Goal: Task Accomplishment & Management: Complete application form

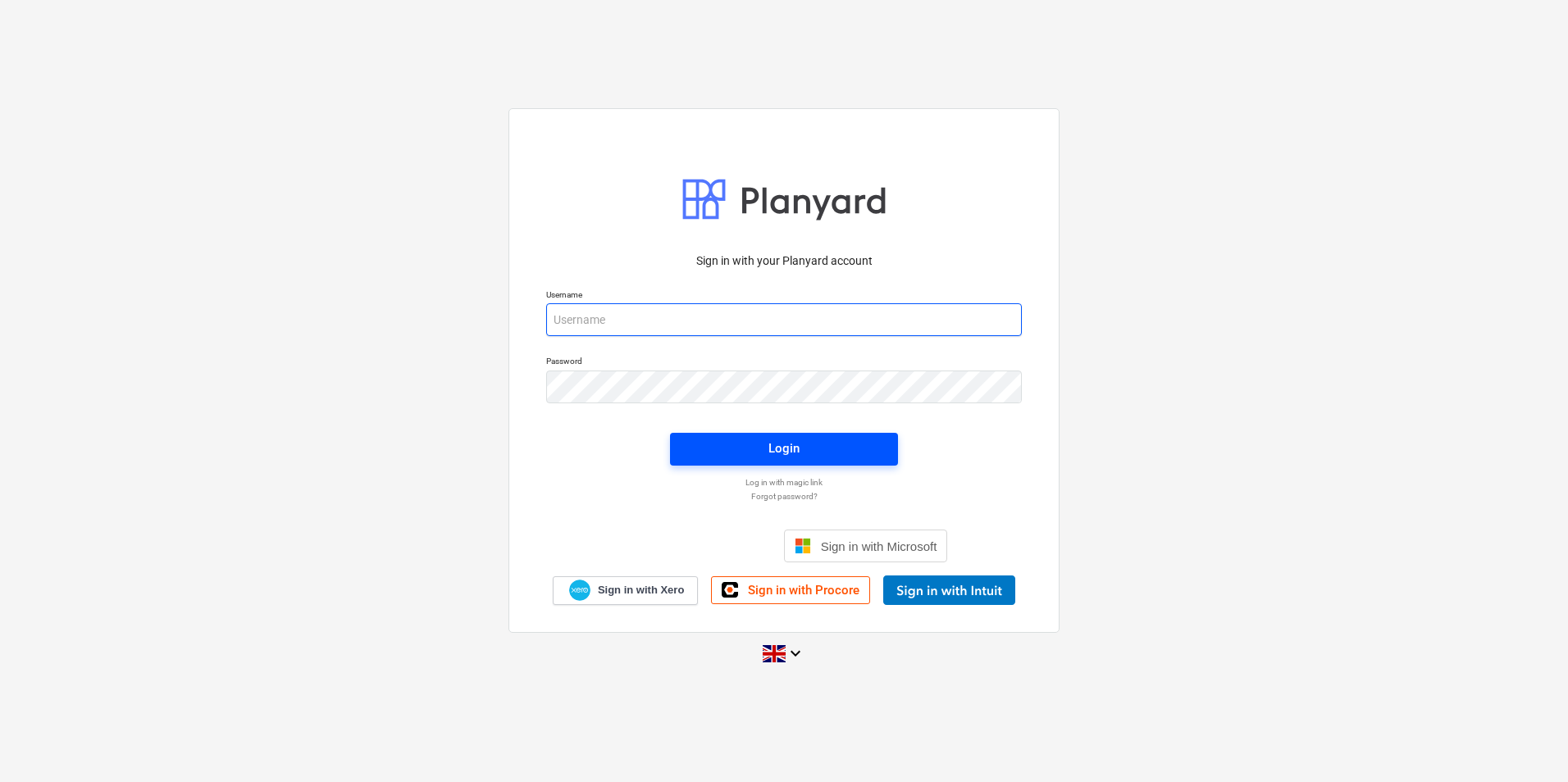
type input "[EMAIL_ADDRESS][DOMAIN_NAME]"
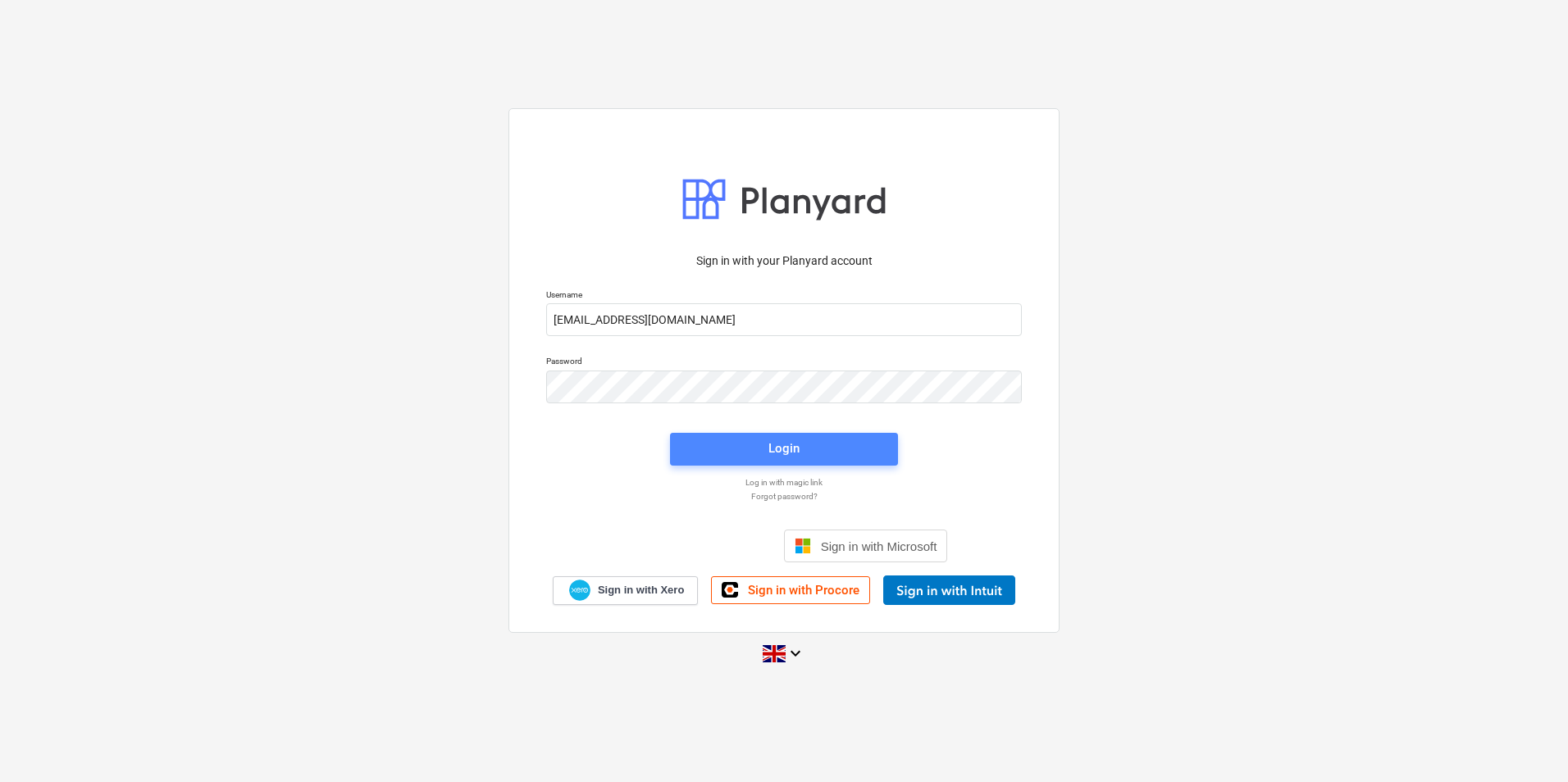
click at [721, 447] on span "Login" at bounding box center [784, 448] width 189 height 21
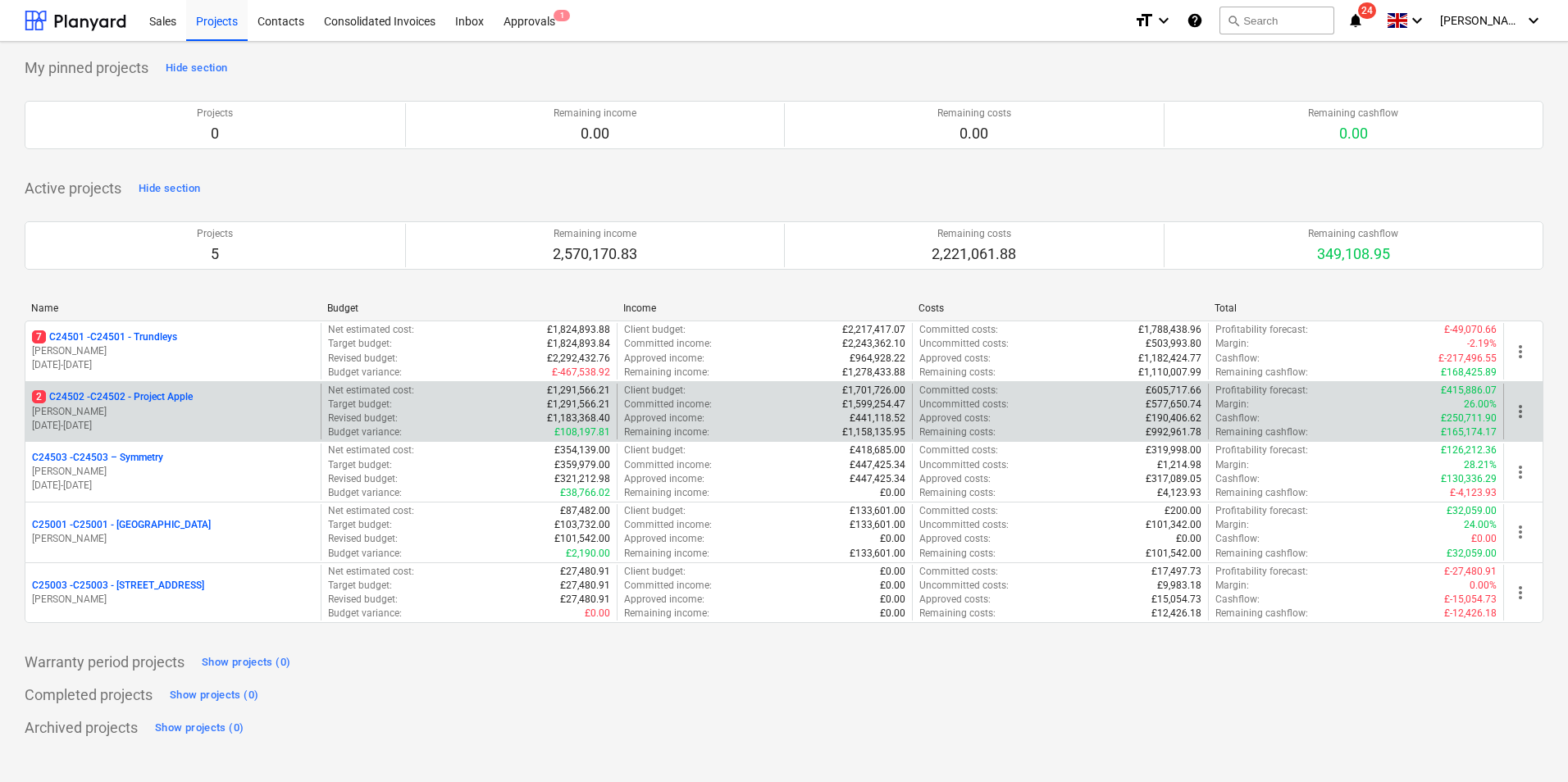
click at [166, 401] on p "2 C24502 - C24502 - Project Apple" at bounding box center [112, 397] width 161 height 14
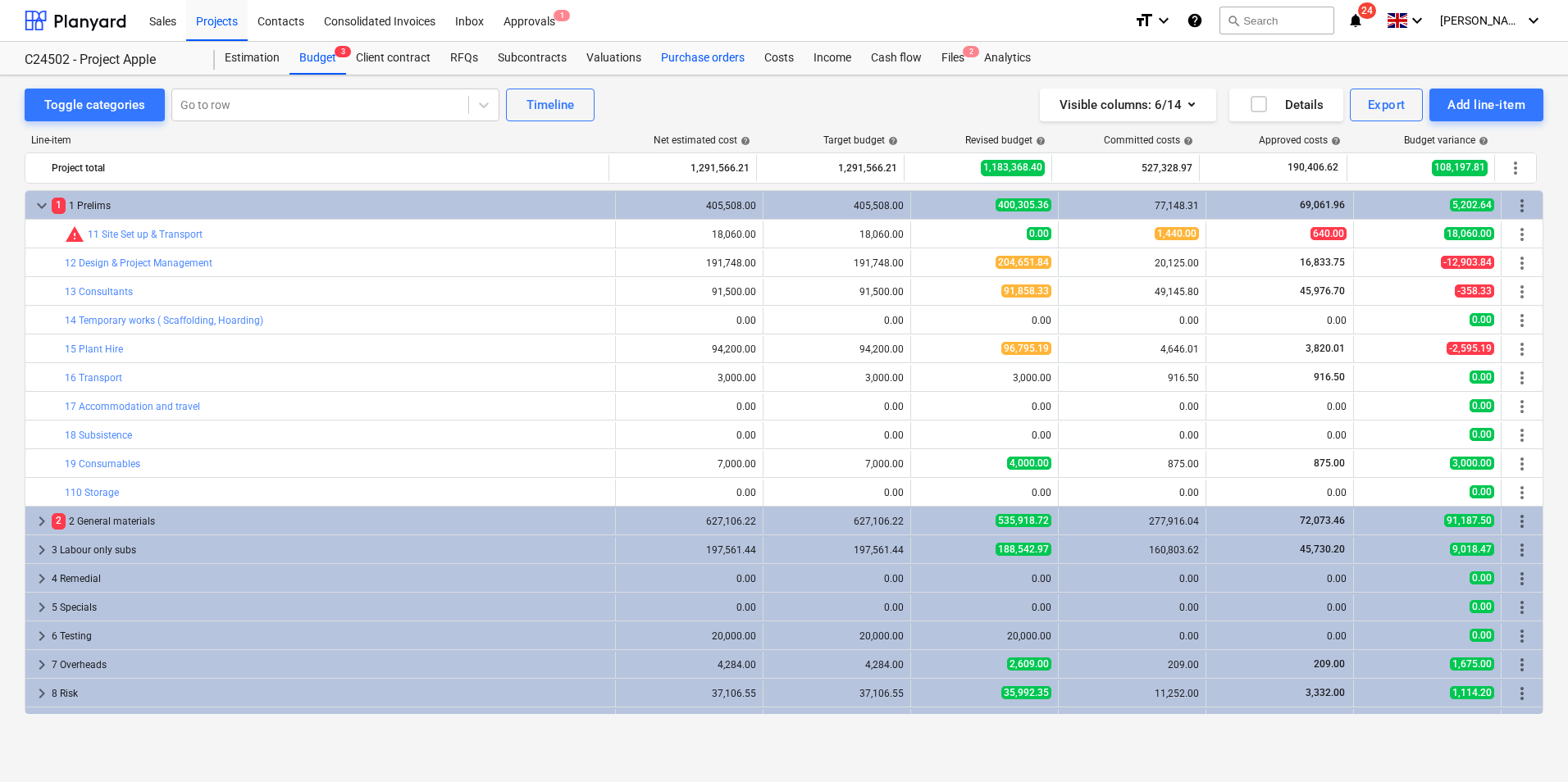
click at [727, 54] on div "Purchase orders" at bounding box center [703, 58] width 104 height 33
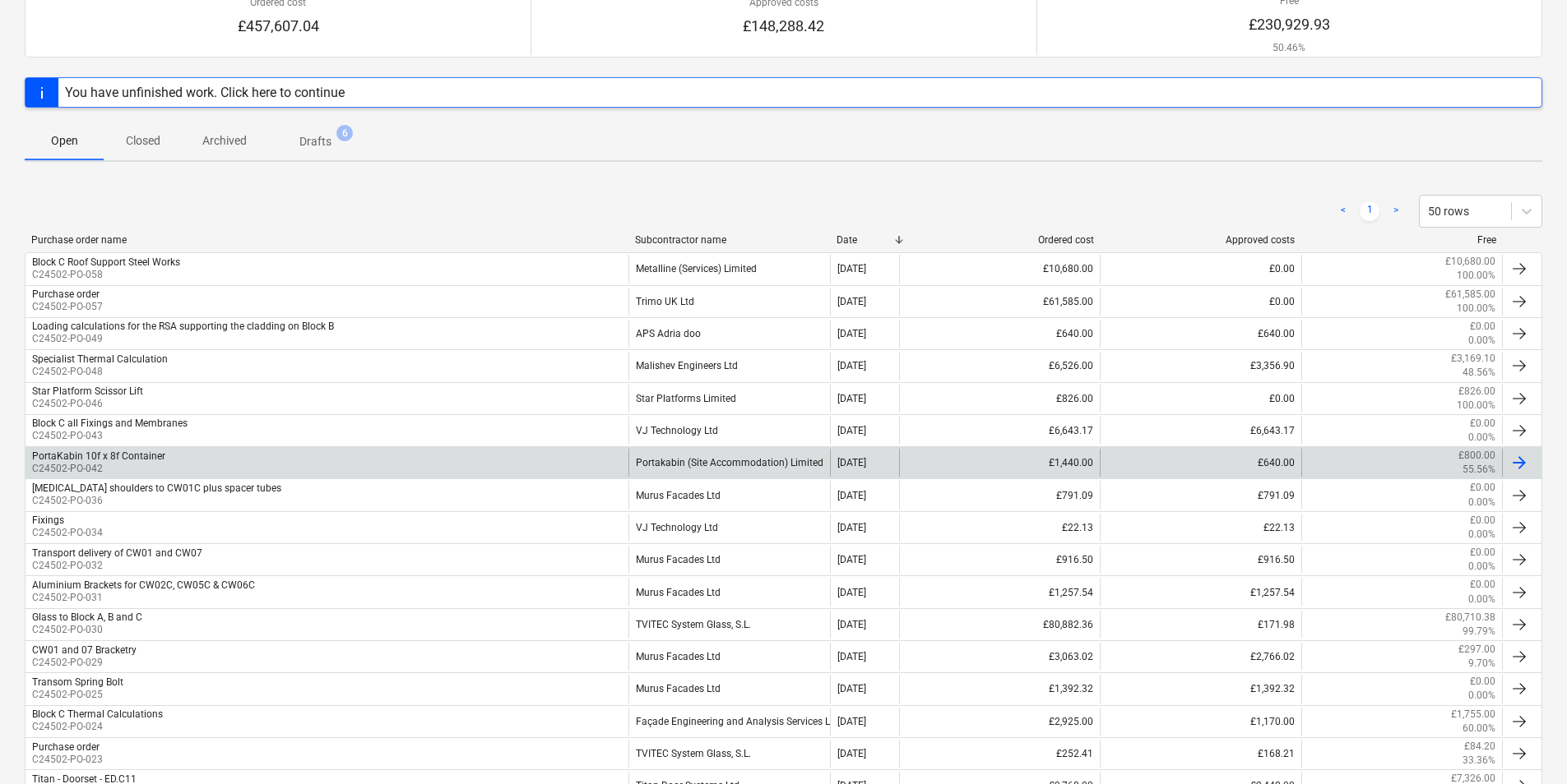
scroll to position [164, 0]
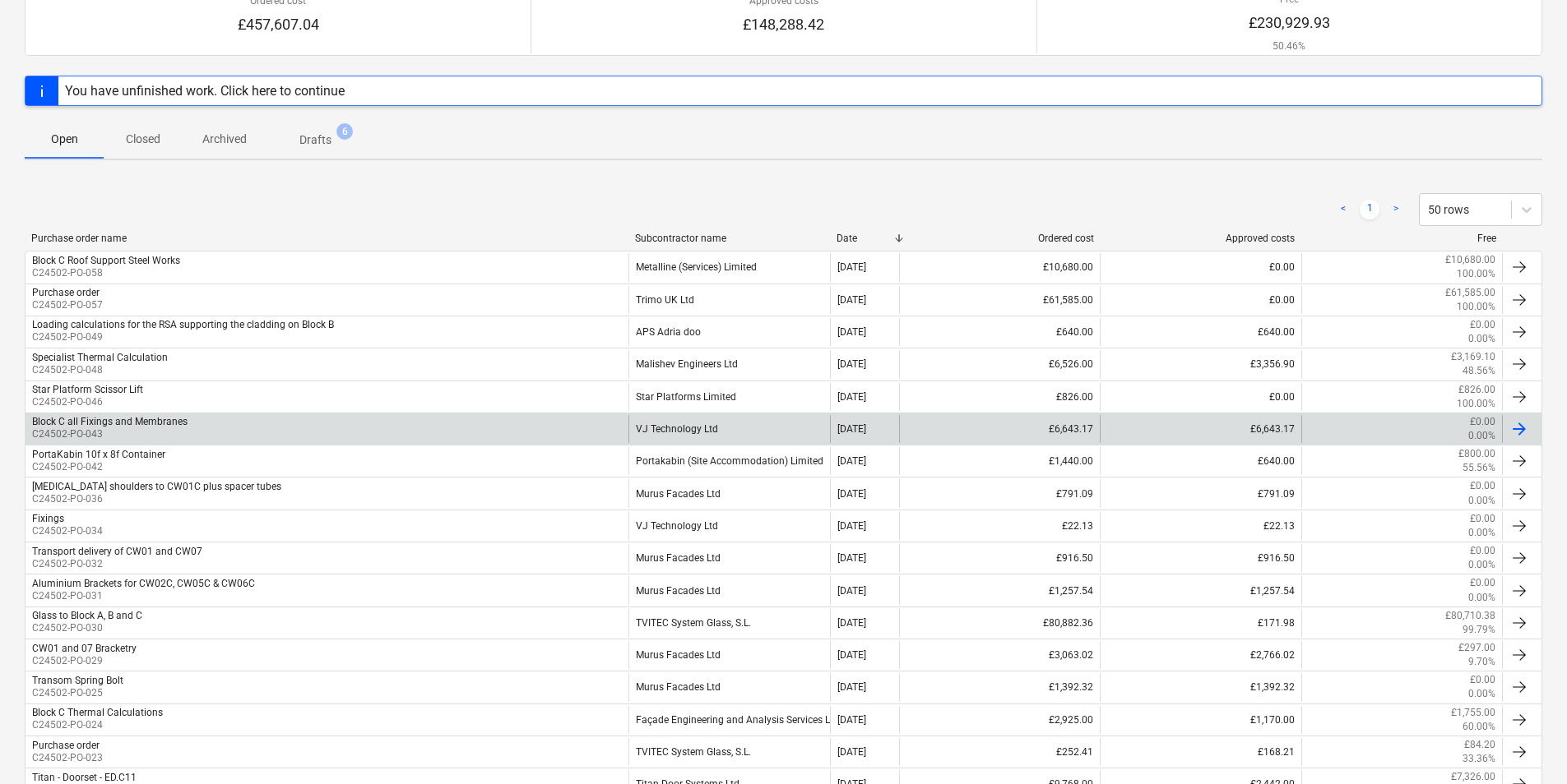
click at [704, 430] on div "VJ Technology Ltd" at bounding box center [729, 429] width 201 height 28
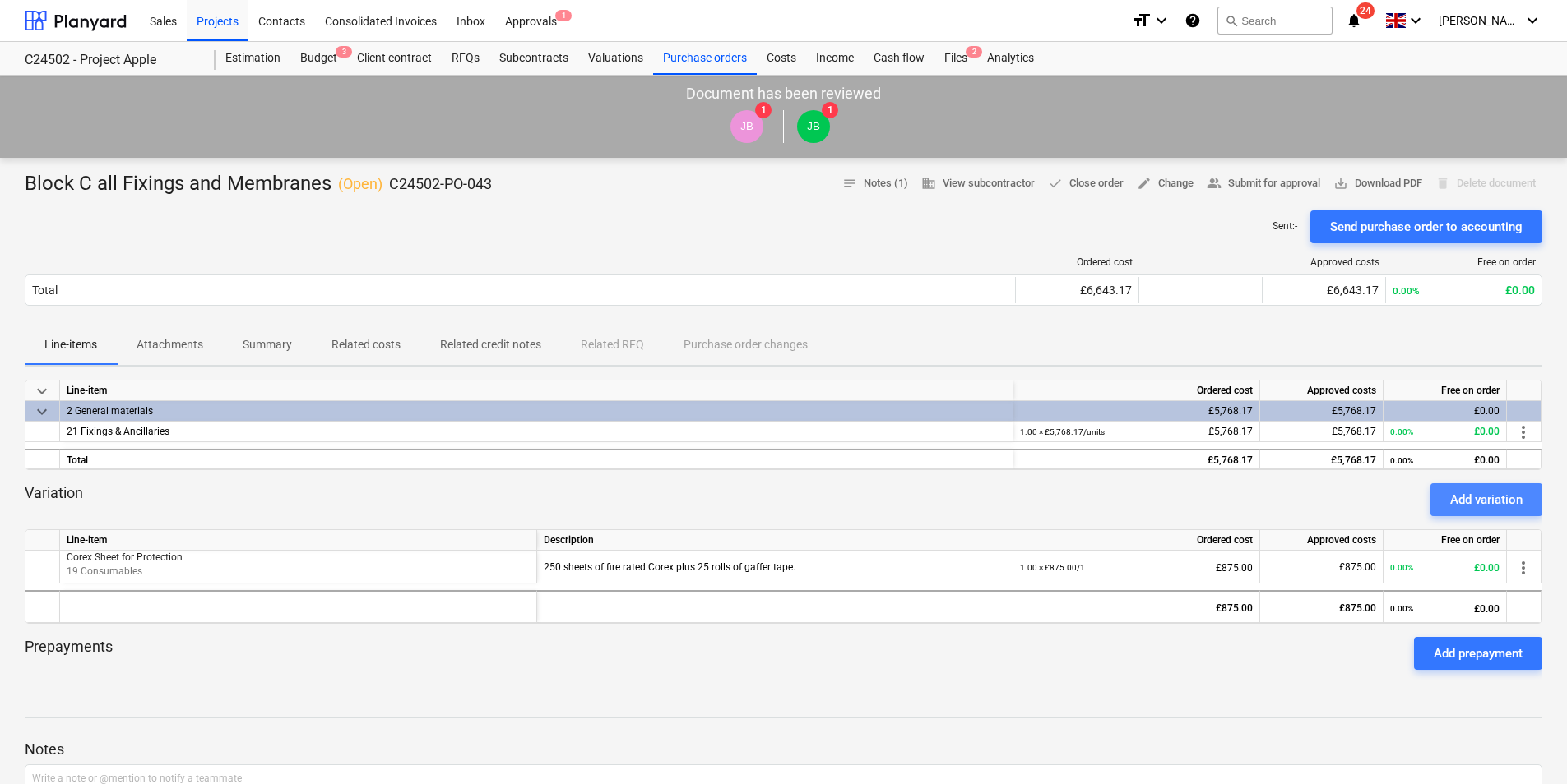
click at [1482, 504] on div "Add variation" at bounding box center [1486, 500] width 72 height 21
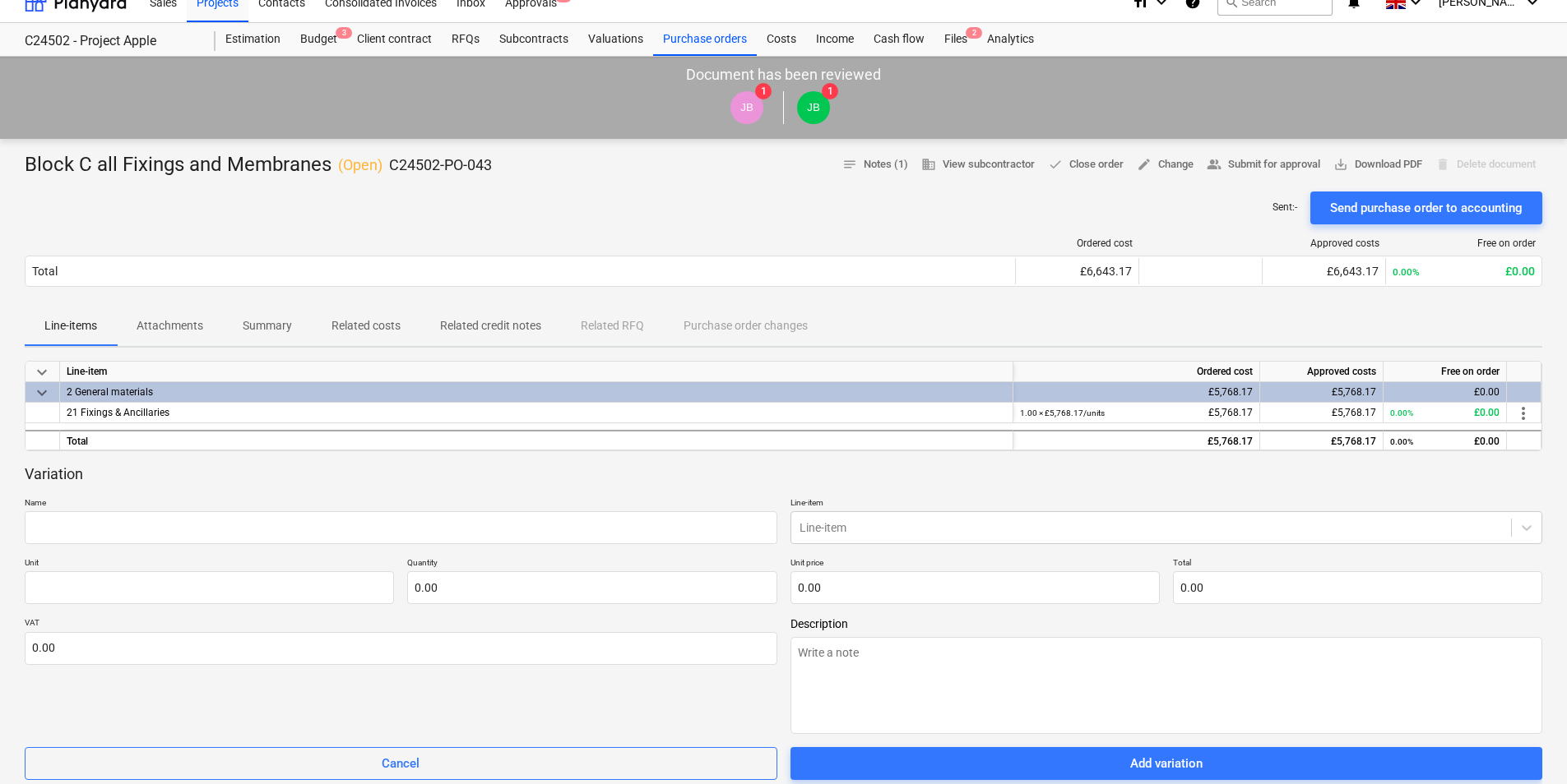
scroll to position [83, 0]
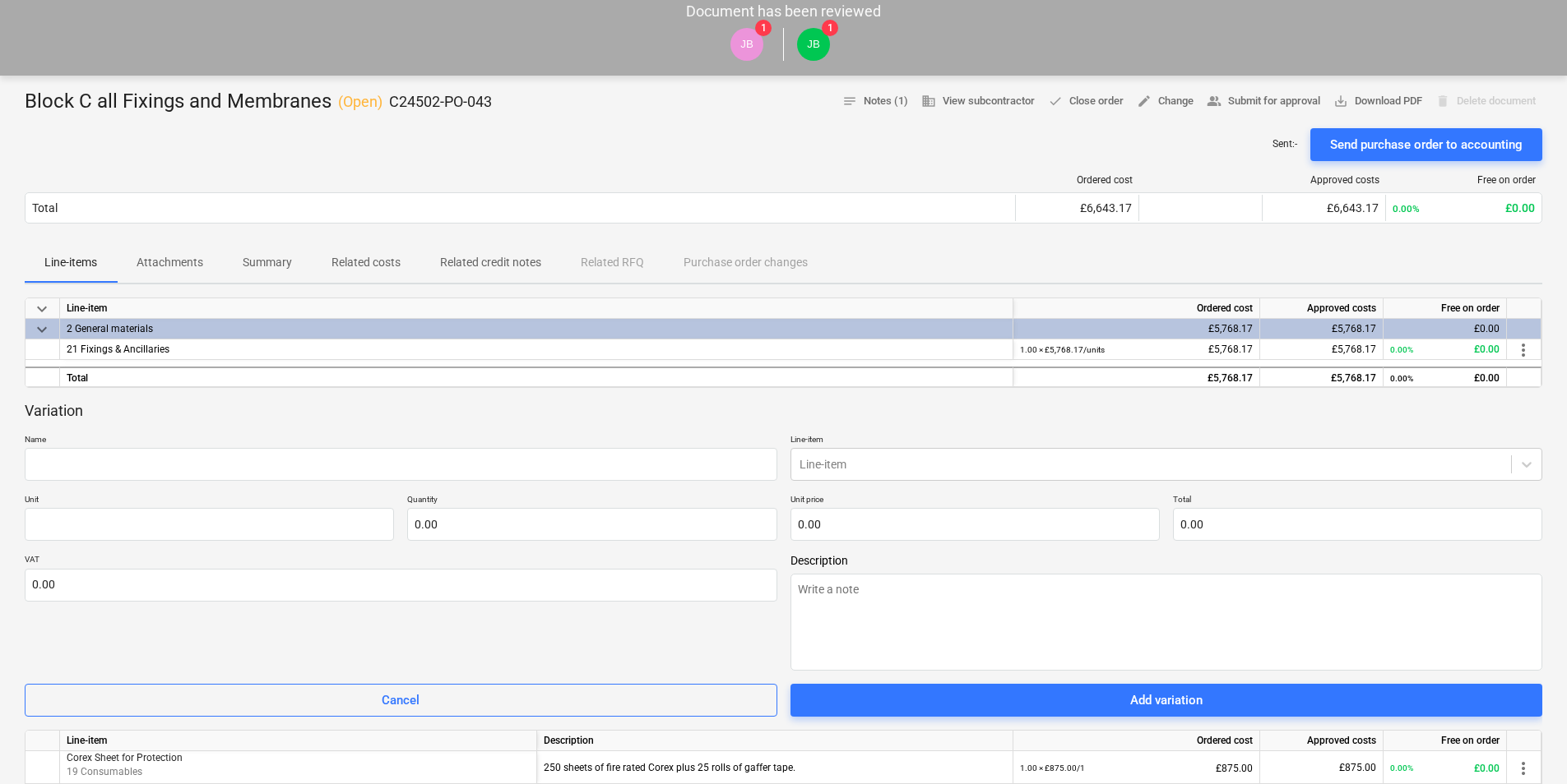
scroll to position [164, 0]
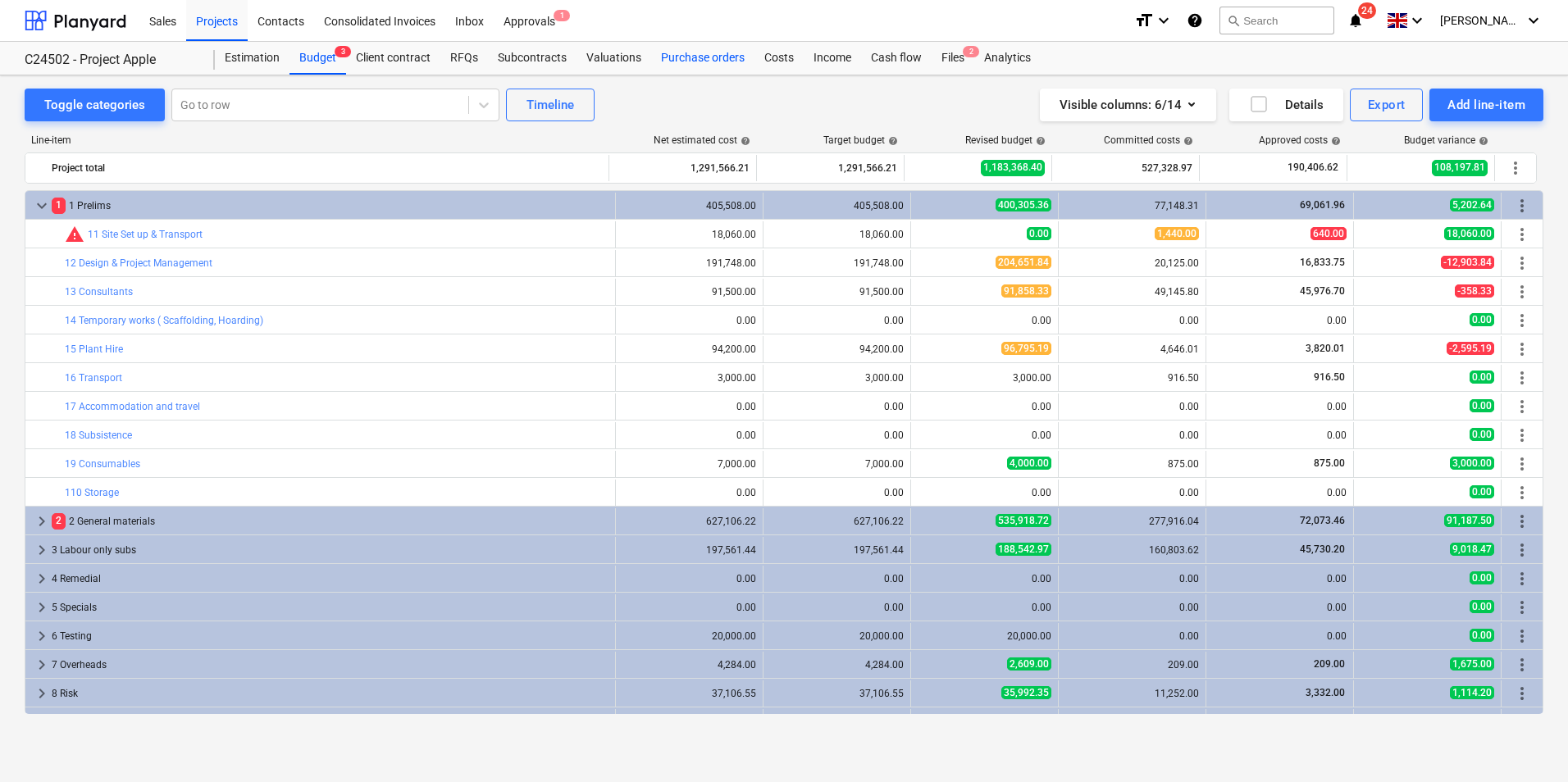
click at [716, 59] on div "Purchase orders" at bounding box center [703, 58] width 104 height 33
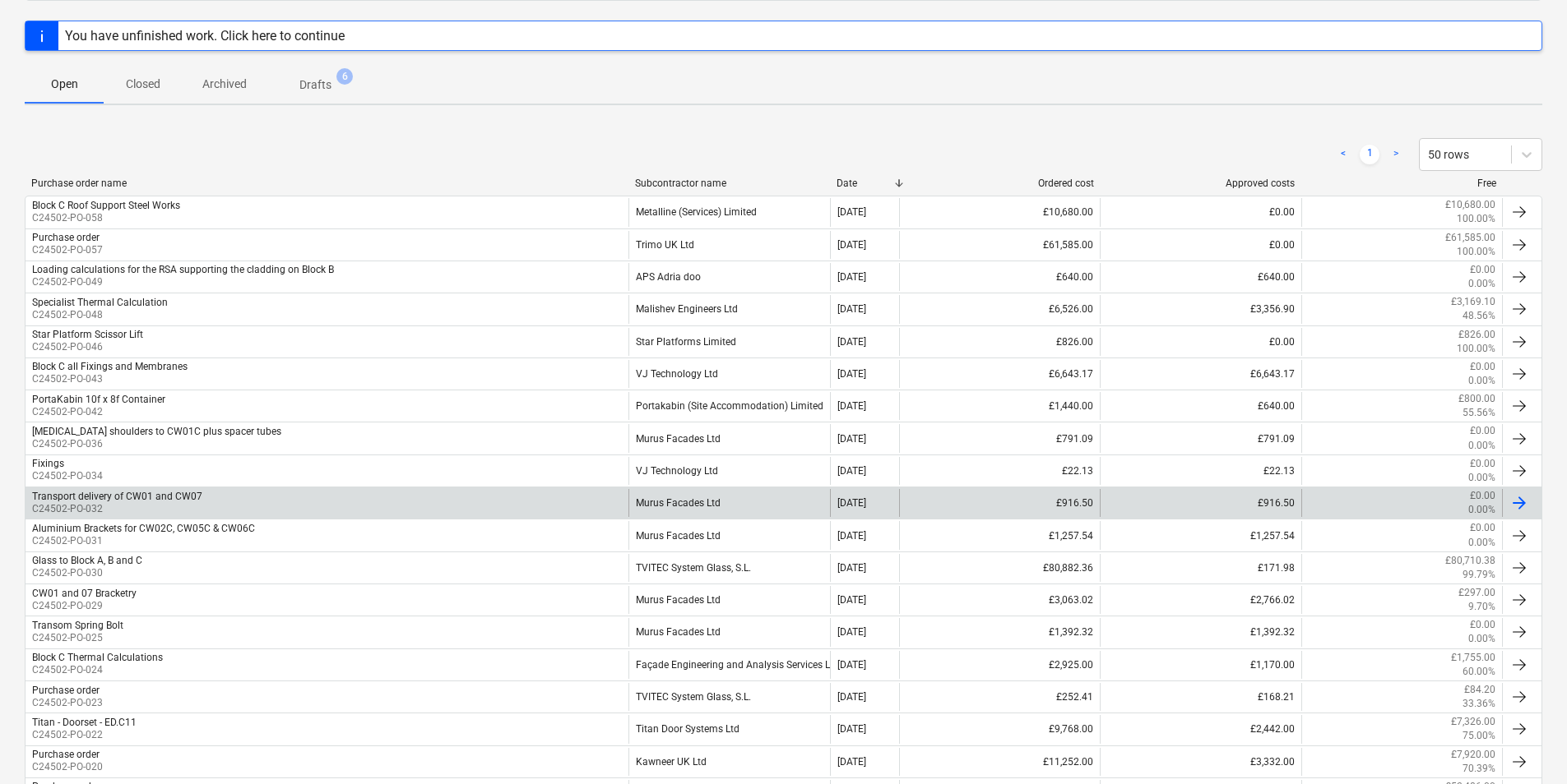
scroll to position [207, 0]
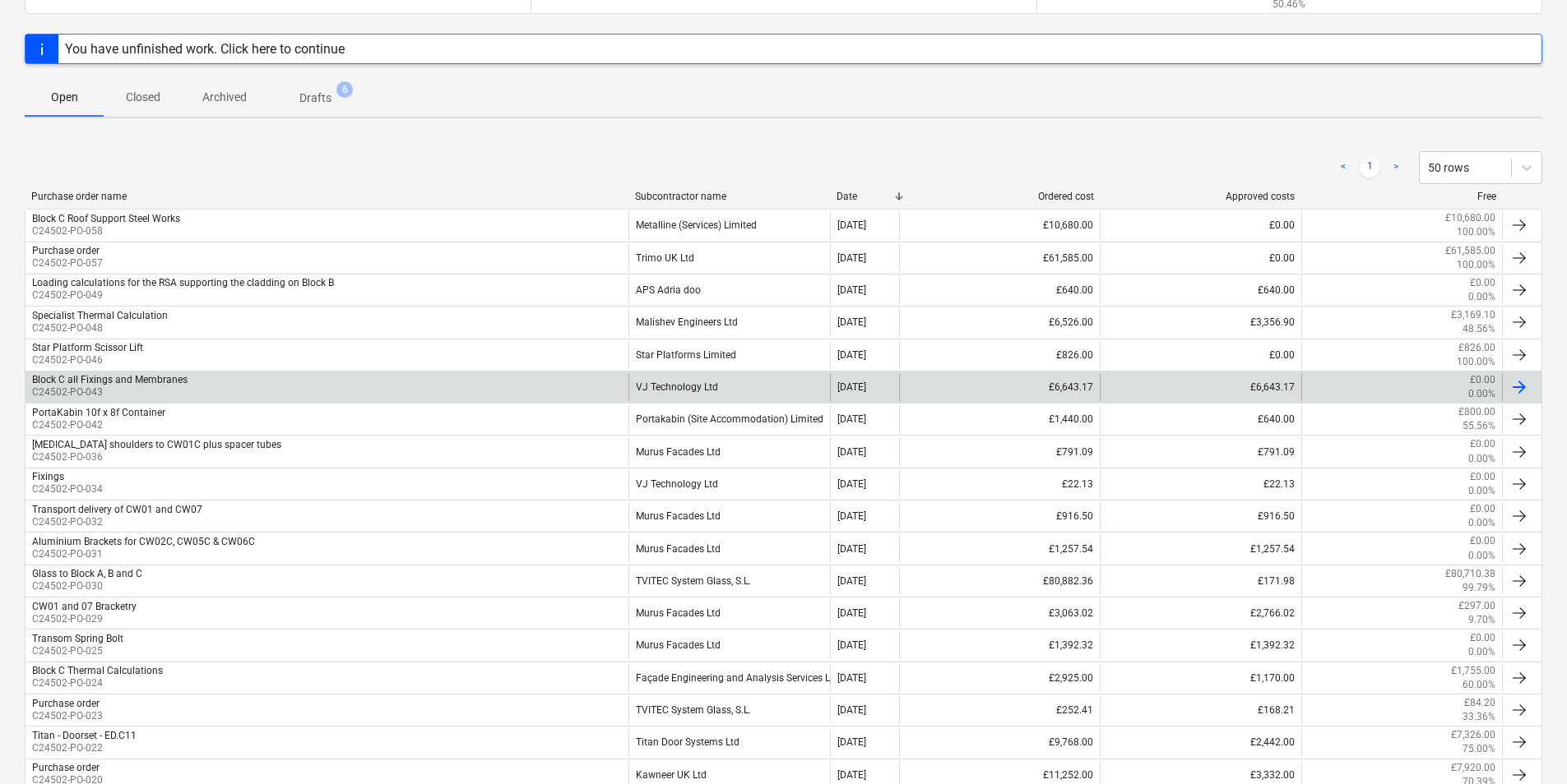
click at [697, 390] on div "VJ Technology Ltd" at bounding box center [729, 387] width 201 height 28
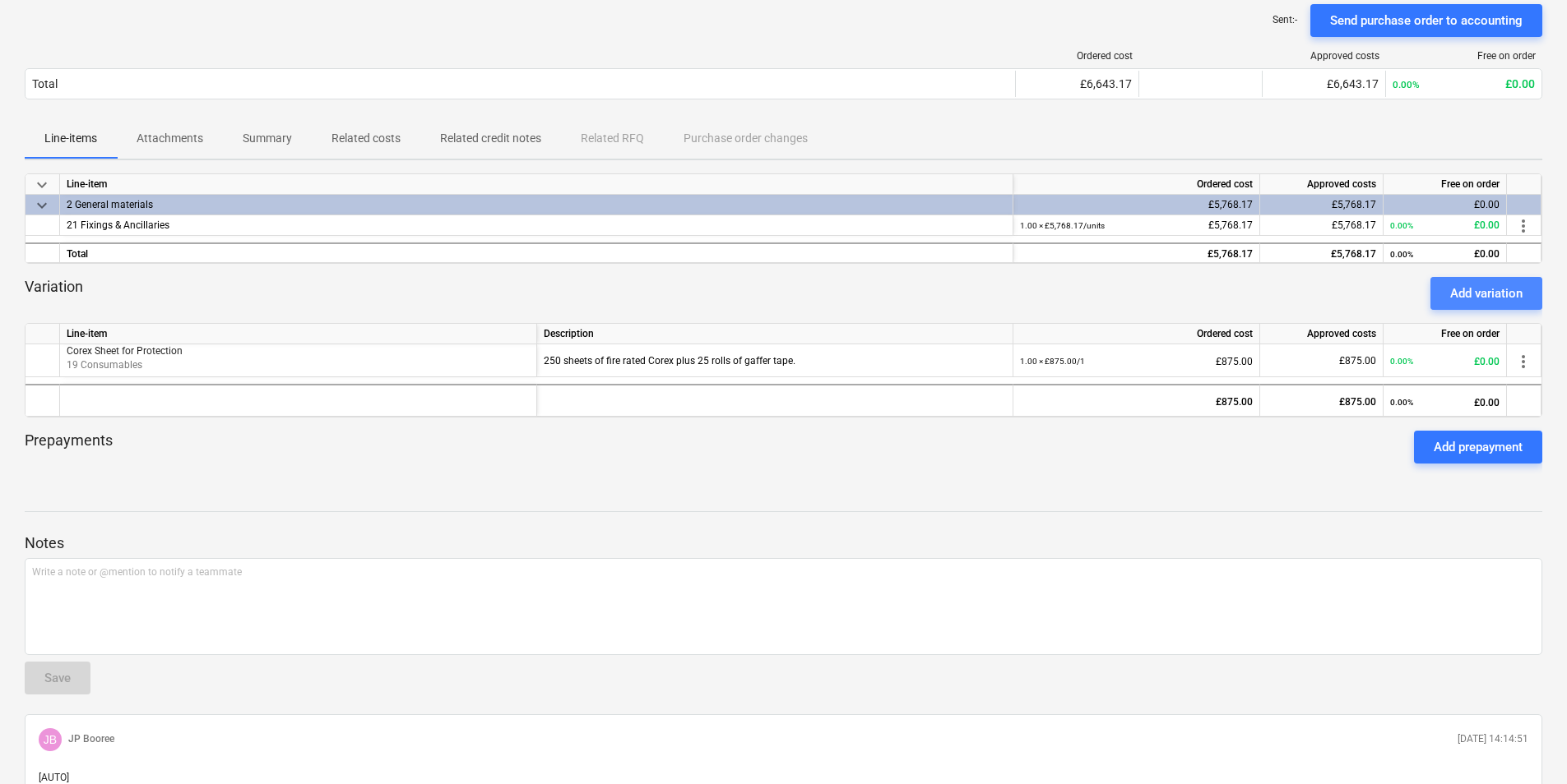
click at [1491, 297] on div "Add variation" at bounding box center [1486, 293] width 72 height 21
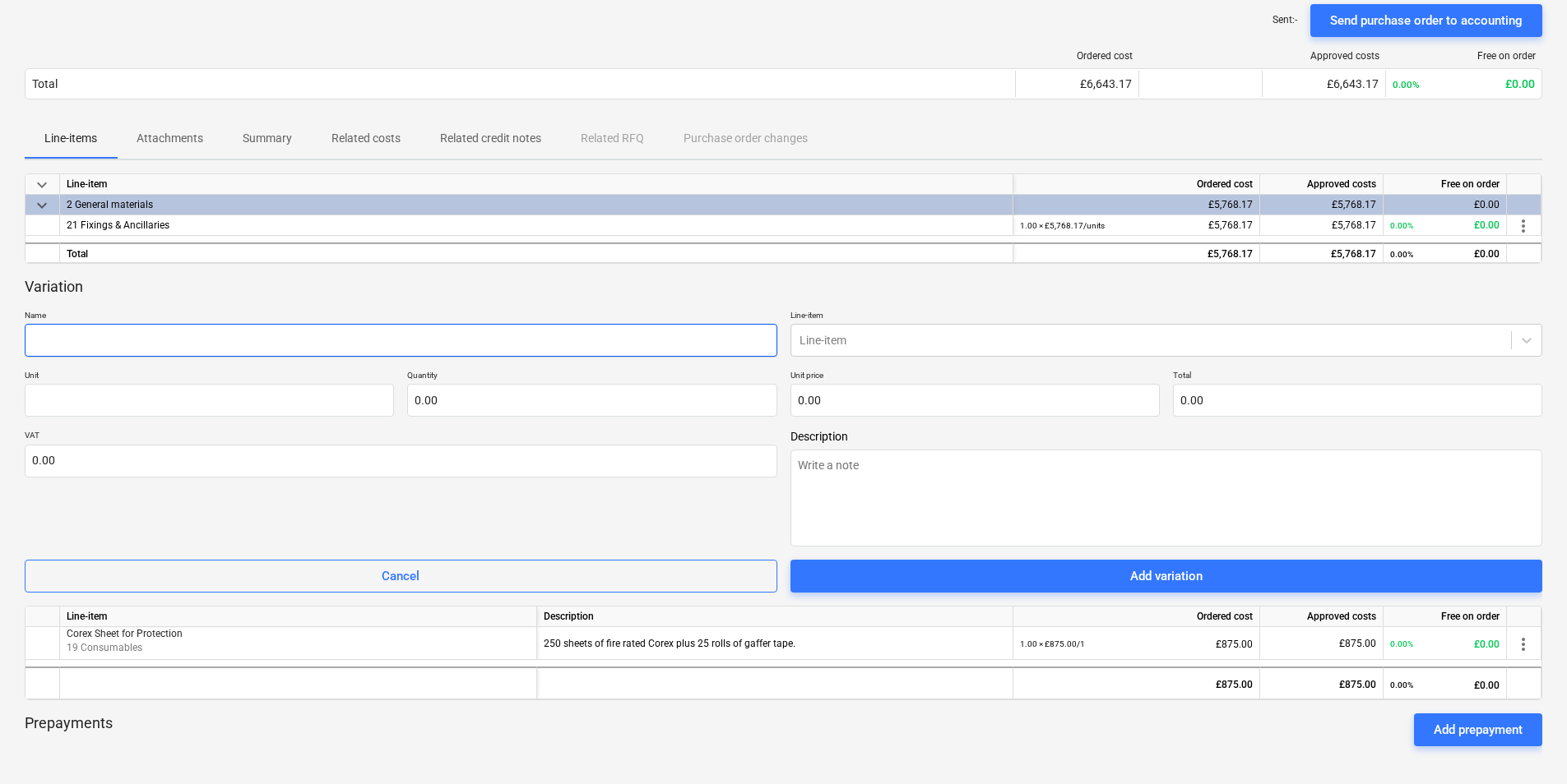
click at [148, 344] on input "text" at bounding box center [401, 340] width 753 height 33
type textarea "x"
type input "B"
type textarea "x"
type input "Bl"
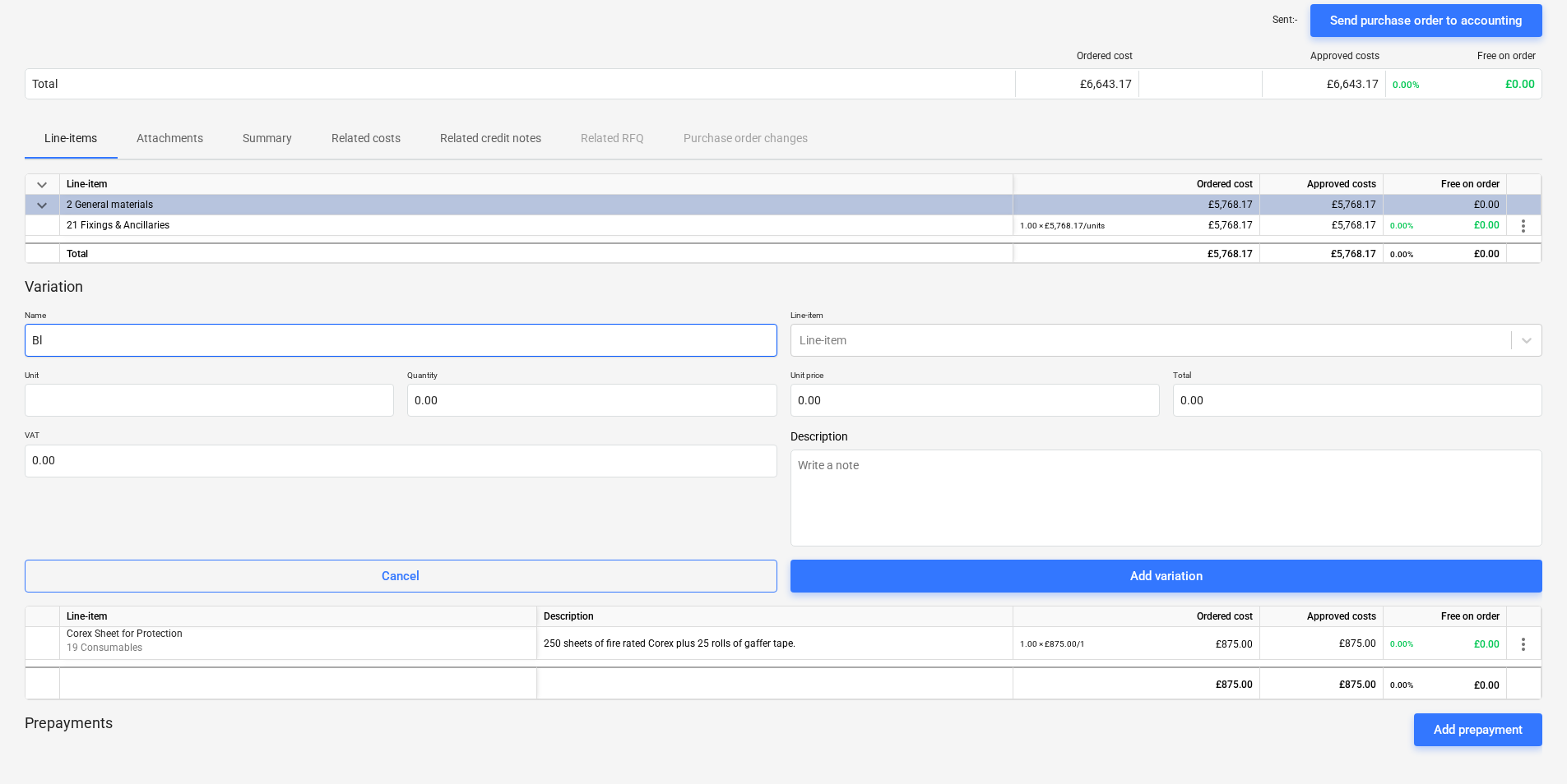
type textarea "x"
type input "Blo"
type textarea "x"
type input "Bloc"
type textarea "x"
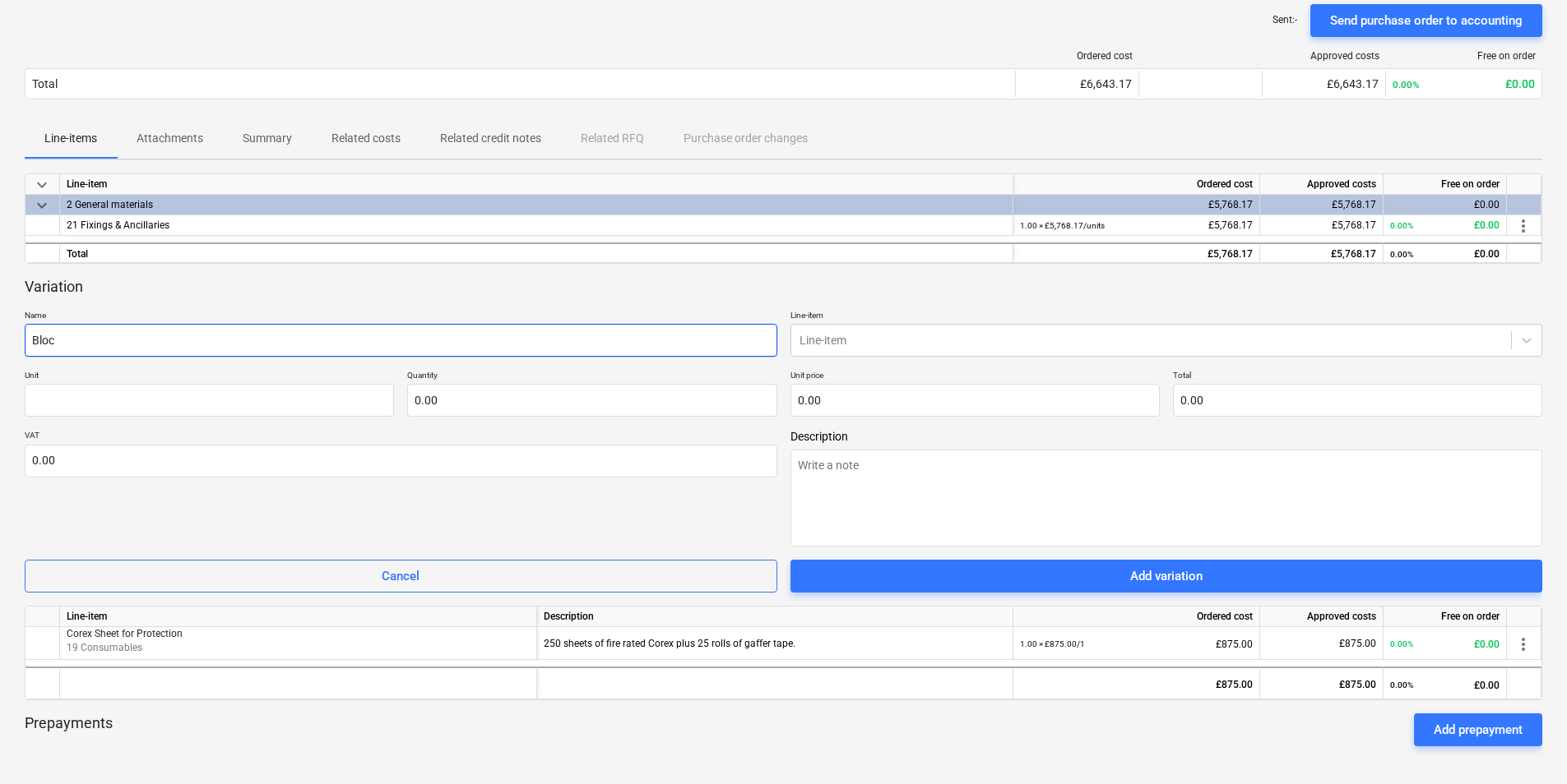
type input "Block"
type textarea "x"
type input "Block"
type textarea "x"
type input "Block C"
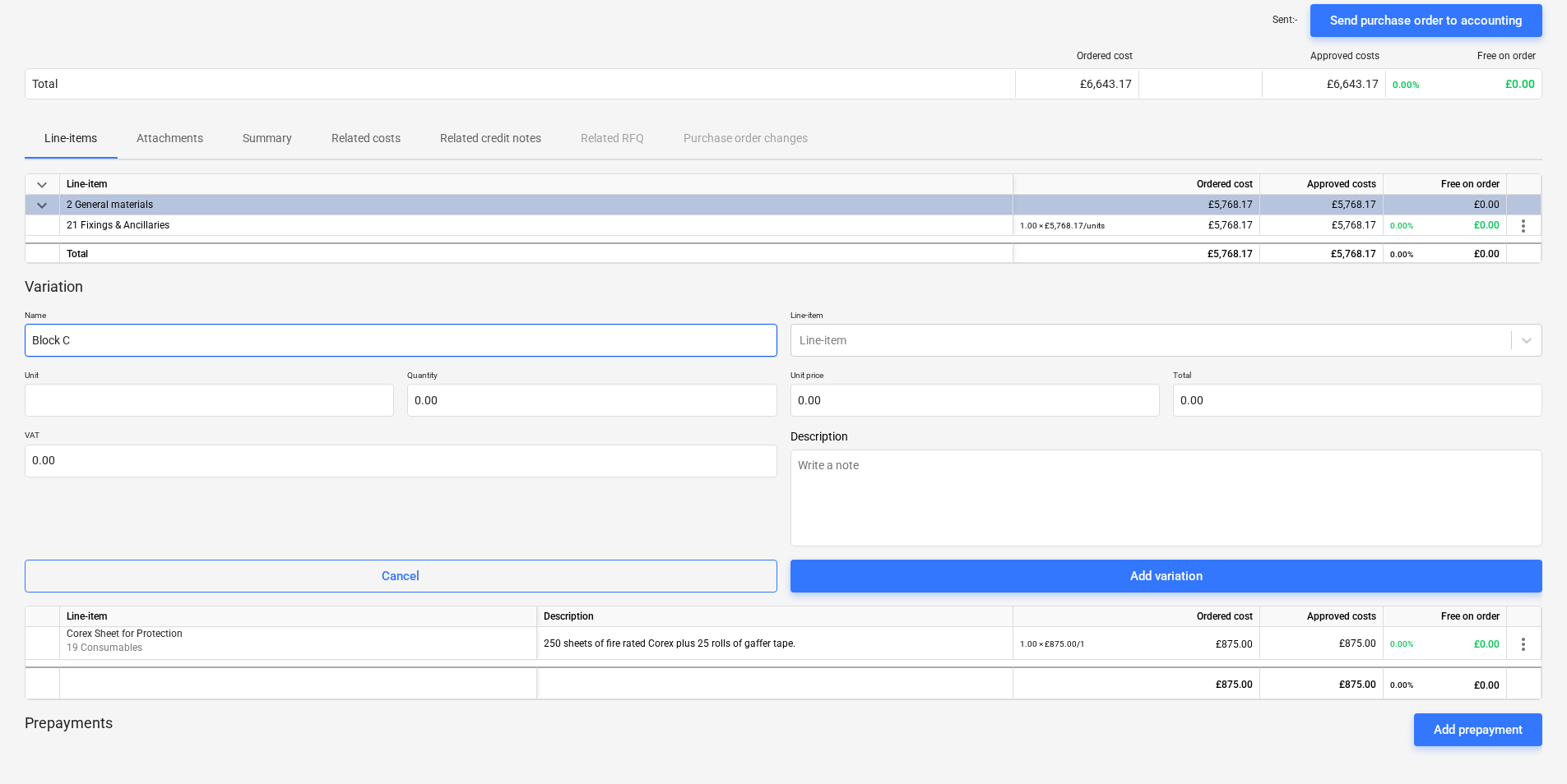
type textarea "x"
type input "Block C"
type textarea "x"
type input "Block C r"
type textarea "x"
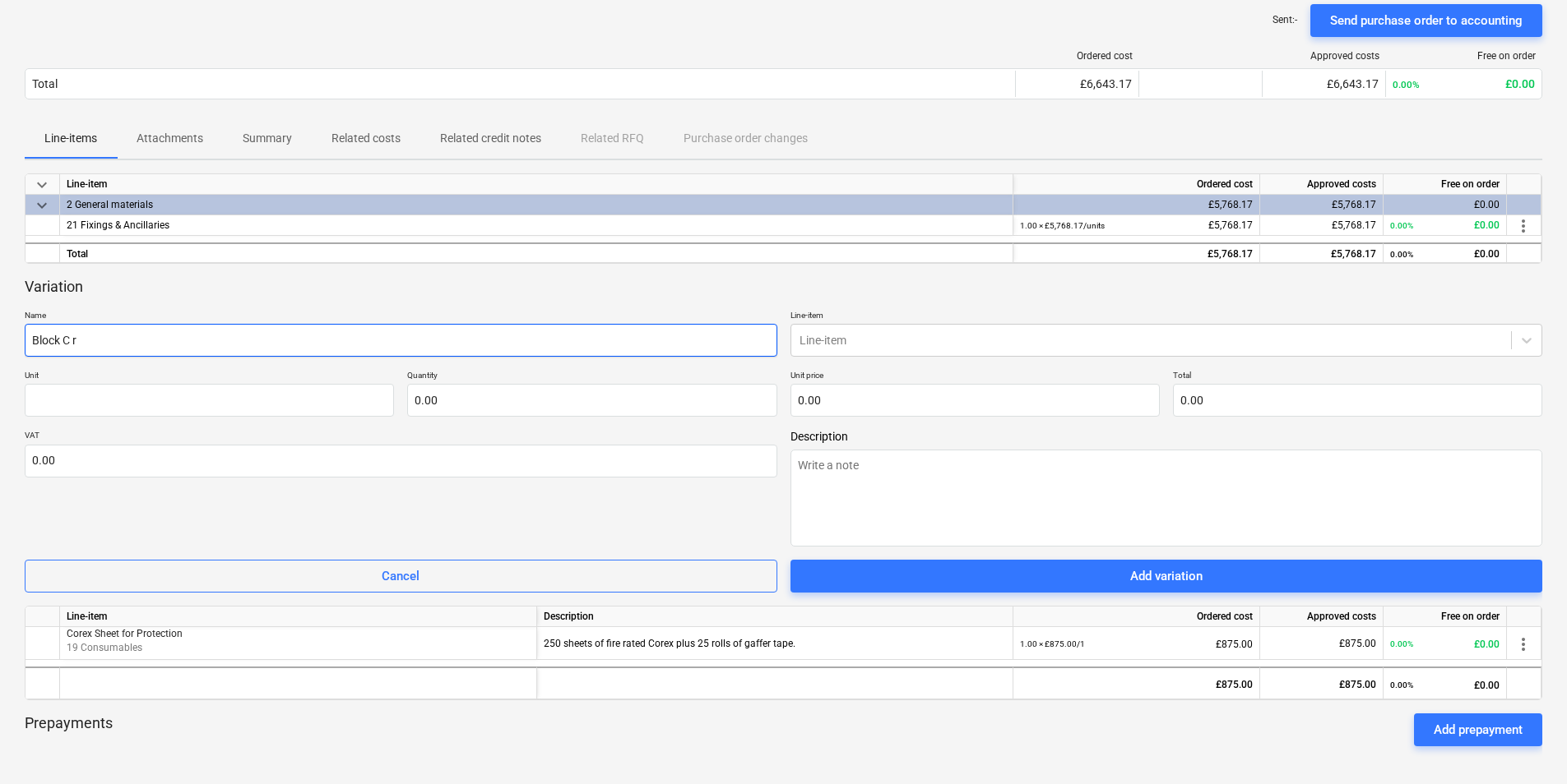
type input "Block C ro"
type textarea "x"
type input "Block C roo"
type textarea "x"
type input "Block C roof"
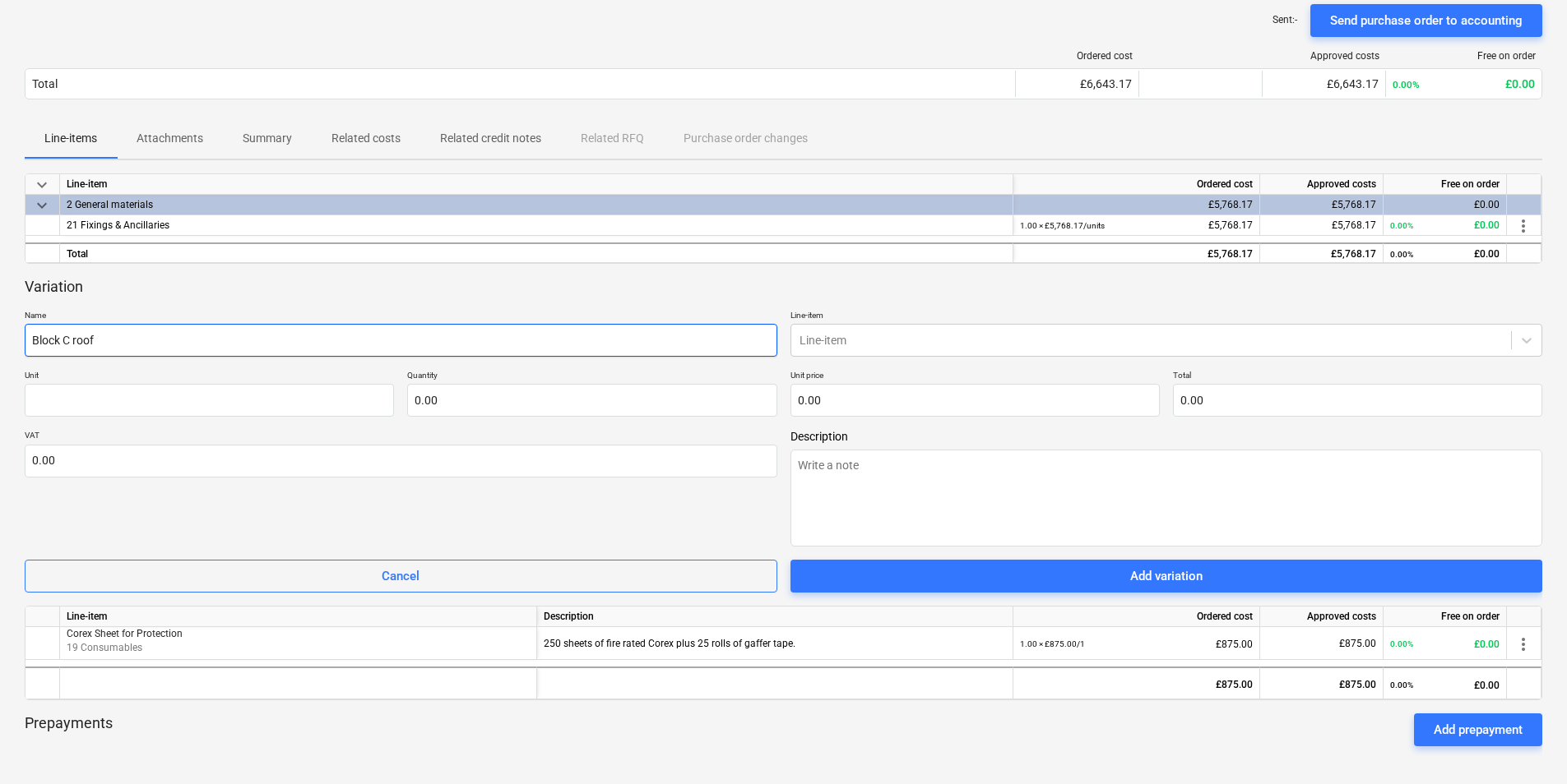
type textarea "x"
type input "Block C roof"
type textarea "x"
type input "Block C roof C"
type textarea "x"
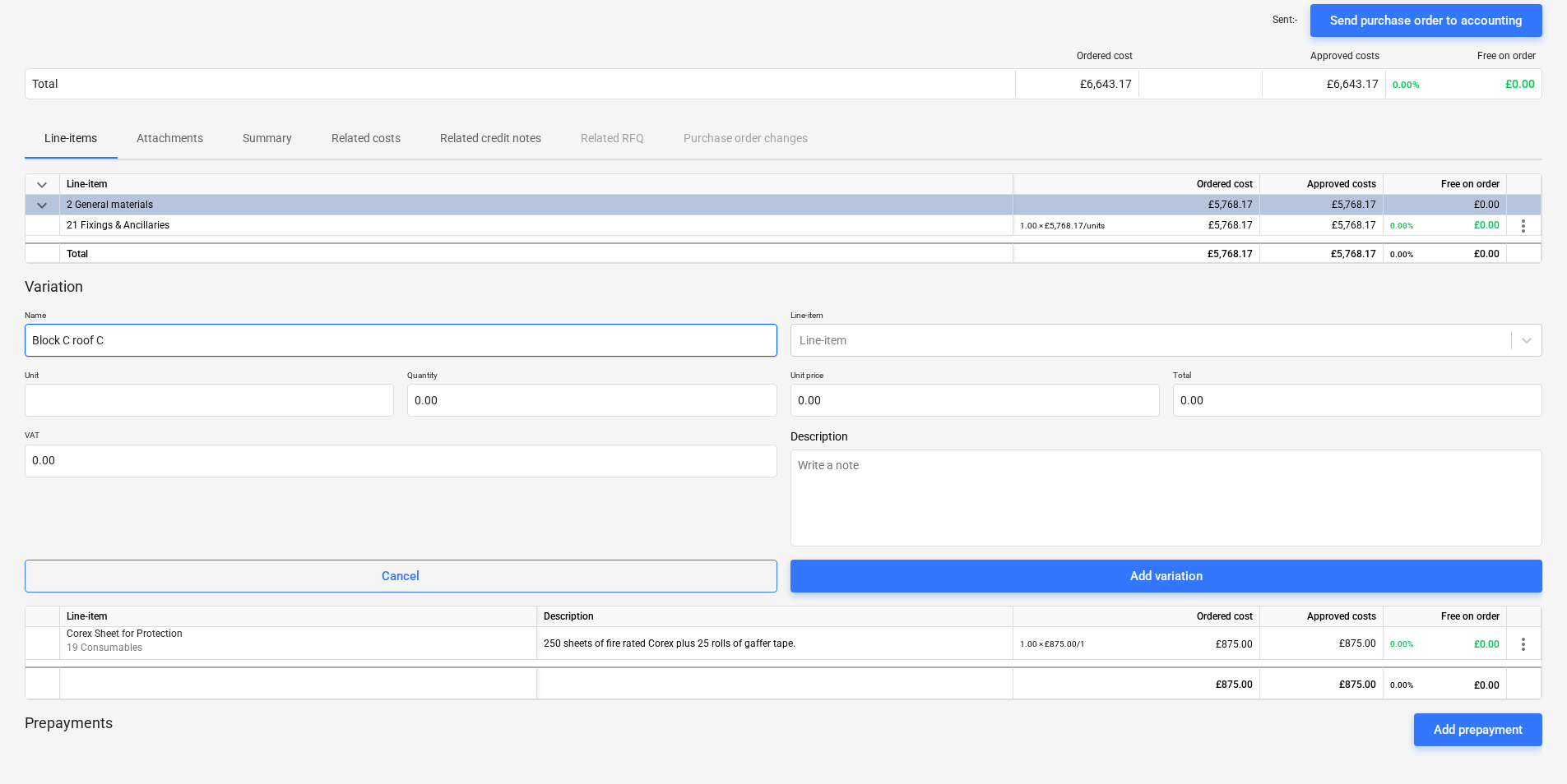
type input "Block C roof Ch"
type textarea "x"
type input "Block C roof Cha"
type textarea "x"
type input "Block C roof [PERSON_NAME]"
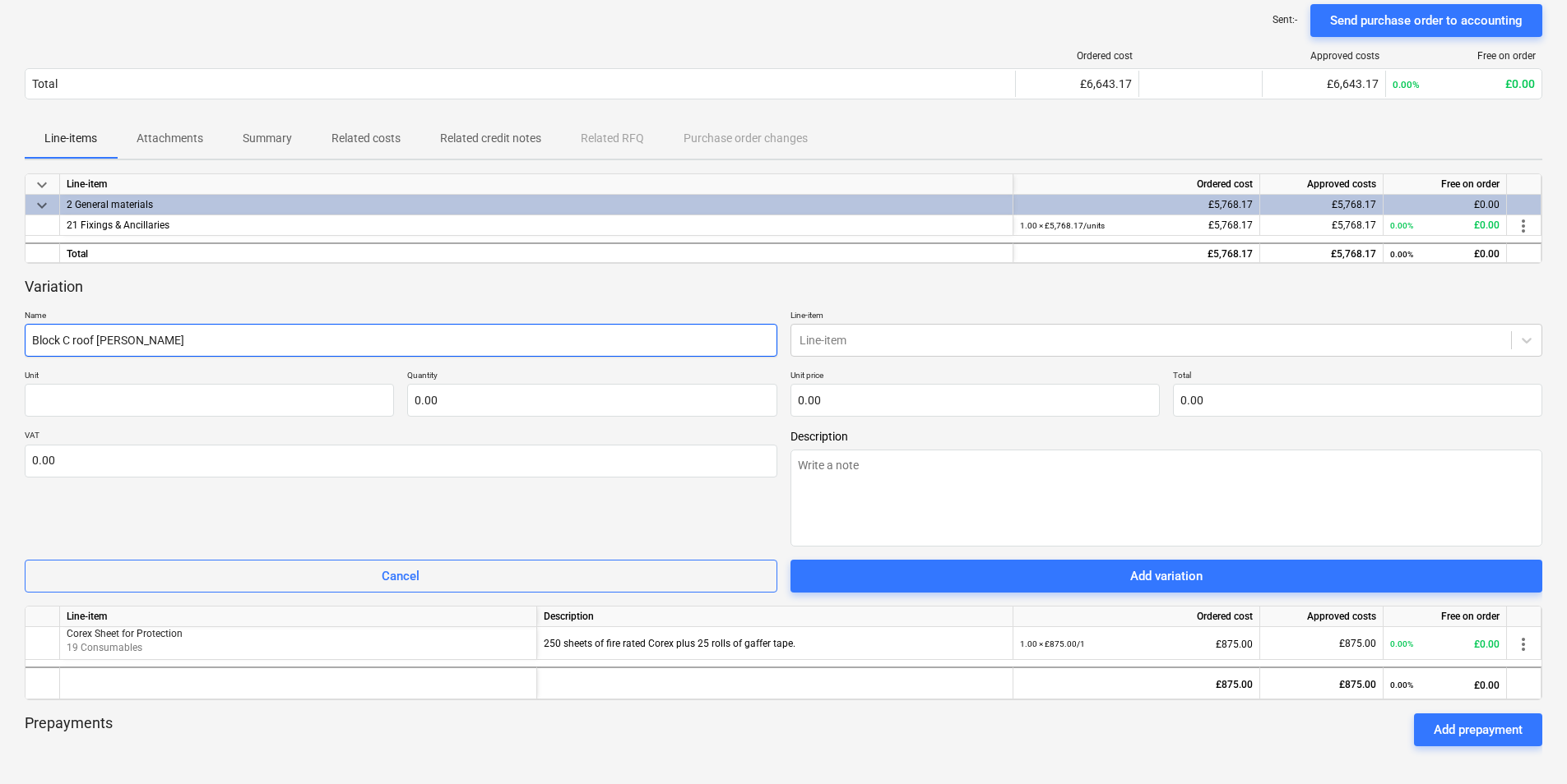
type textarea "x"
type input "Block C roof Chann"
type textarea "x"
type input "Block C roof Channe"
type textarea "x"
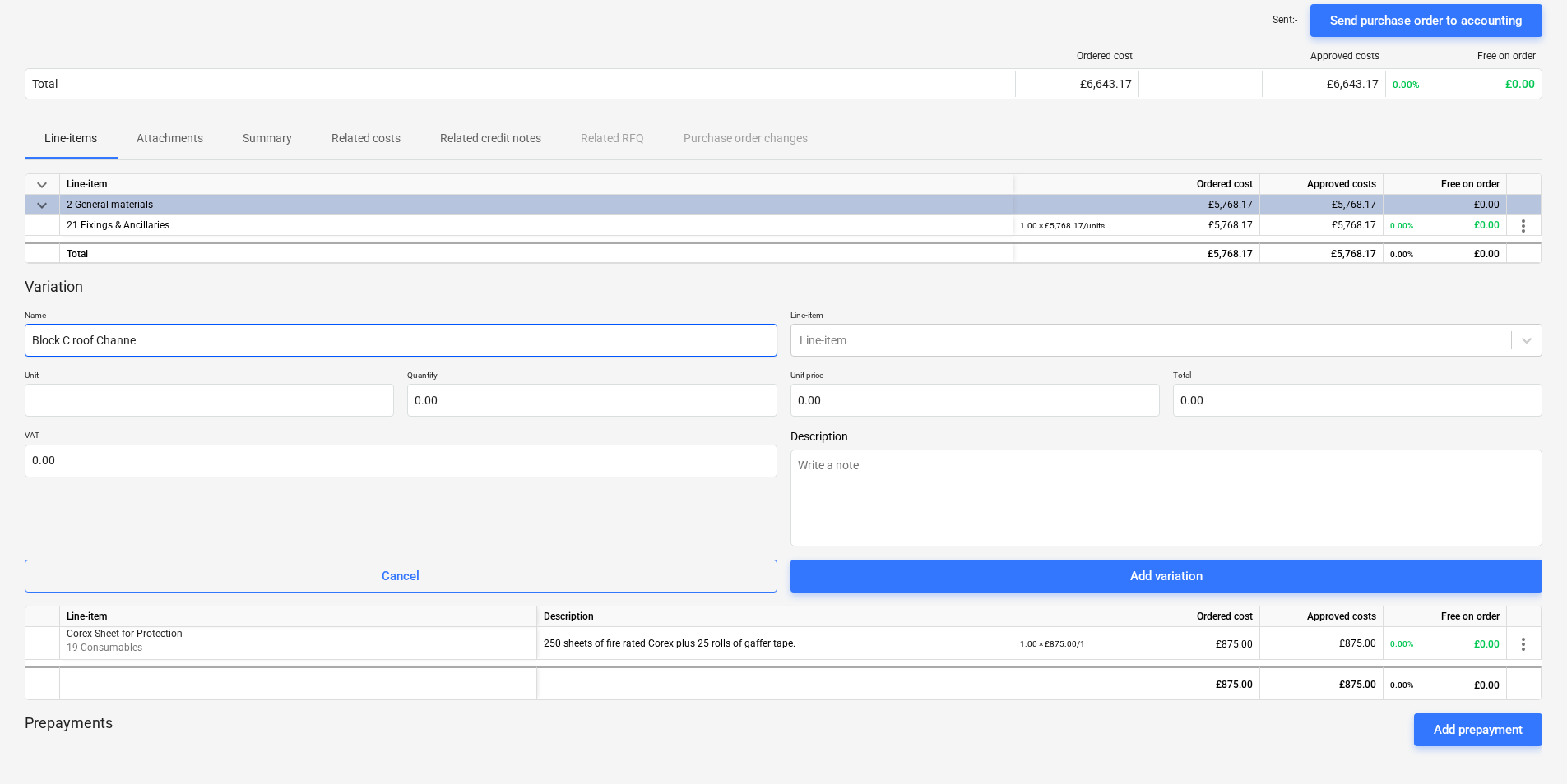
type input "Block C roof Channel"
type textarea "x"
type input "Block C roof Channel"
type textarea "x"
type input "Block C roof Channel f"
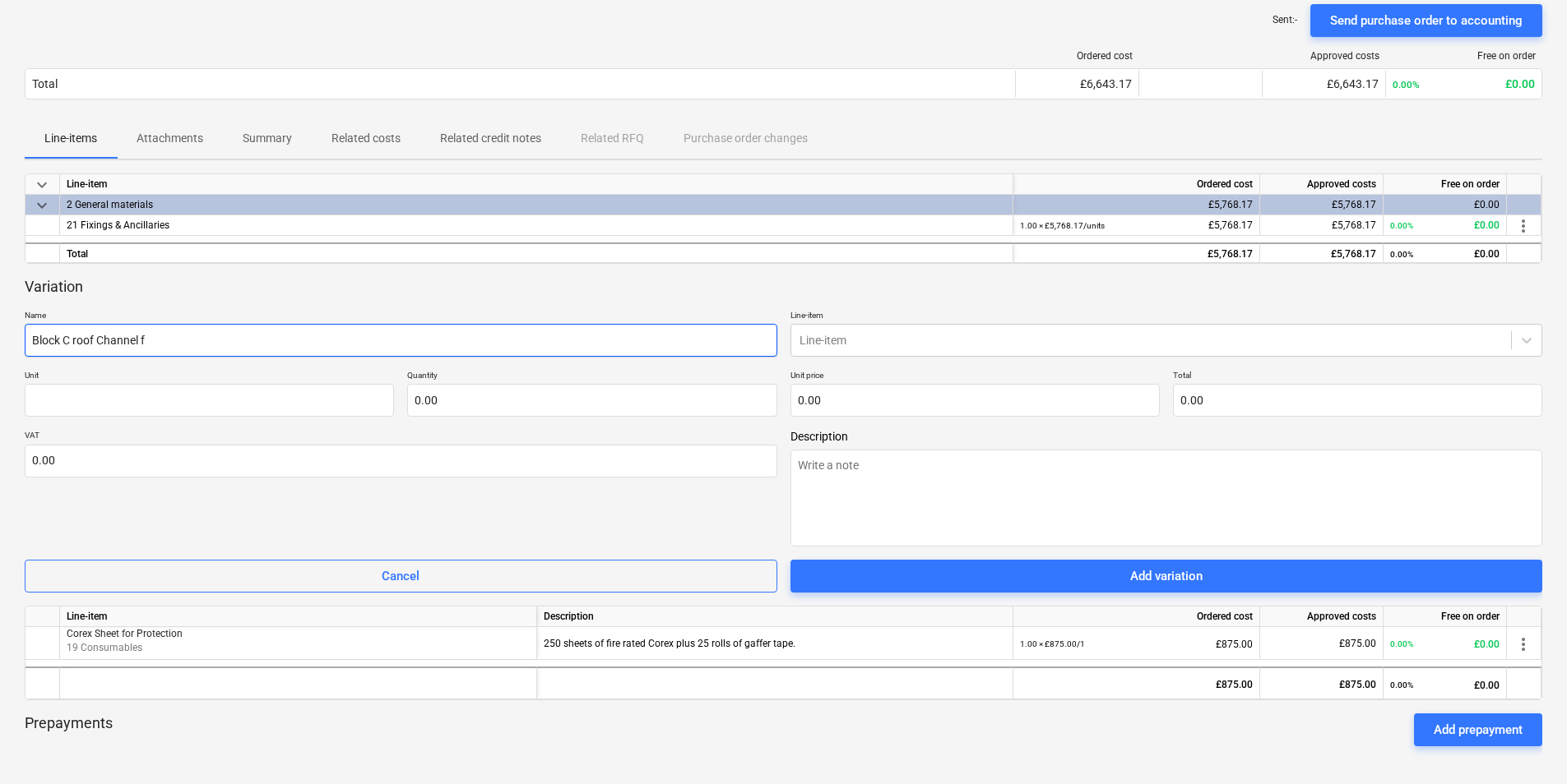
type textarea "x"
type input "Block C roof Channel fi"
type textarea "x"
type input "Block C roof Channel fix"
type textarea "x"
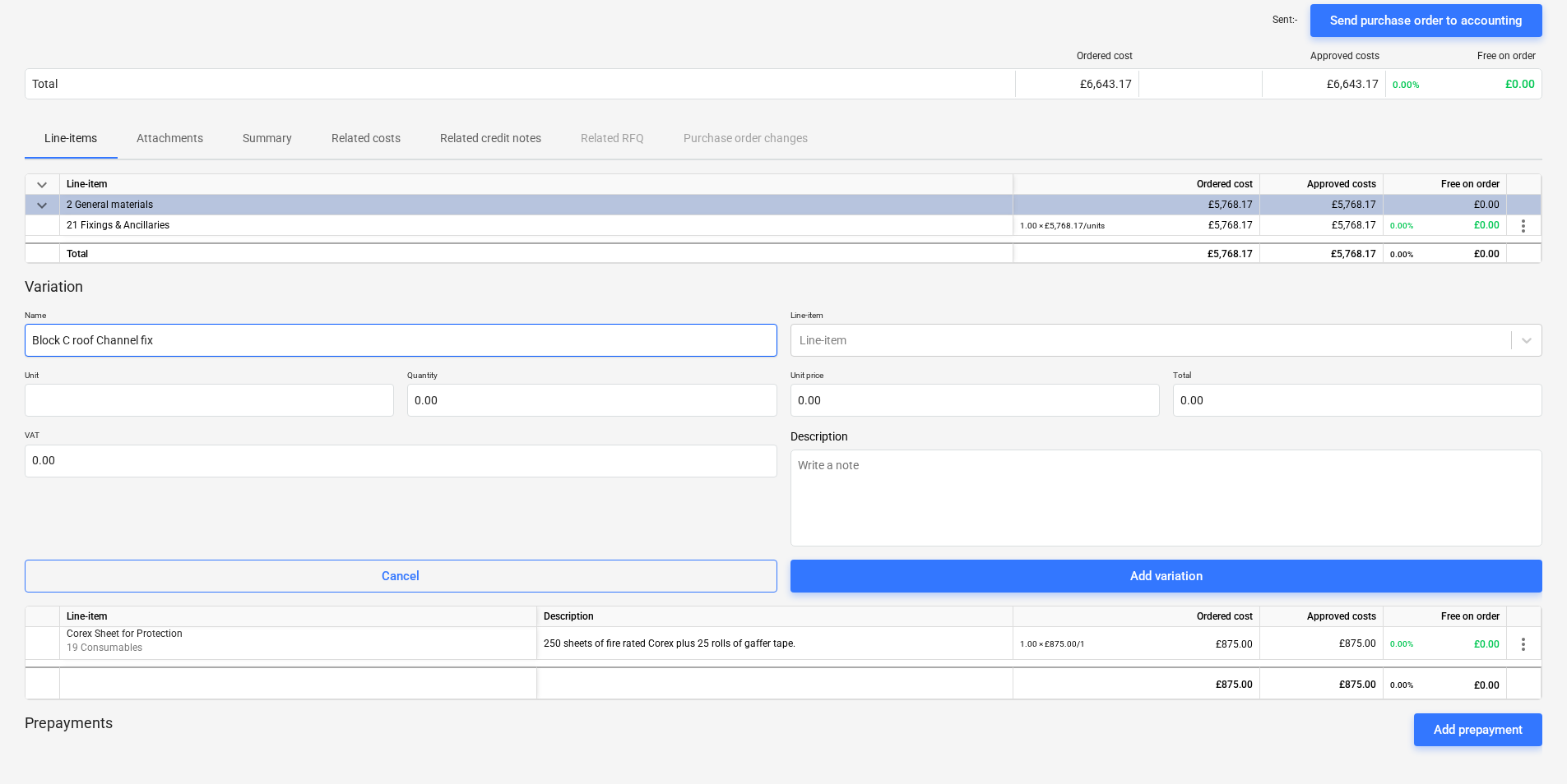
type input "Block C roof Channel fixi"
type textarea "x"
type input "Block C roof Channel fixin"
type textarea "x"
type input "Block C roof Channel fixing"
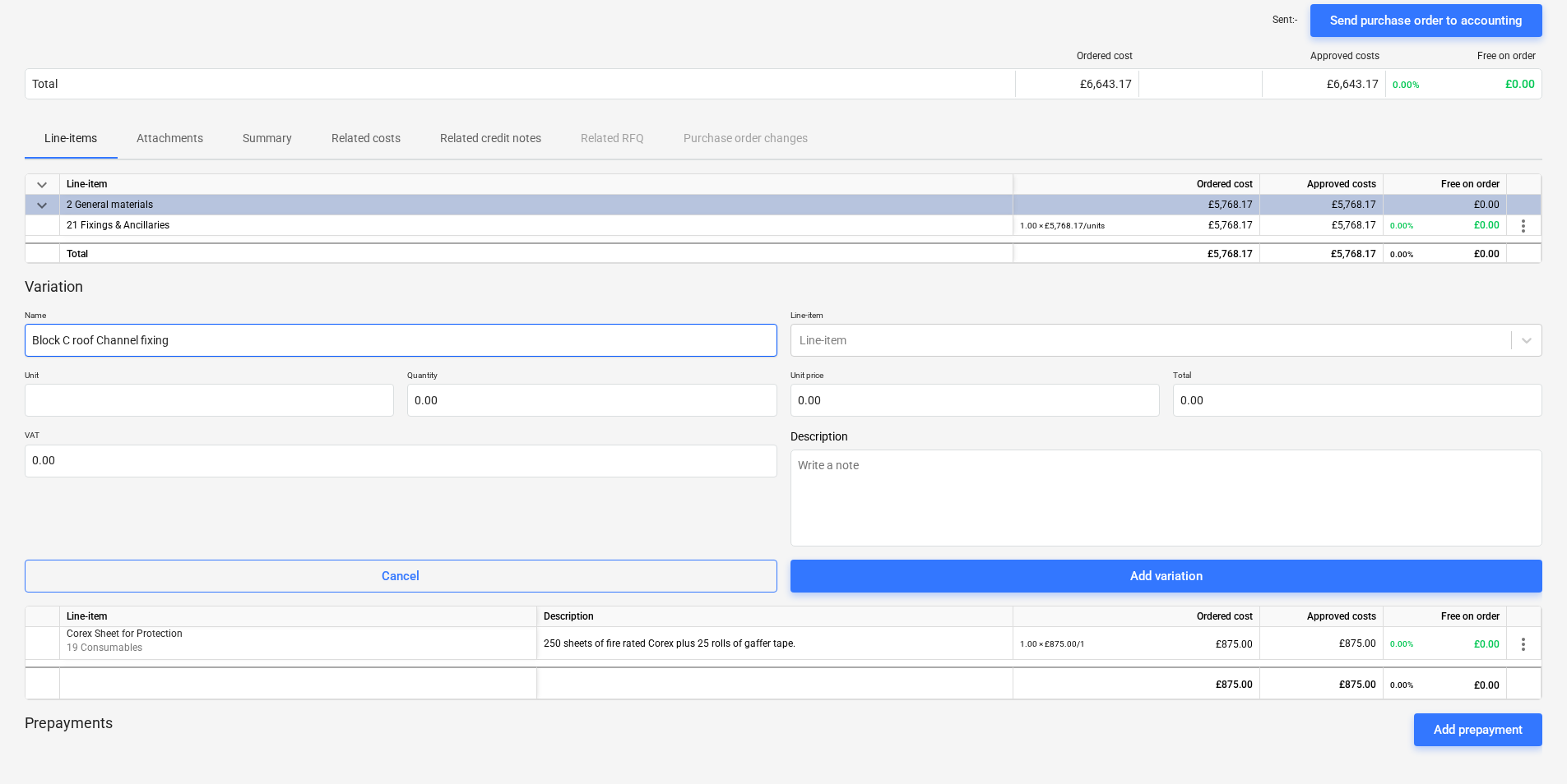
type textarea "x"
type input "Block C roof Channel fixings"
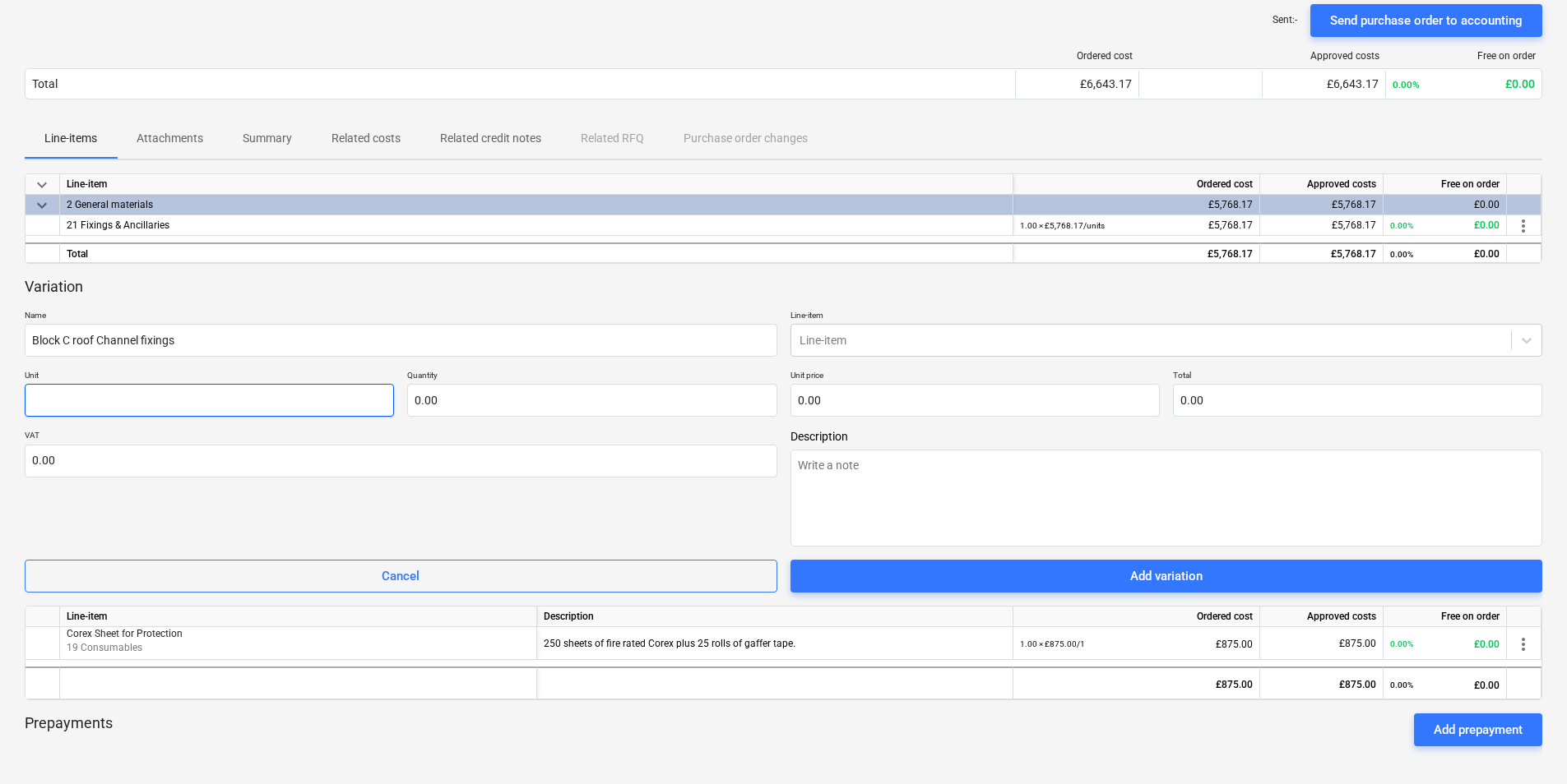
click at [106, 391] on input "text" at bounding box center [210, 401] width 369 height 33
type textarea "x"
type input "U"
type textarea "x"
type input "Un"
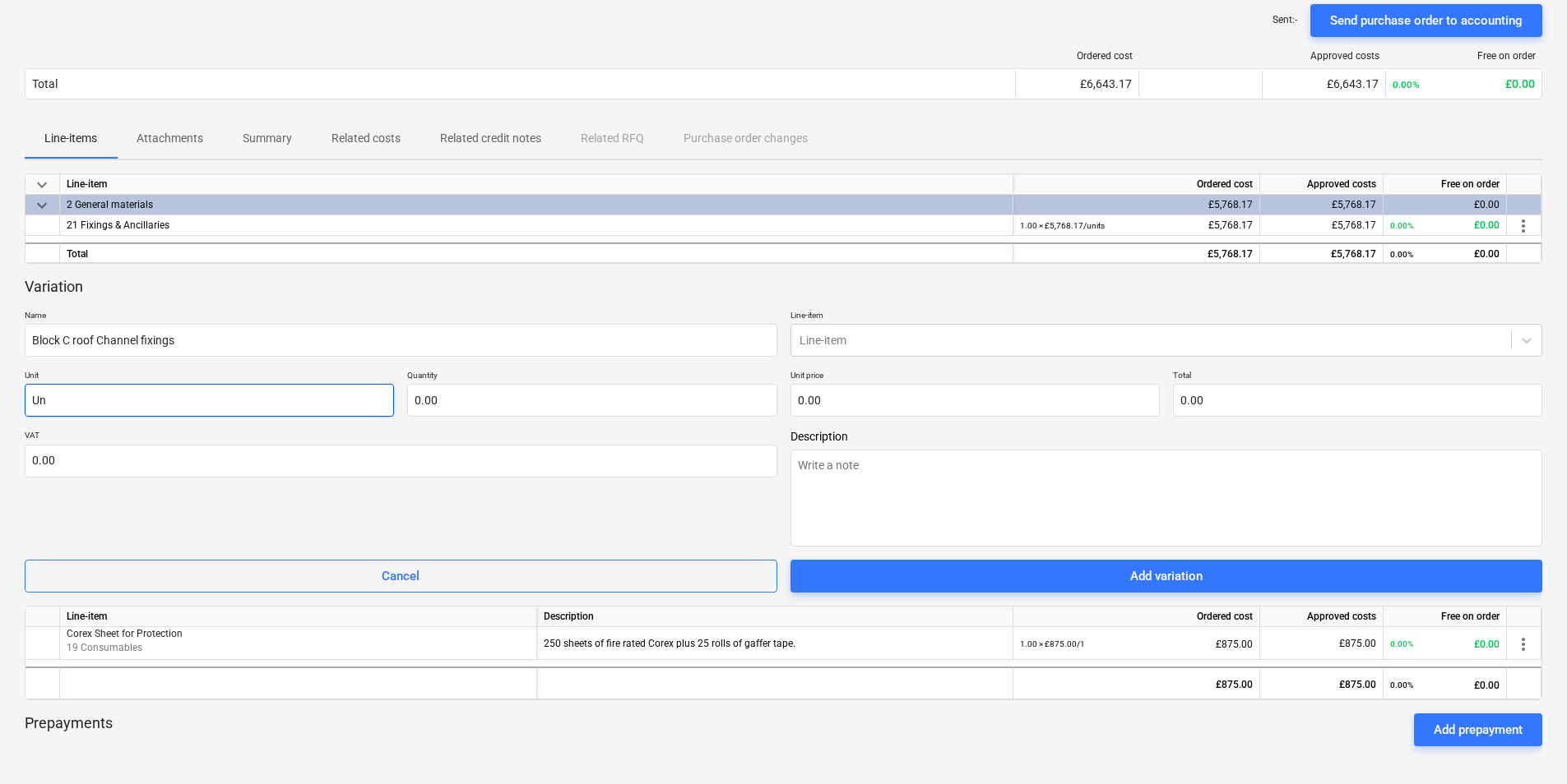
type textarea "x"
type input "Uni"
type textarea "x"
type input "Unit"
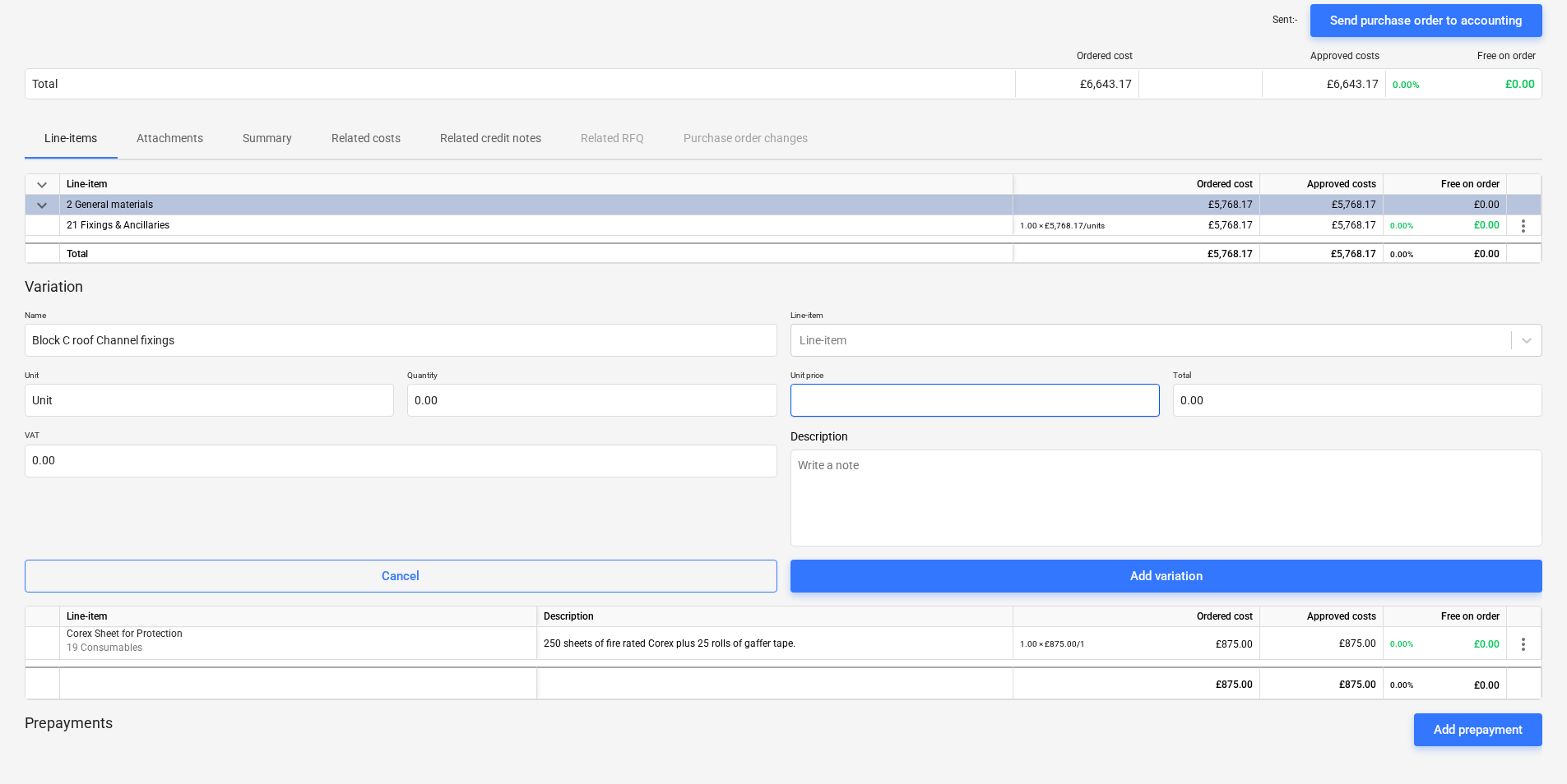
click at [845, 397] on input "text" at bounding box center [975, 401] width 369 height 33
paste input "£2,712.12"
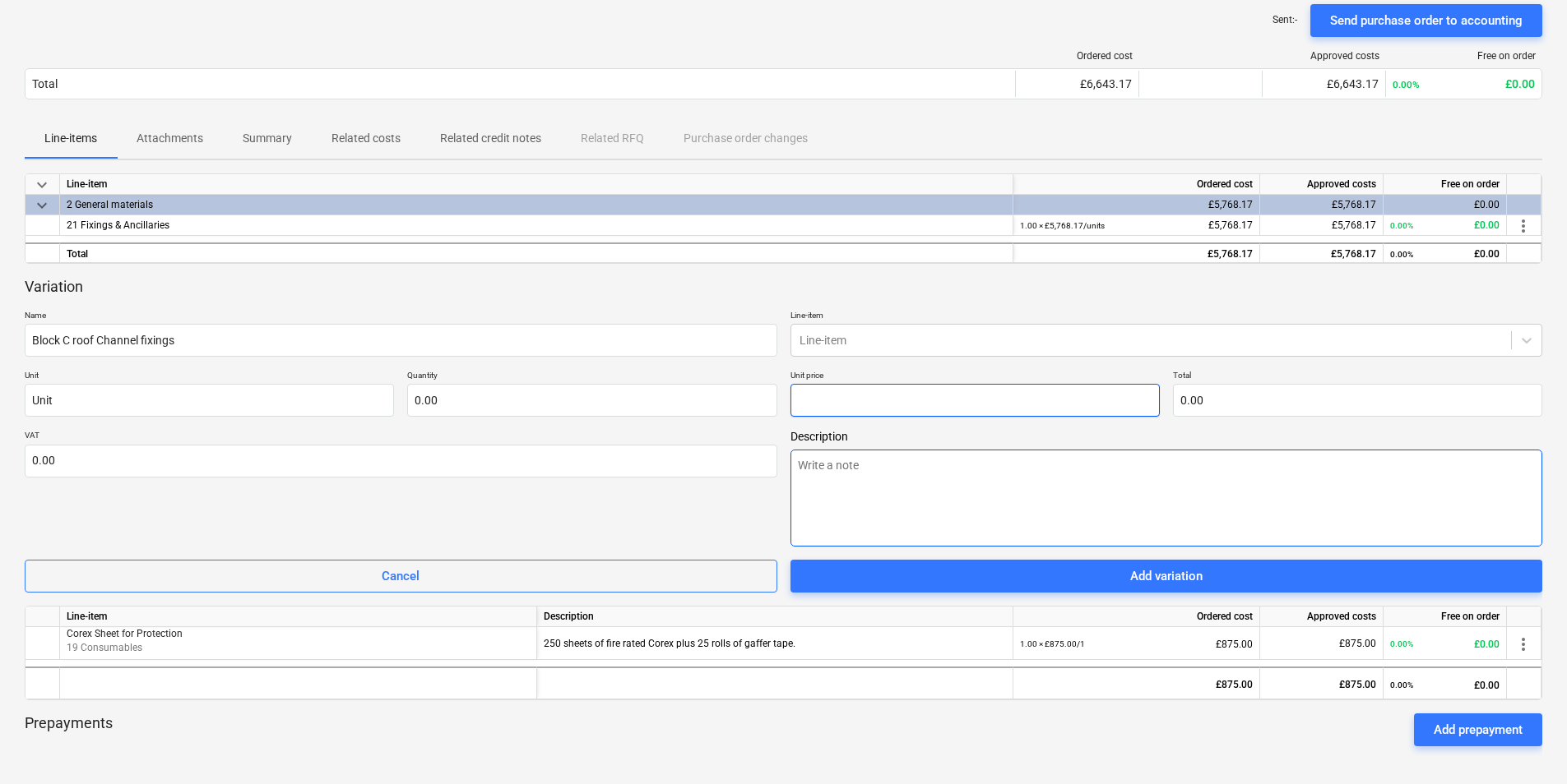
type textarea "x"
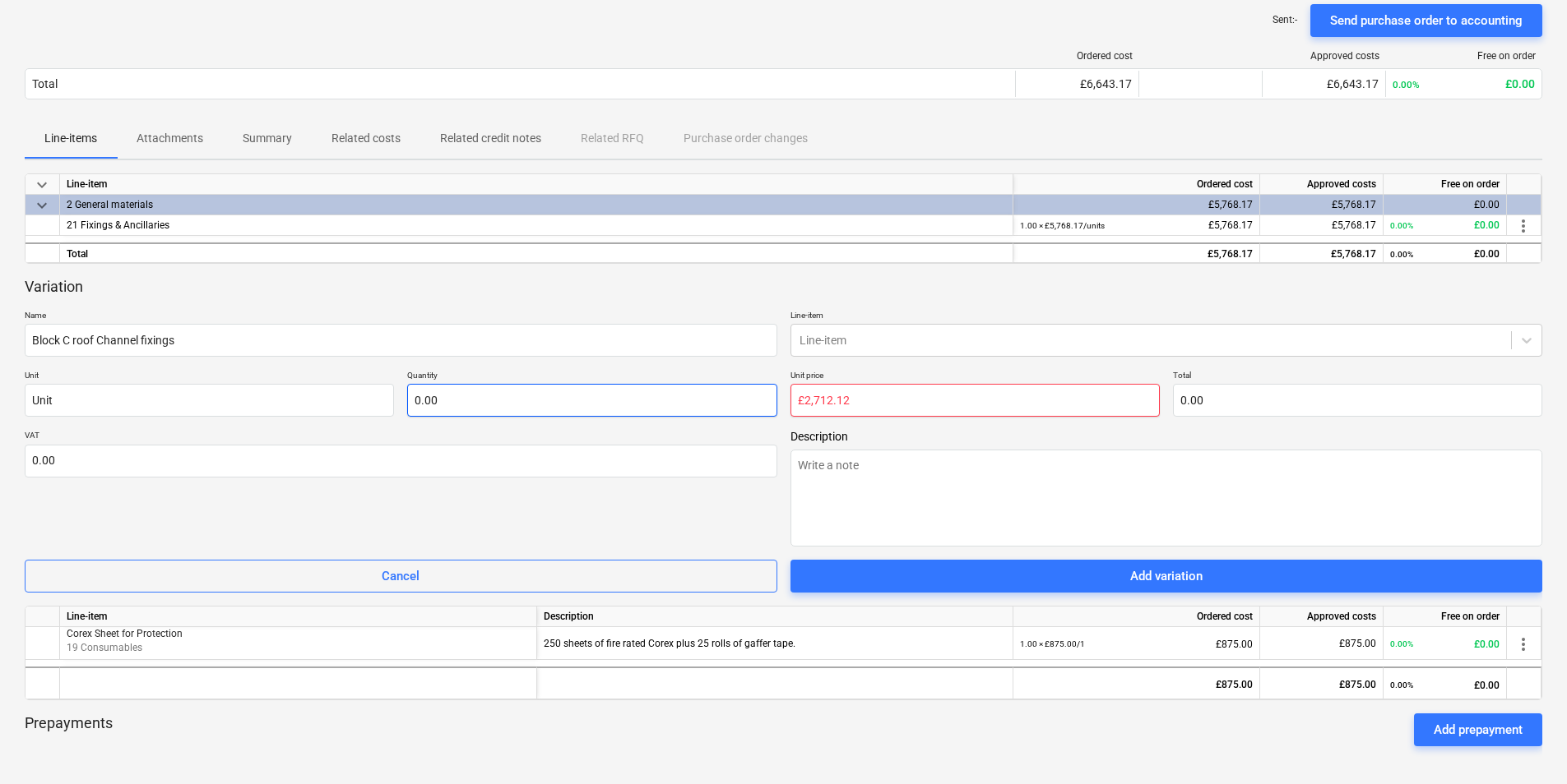
type input "£2,712.12"
type input "0.00"
click at [429, 402] on input "text" at bounding box center [592, 401] width 369 height 33
type textarea "x"
type input "1.00"
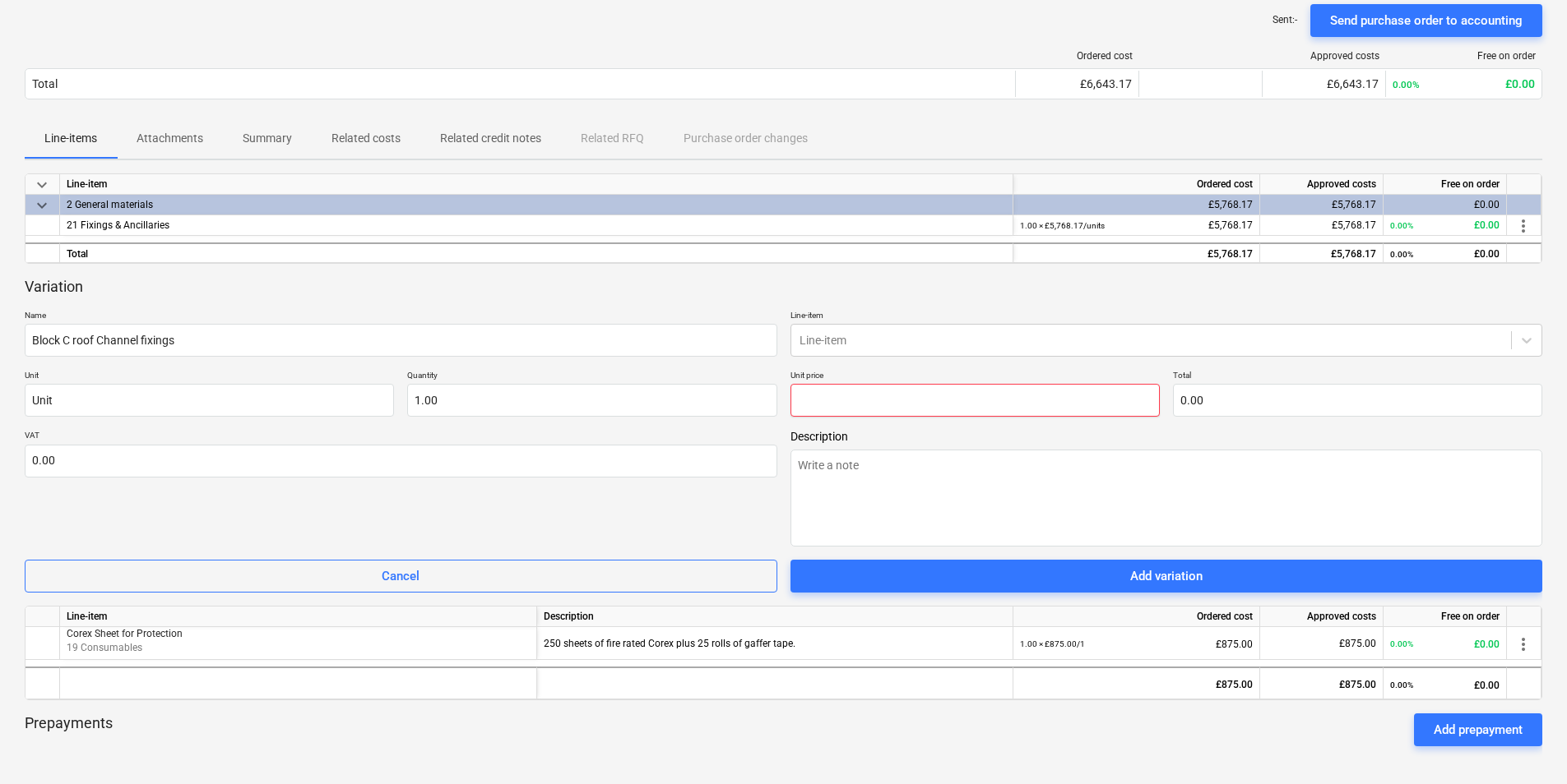
click at [835, 407] on input "text" at bounding box center [975, 401] width 369 height 33
paste input "£2,712.12"
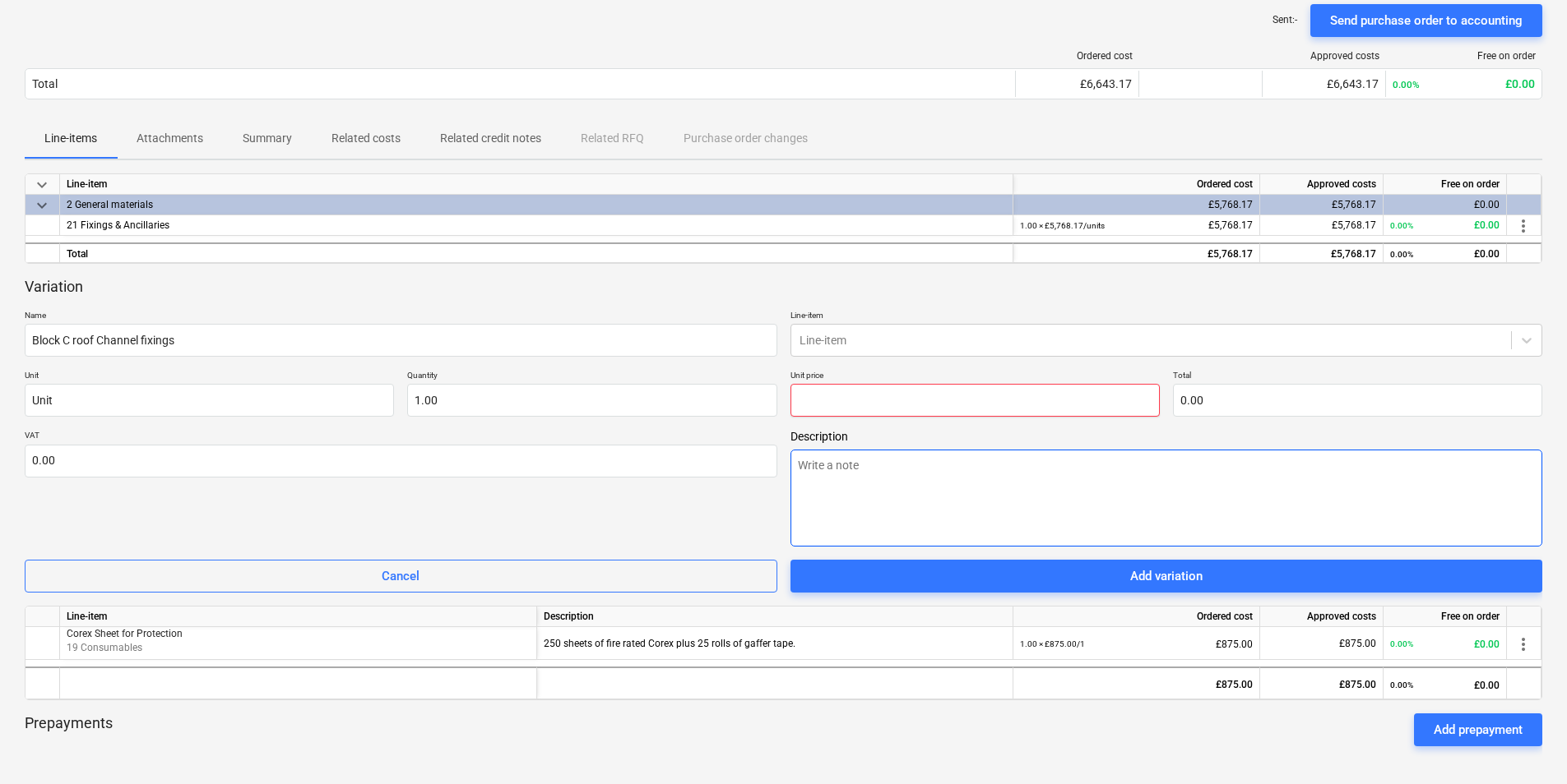
type textarea "x"
type input "£2,712.12"
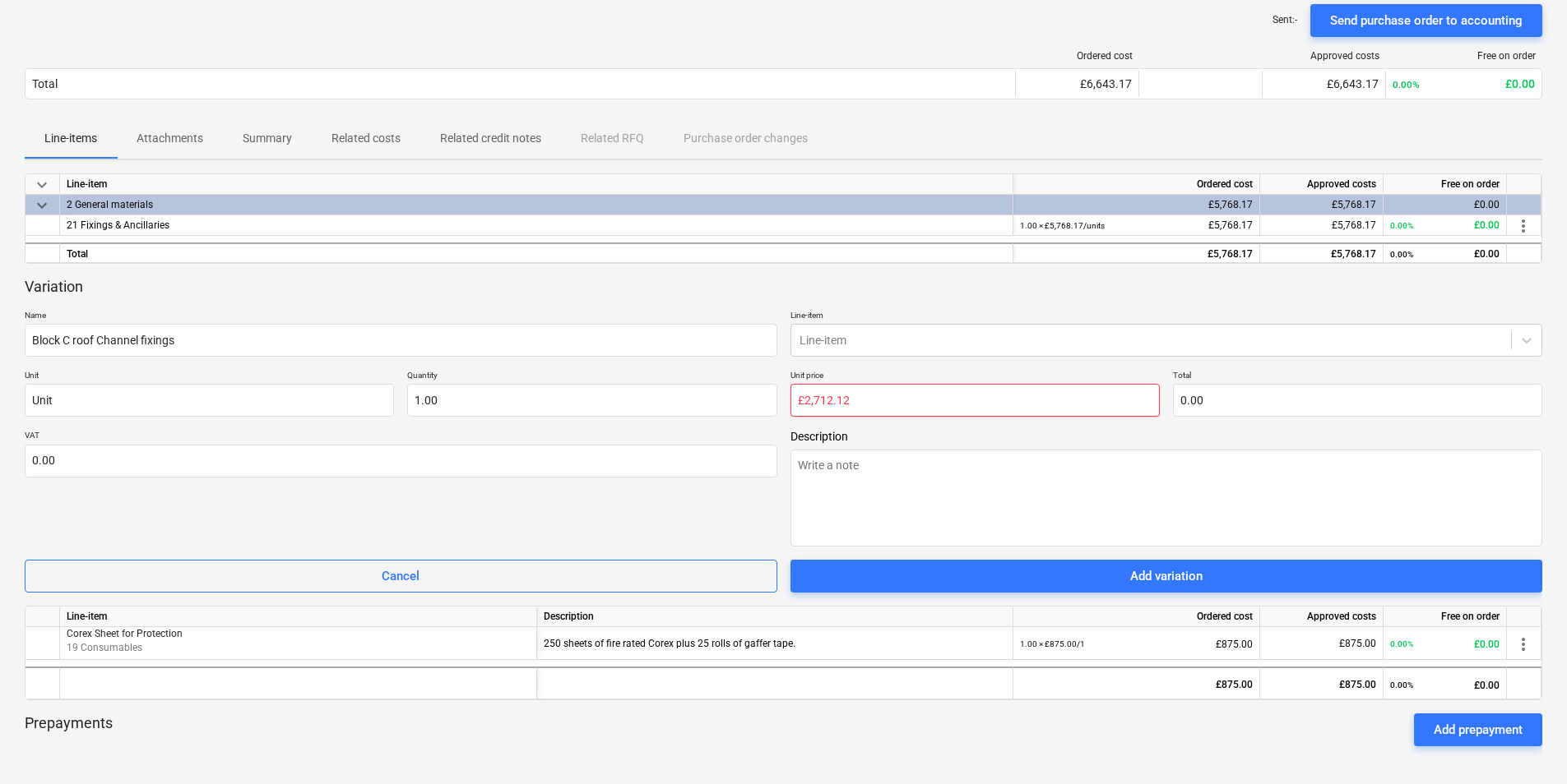
click at [805, 404] on input "£2,712.12" at bounding box center [975, 401] width 369 height 33
type textarea "x"
type input "2,712.12"
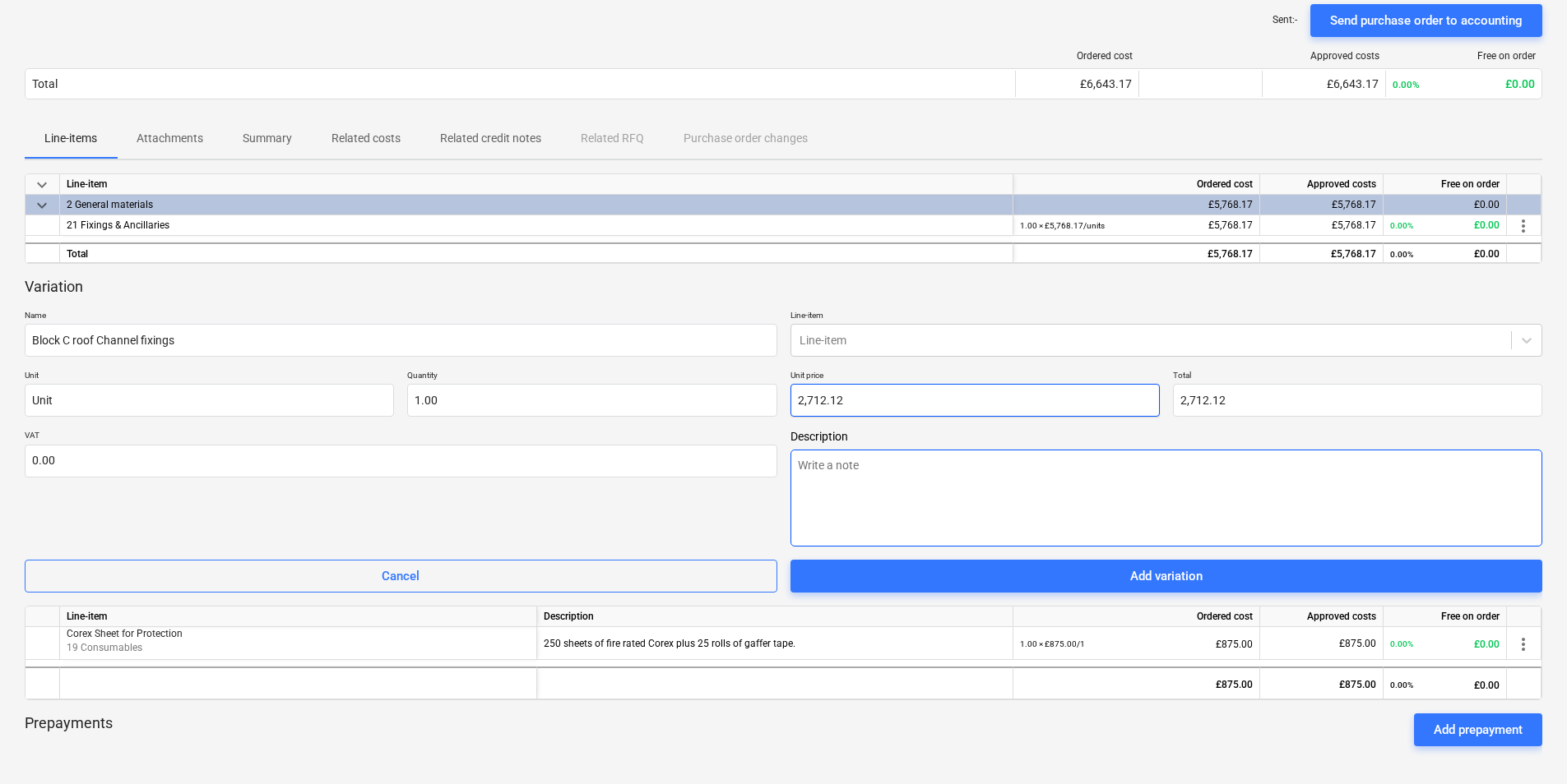
type input "2,712.12"
click at [837, 477] on textarea at bounding box center [1166, 498] width 753 height 97
paste textarea "NS-384984 1.5mm Natural Polypropylene 1000mm x 1000 20.00% 10.0 8.9400 89.40 NS…"
type textarea "x"
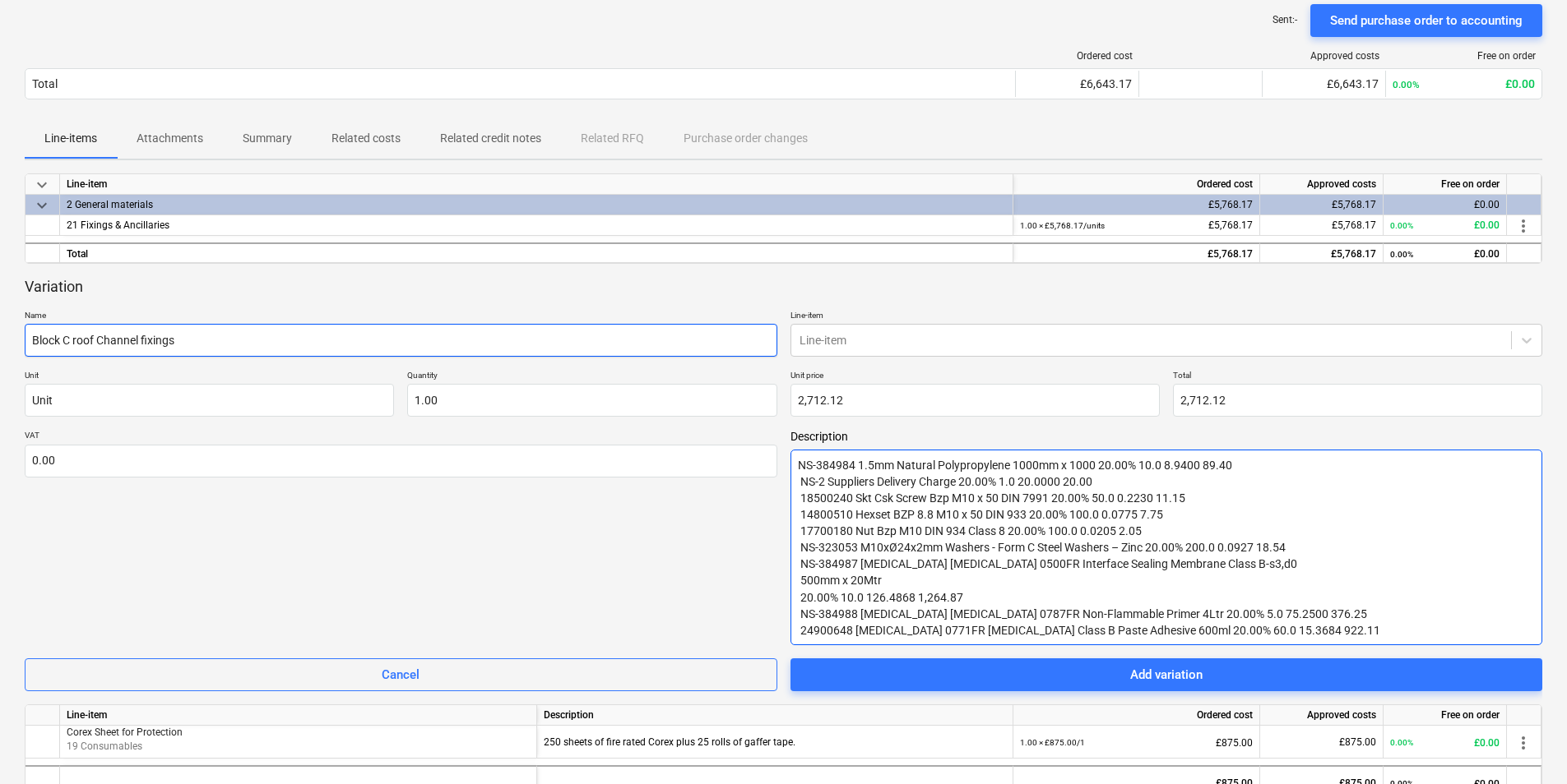
type textarea "NS-384984 1.5mm Natural Polypropylene 1000mm x 1000 20.00% 10.0 8.9400 89.40 NS…"
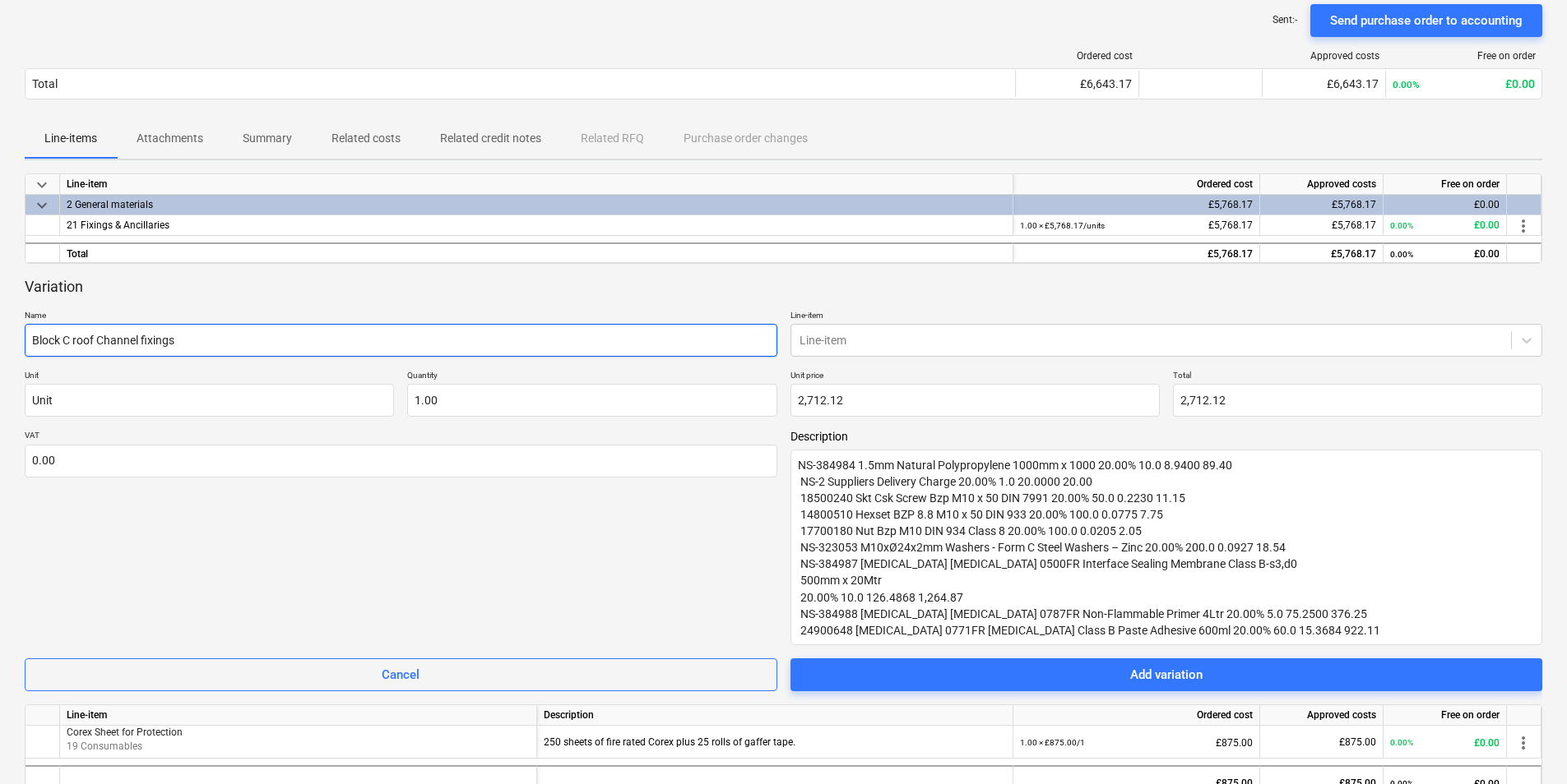
click at [206, 345] on input "Block C roof Channel fixings" at bounding box center [401, 340] width 753 height 33
type textarea "x"
type input "Block C roof Channel fixings"
type textarea "x"
type input "Block C roof Channel fixings a"
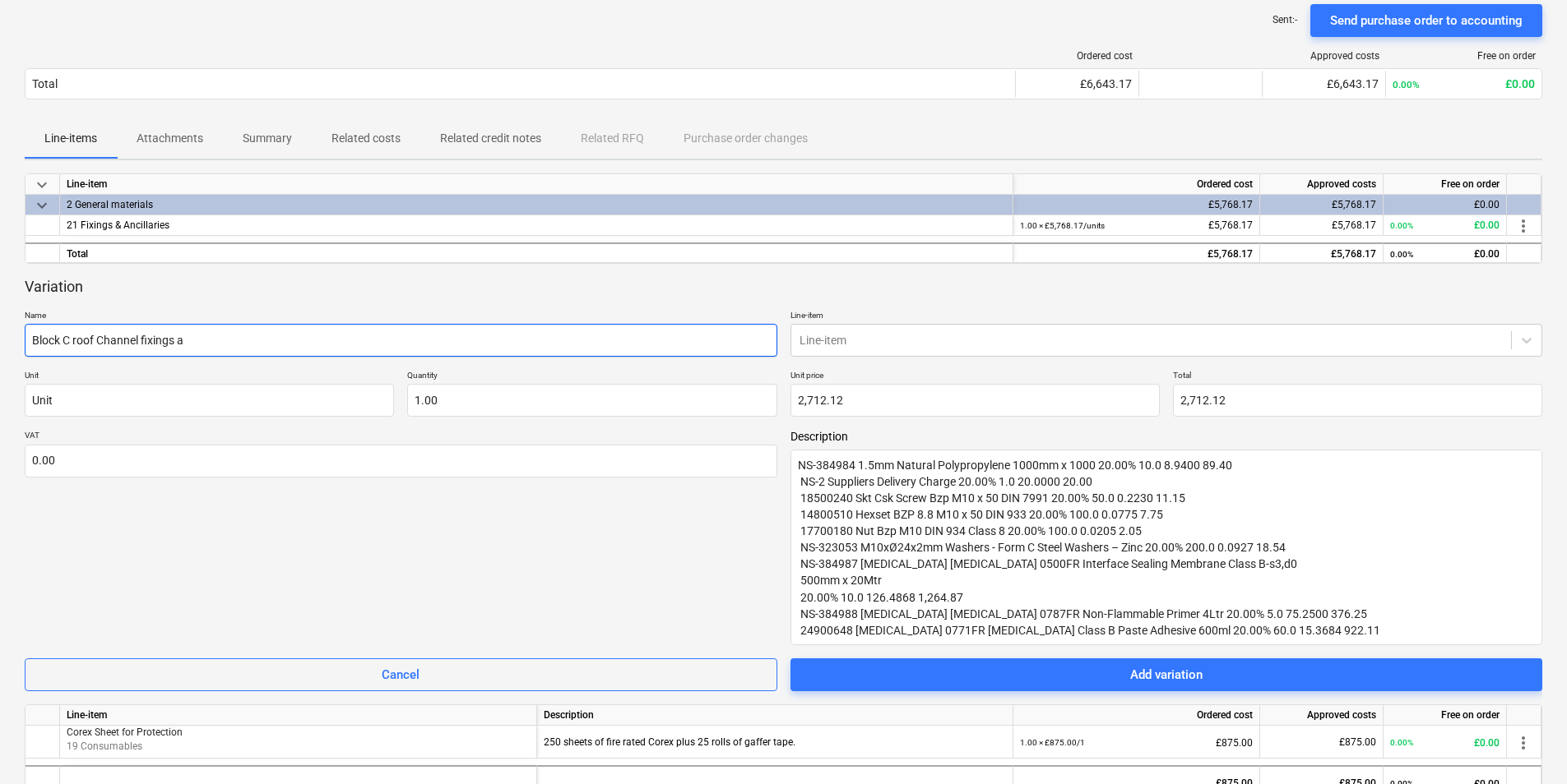
type textarea "x"
type input "Block C roof Channel fixings an"
type textarea "x"
type input "Block C roof Channel fixings and"
type textarea "x"
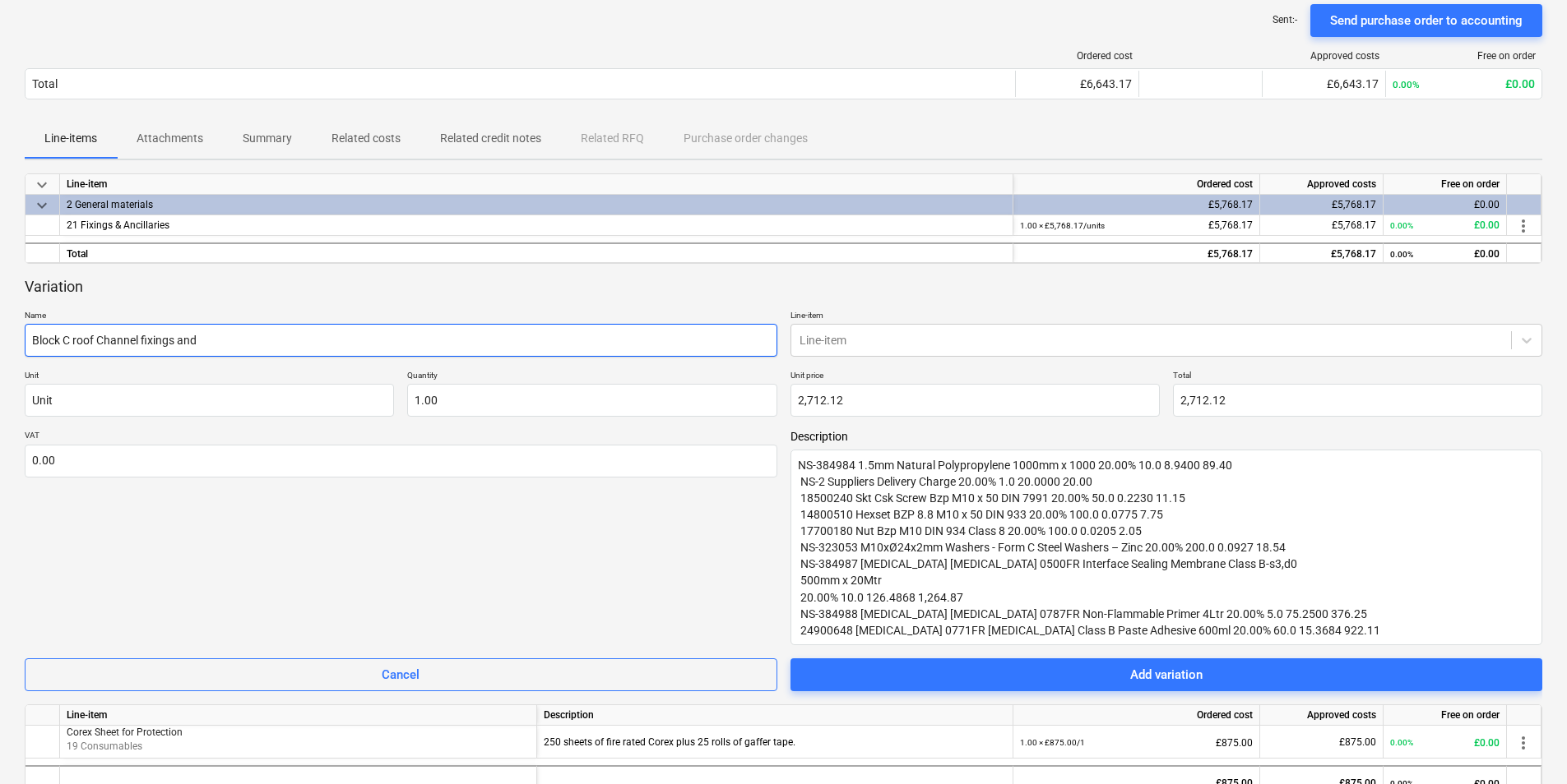
type input "Block C roof Channel fixings and"
type textarea "x"
type input "Block C roof Channel fixings and w"
type textarea "x"
type input "Block C roof Channel fixings and wa"
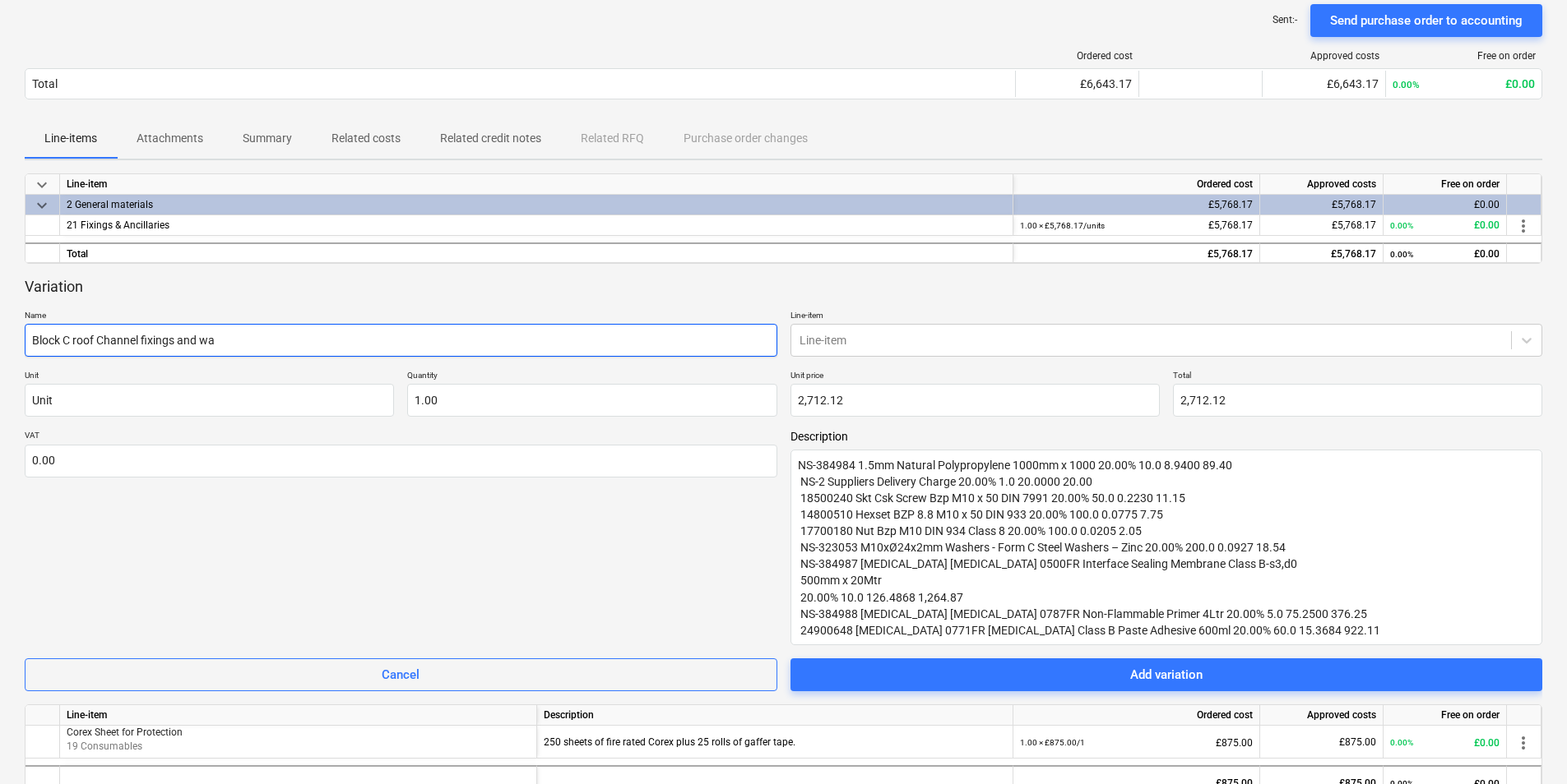
type textarea "x"
type input "Block C roof Channel fixings and wat"
type textarea "x"
type input "Block C roof Channel fixings and wate"
type textarea "x"
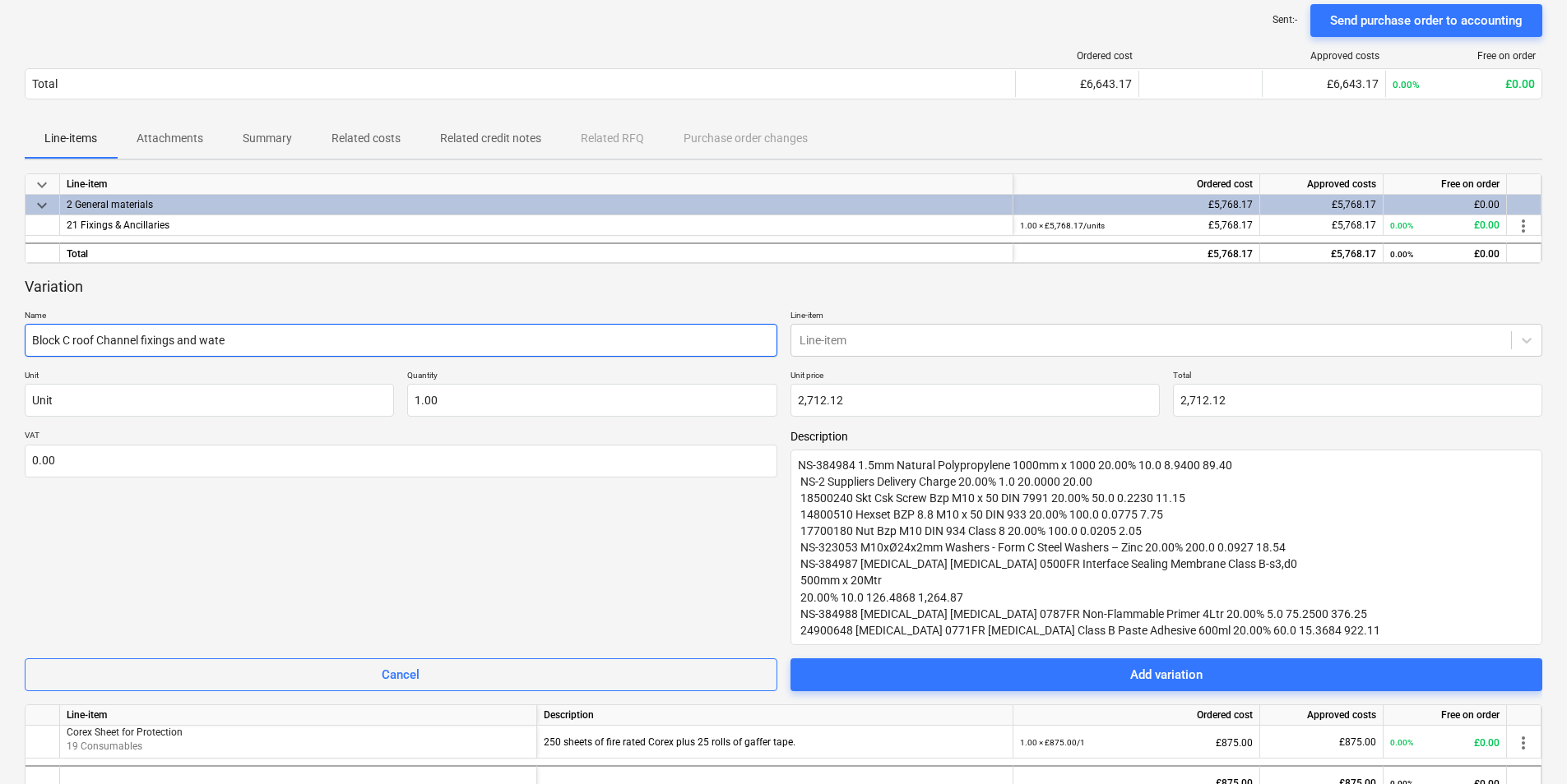
type input "Block C roof Channel fixings and water"
type textarea "x"
type input "Block C roof Channel fixings and waterp"
type textarea "x"
type input "Block C roof Channel fixings and waterpr"
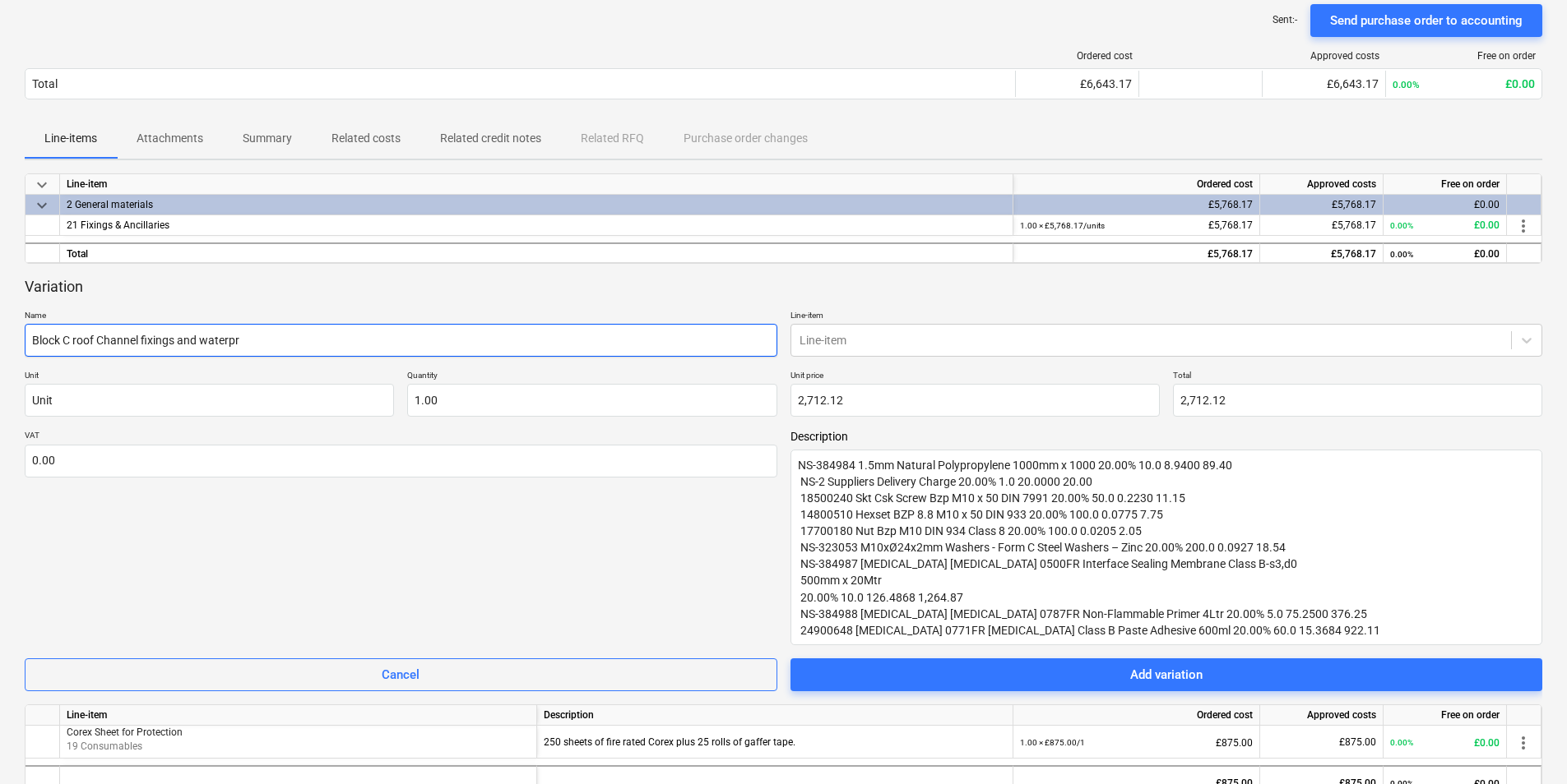
type textarea "x"
type input "Block C roof Channel fixings and waterpro"
type textarea "x"
type input "Block C roof Channel fixings and waterproo"
type textarea "x"
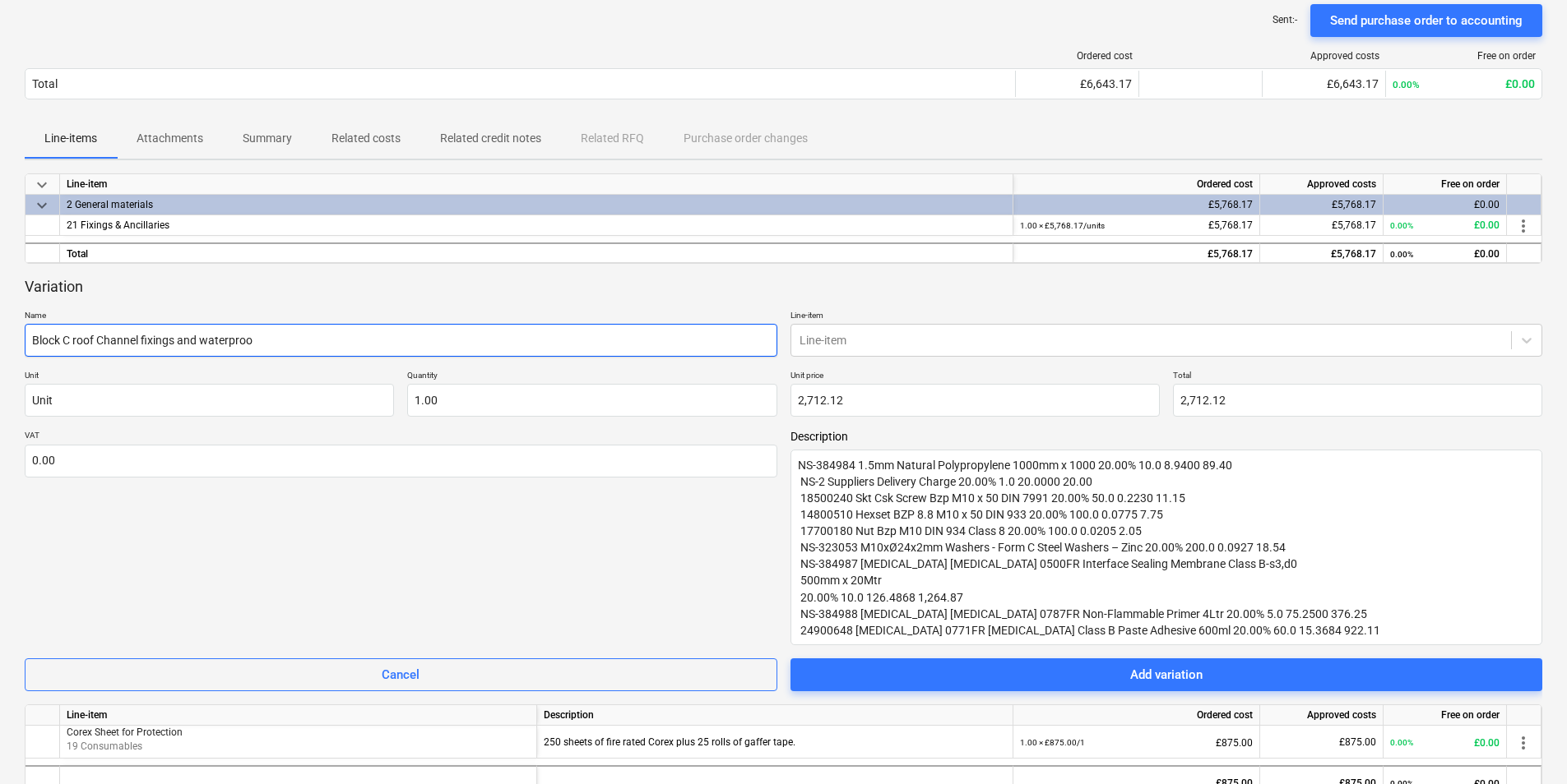
type input "Block C roof Channel fixings and waterproof"
type textarea "x"
type input "Block C roof Channel fixings and waterproof"
type textarea "x"
type input "Block C roof Channel fixings and waterproof m"
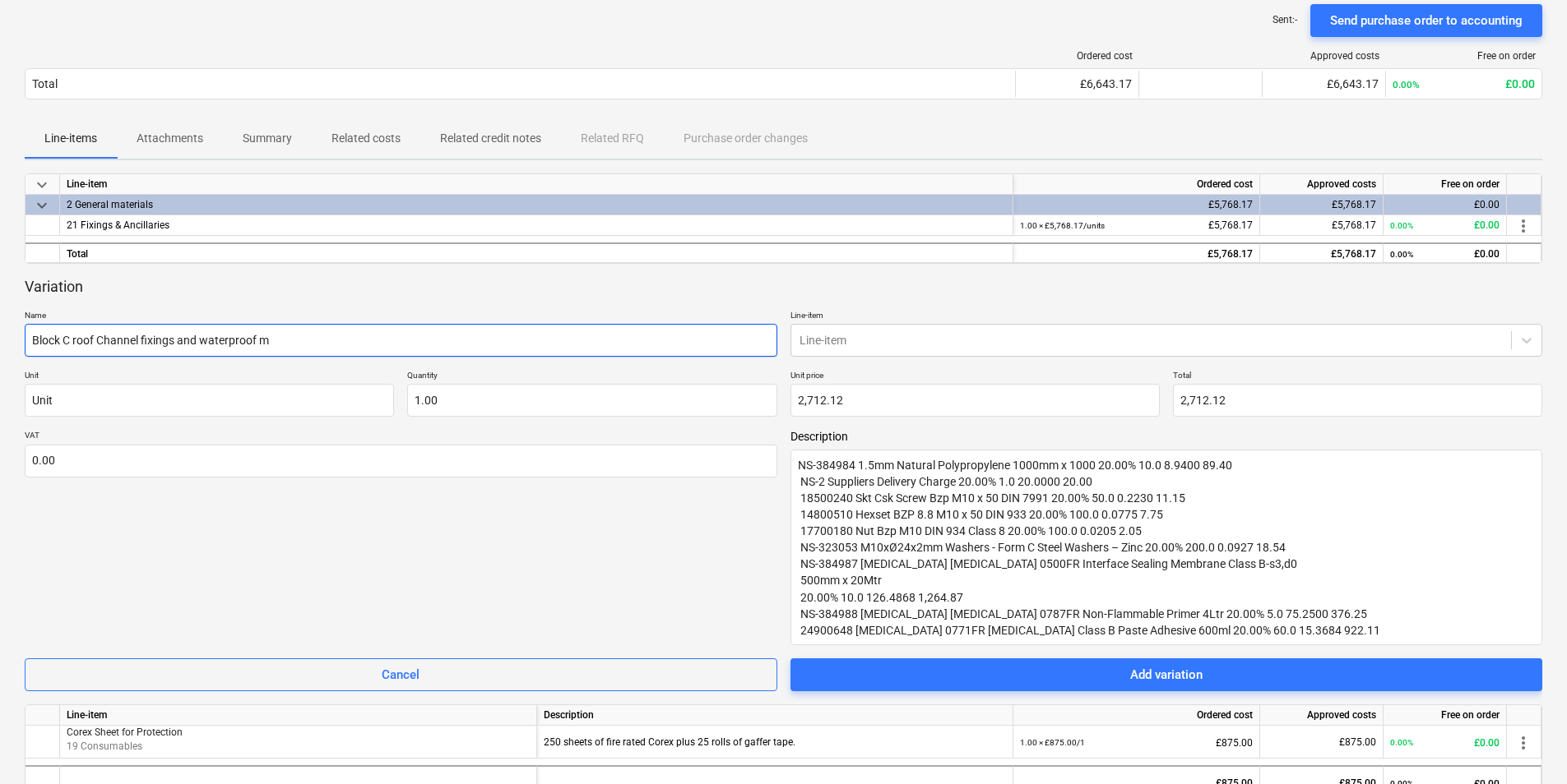
type textarea "x"
type input "Block C roof Channel fixings and waterproof me"
type textarea "x"
type input "Block C roof Channel fixings and waterproof men"
type textarea "x"
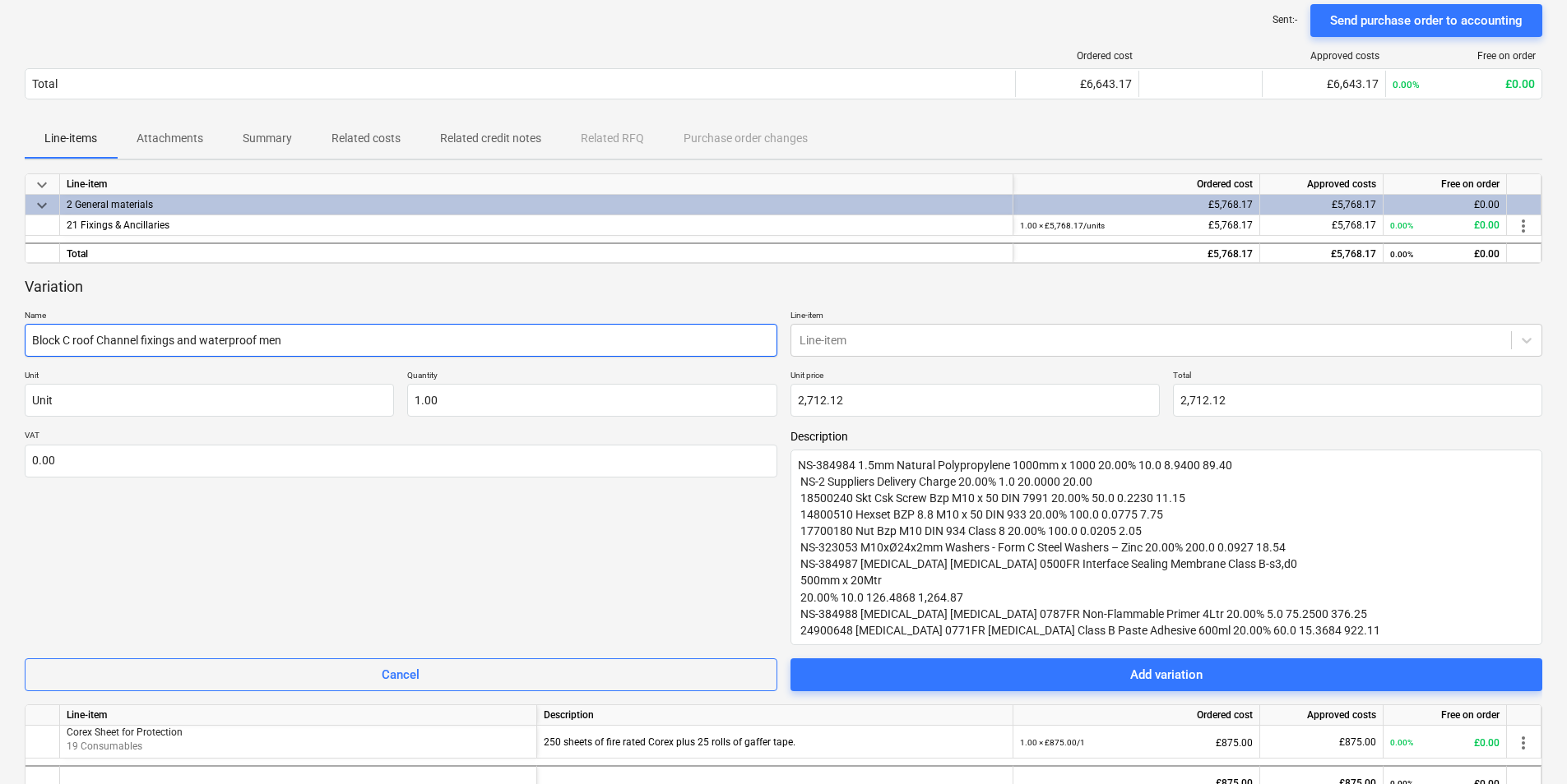
type input "Block C roof Channel fixings and waterproof me"
type textarea "x"
type input "Block C roof Channel fixings and waterproof mem"
type textarea "x"
type input "Block C roof Channel fixings and waterproof memb"
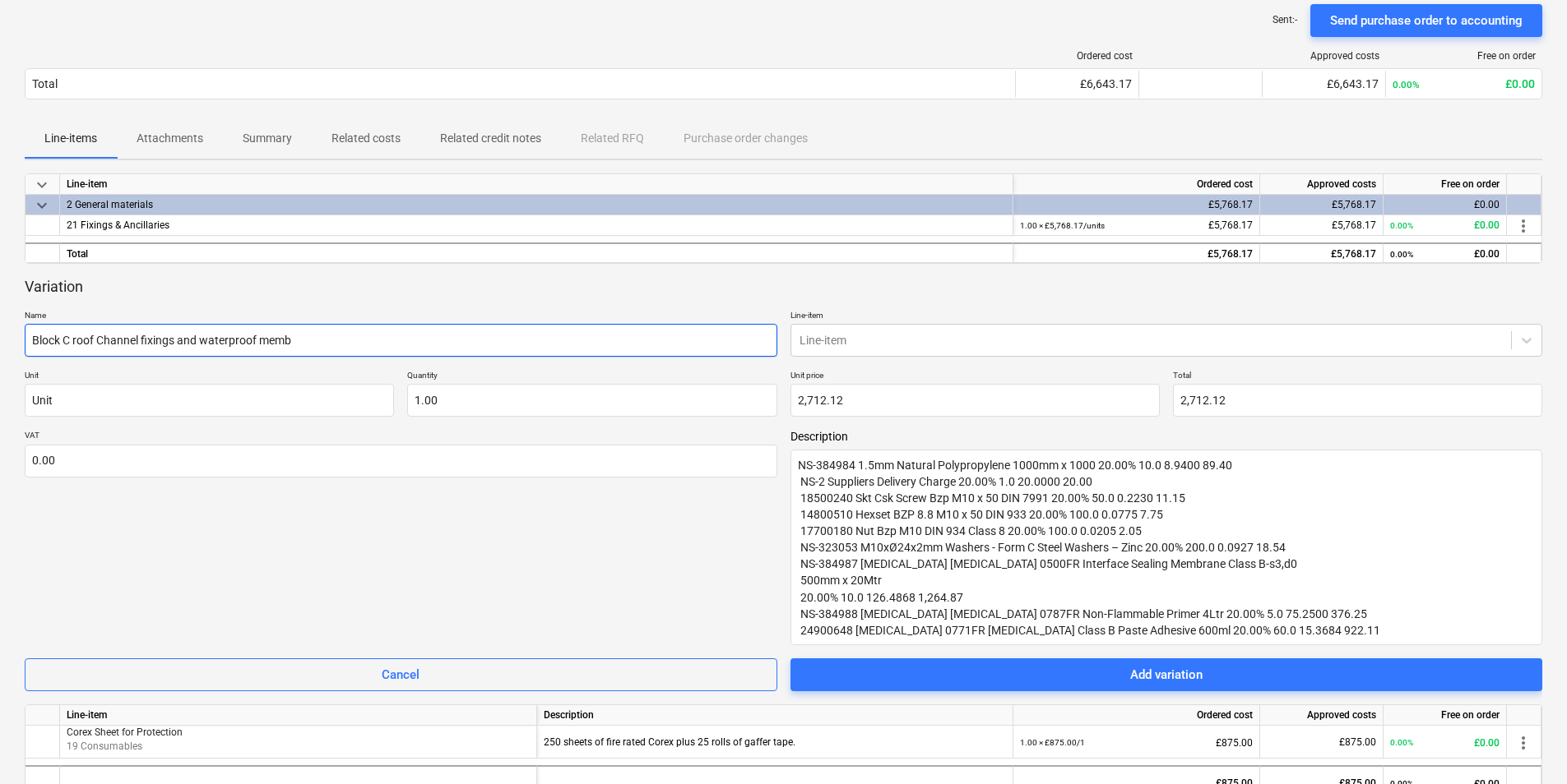
type textarea "x"
type input "Block C roof Channel fixings and waterproof membr"
type textarea "x"
type input "Block C roof Channel fixings and waterproof membra"
type textarea "x"
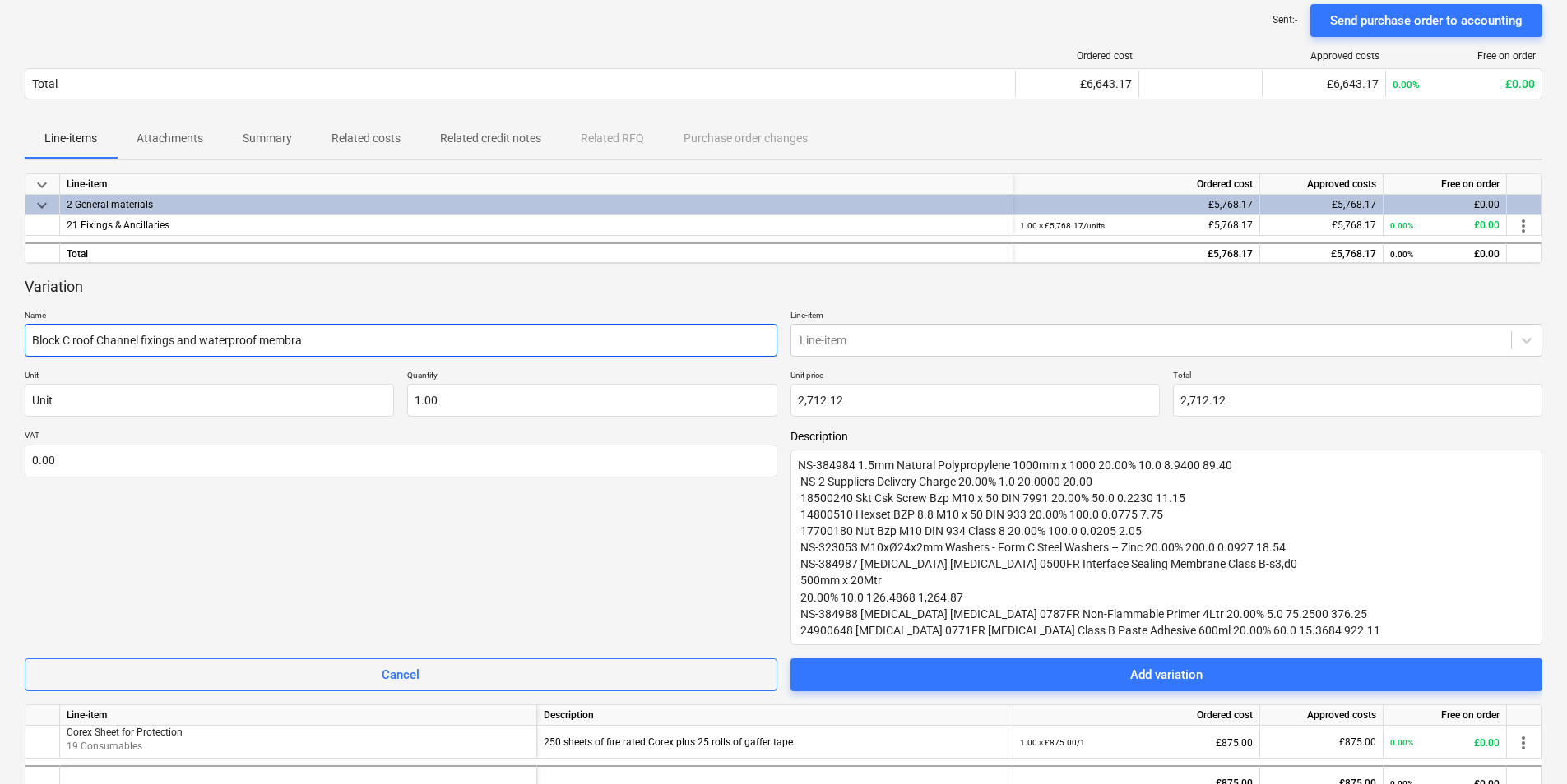
type input "Block C roof Channel fixings and waterproof membran"
type textarea "x"
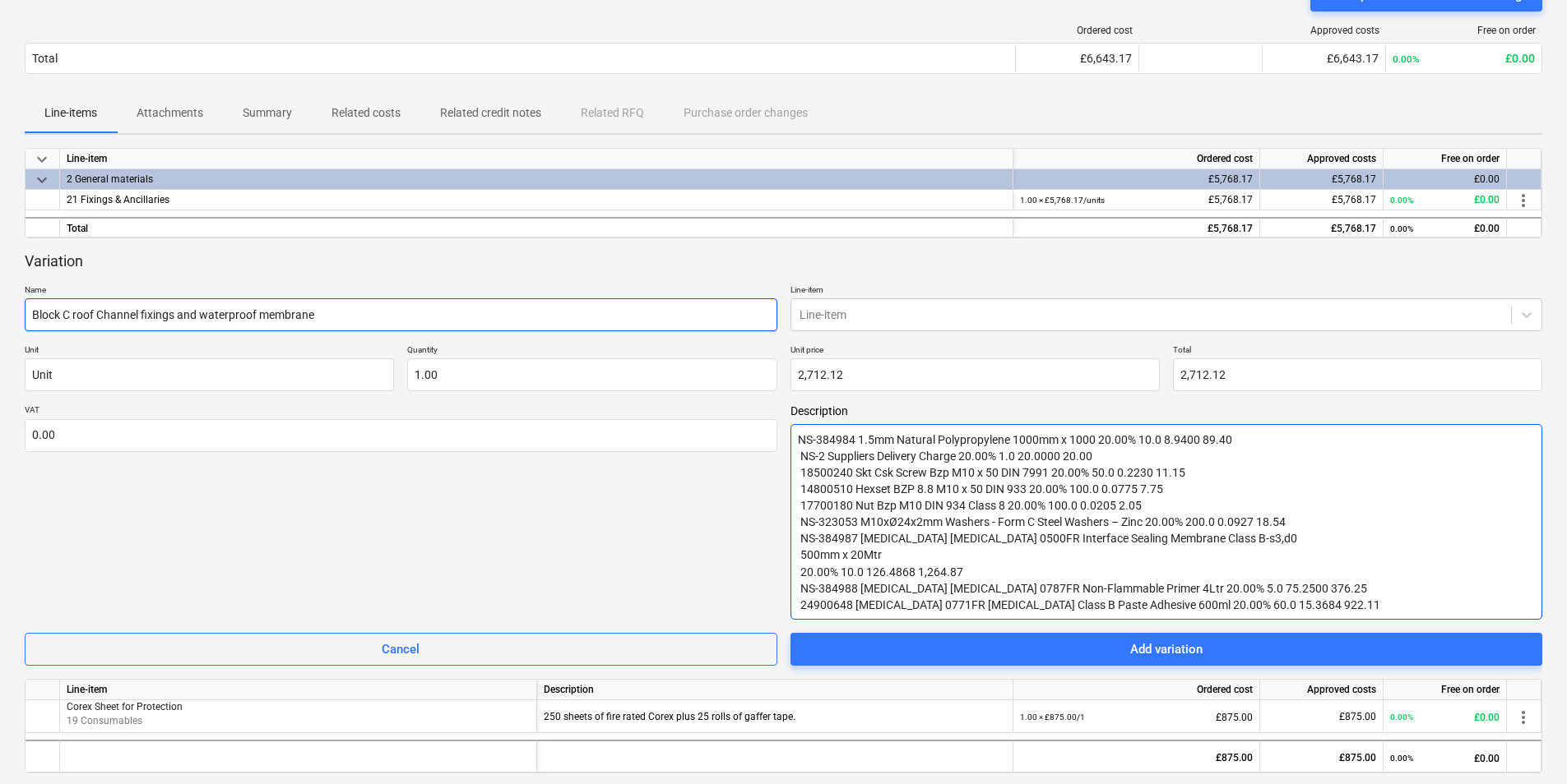
scroll to position [207, 0]
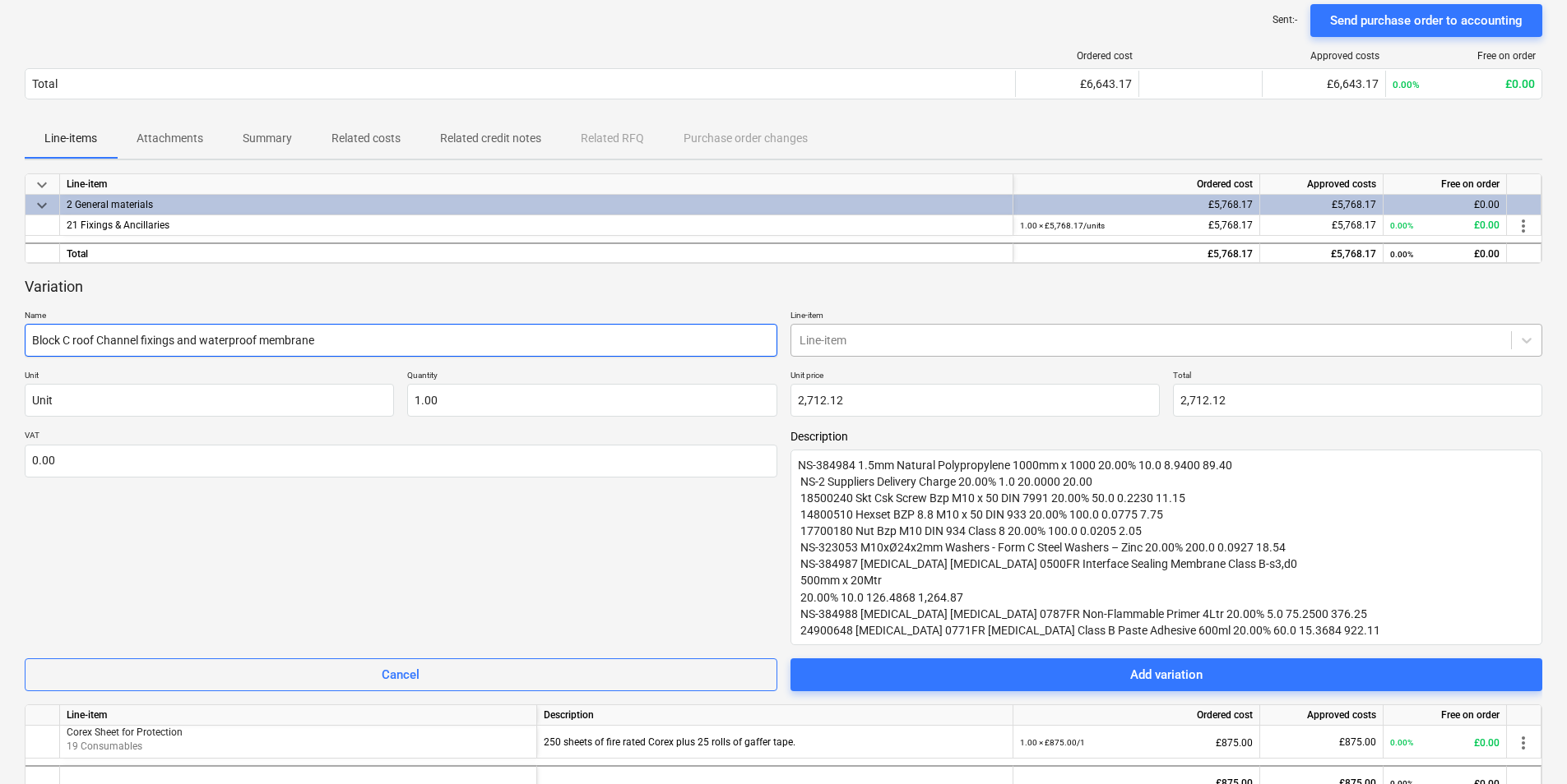
type input "Block C roof Channel fixings and waterproof membrane"
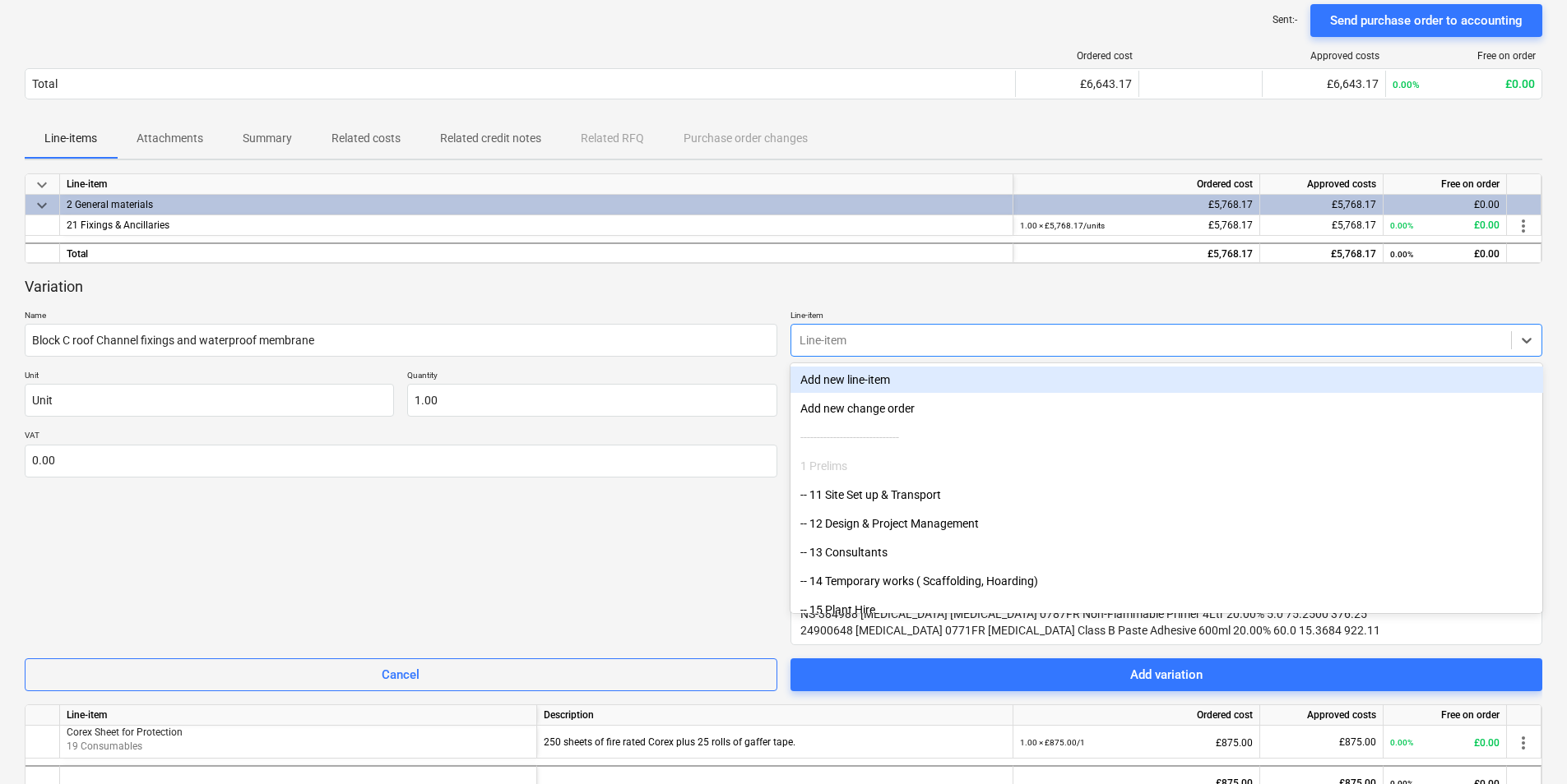
click at [922, 339] on div at bounding box center [1152, 340] width 705 height 16
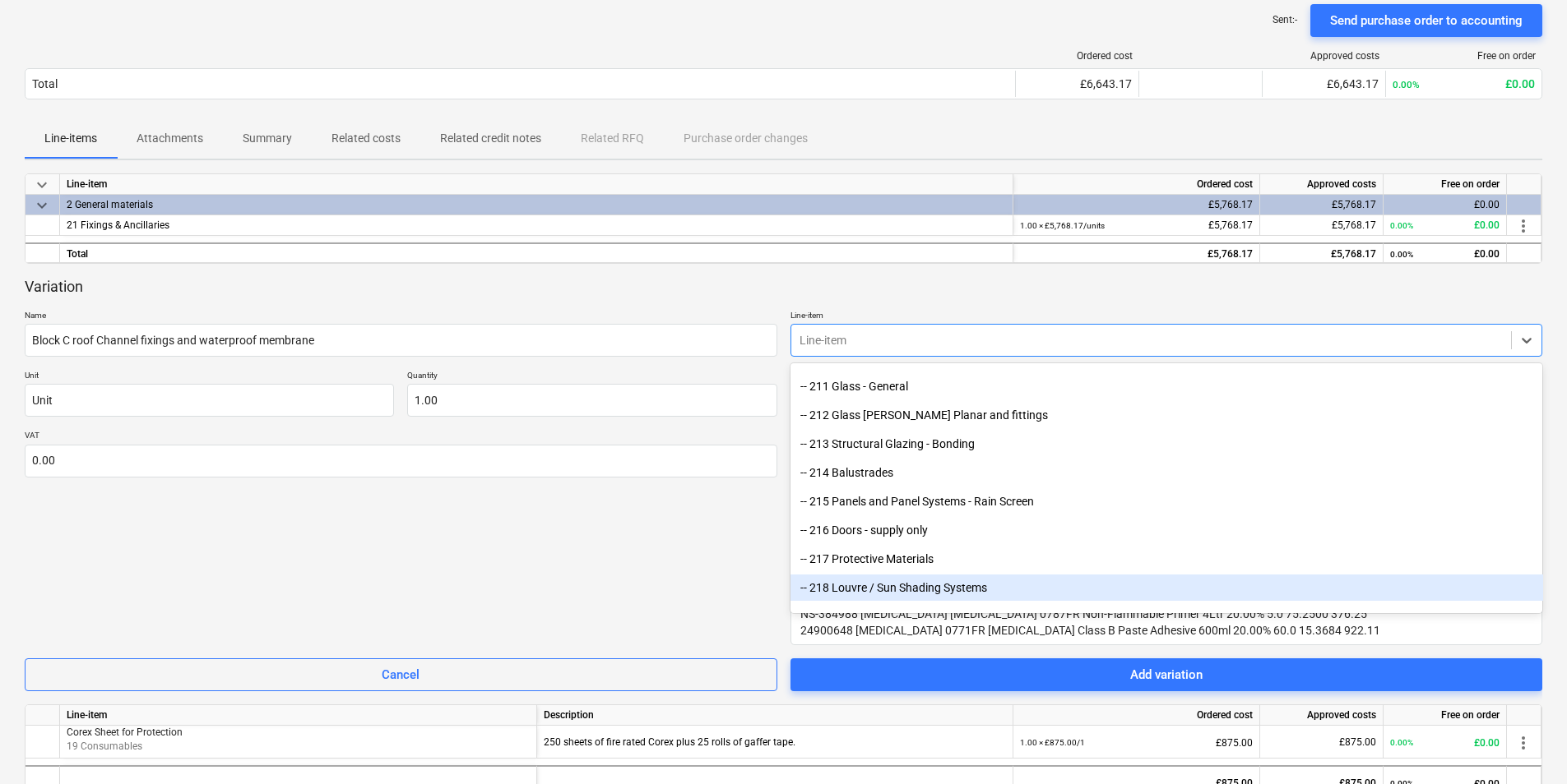
scroll to position [658, 0]
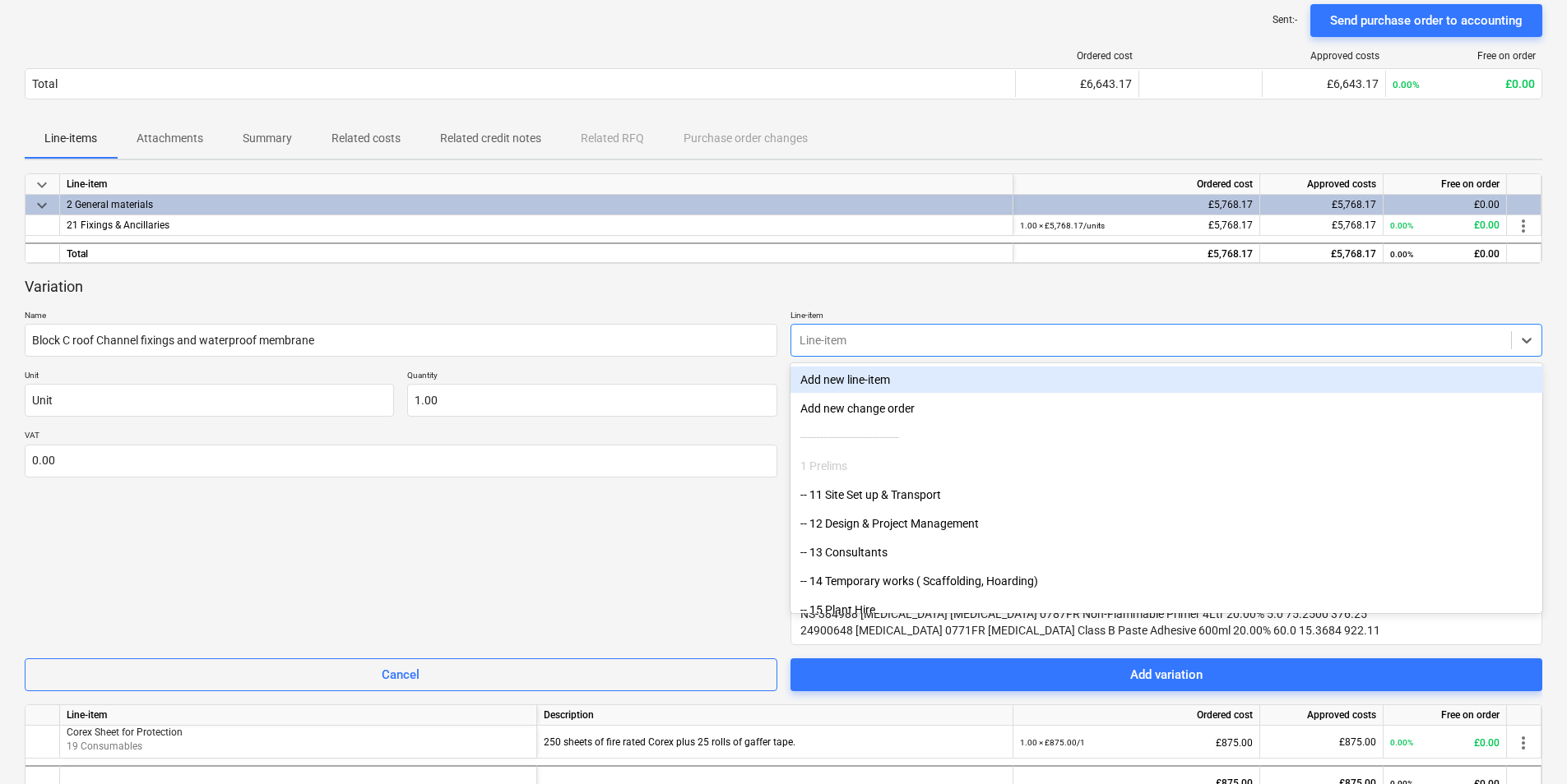
click at [832, 339] on div at bounding box center [1152, 340] width 705 height 16
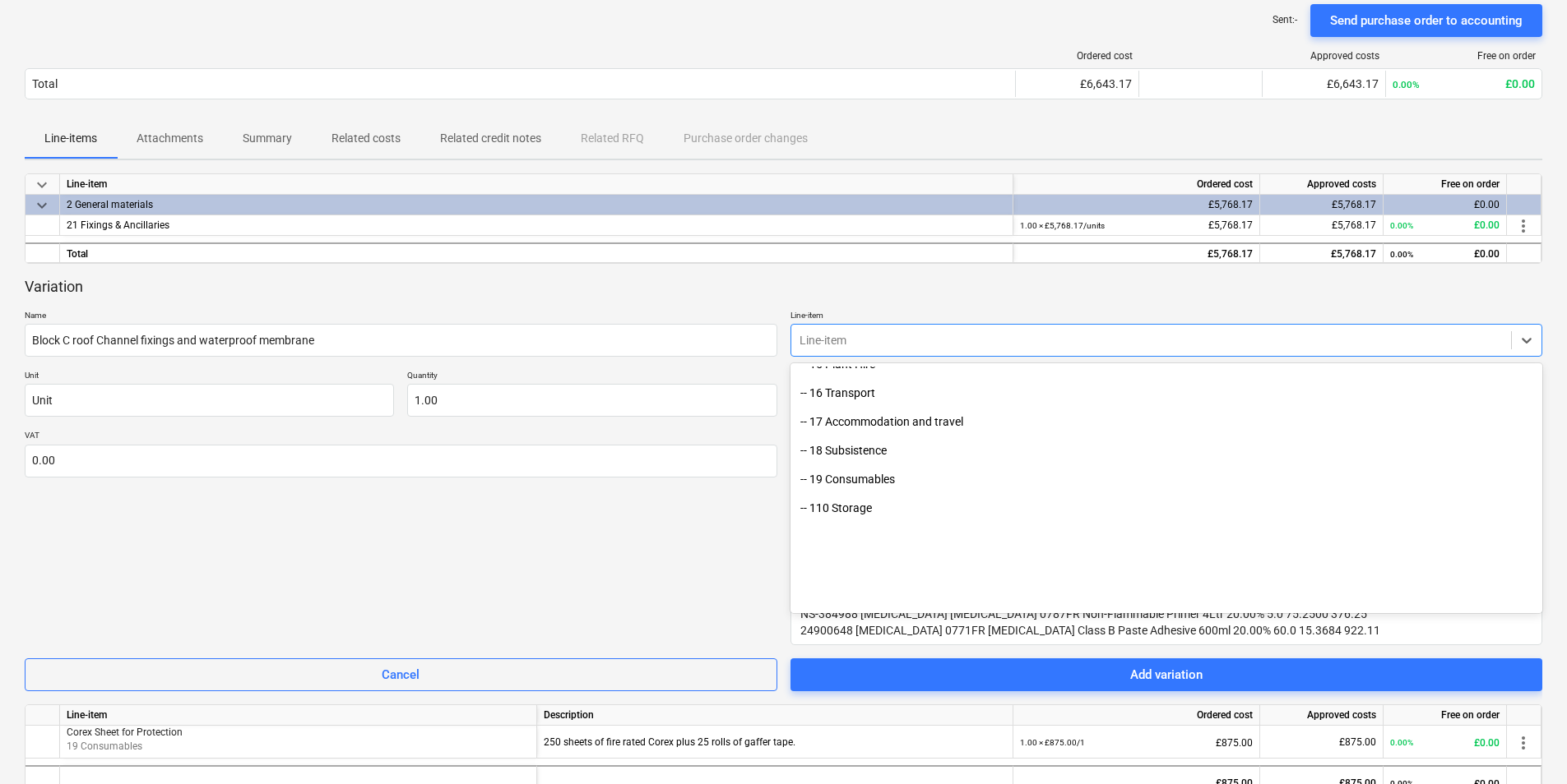
scroll to position [247, 0]
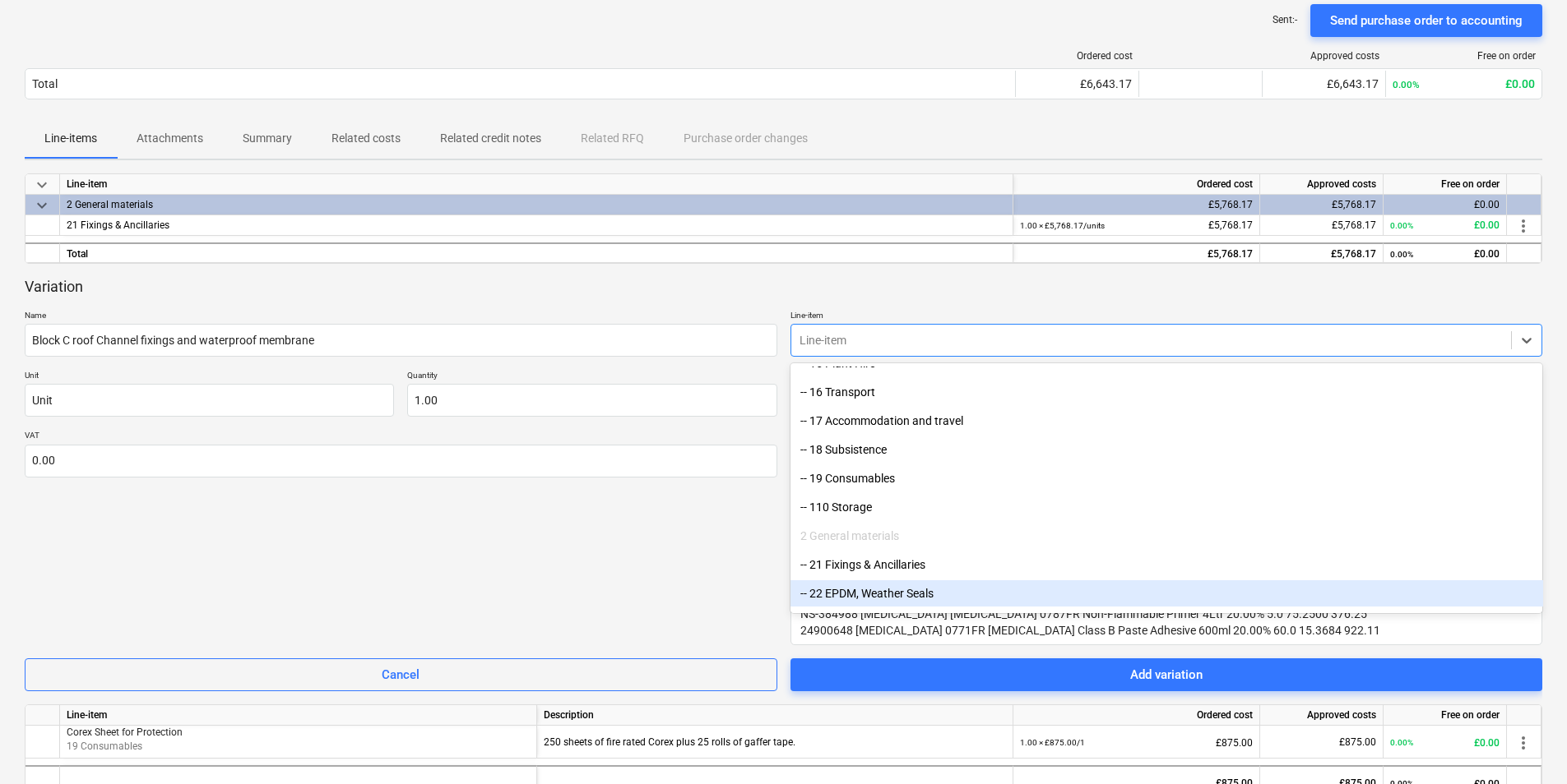
click at [903, 599] on div "-- 22 EPDM, Weather Seals" at bounding box center [1166, 593] width 753 height 26
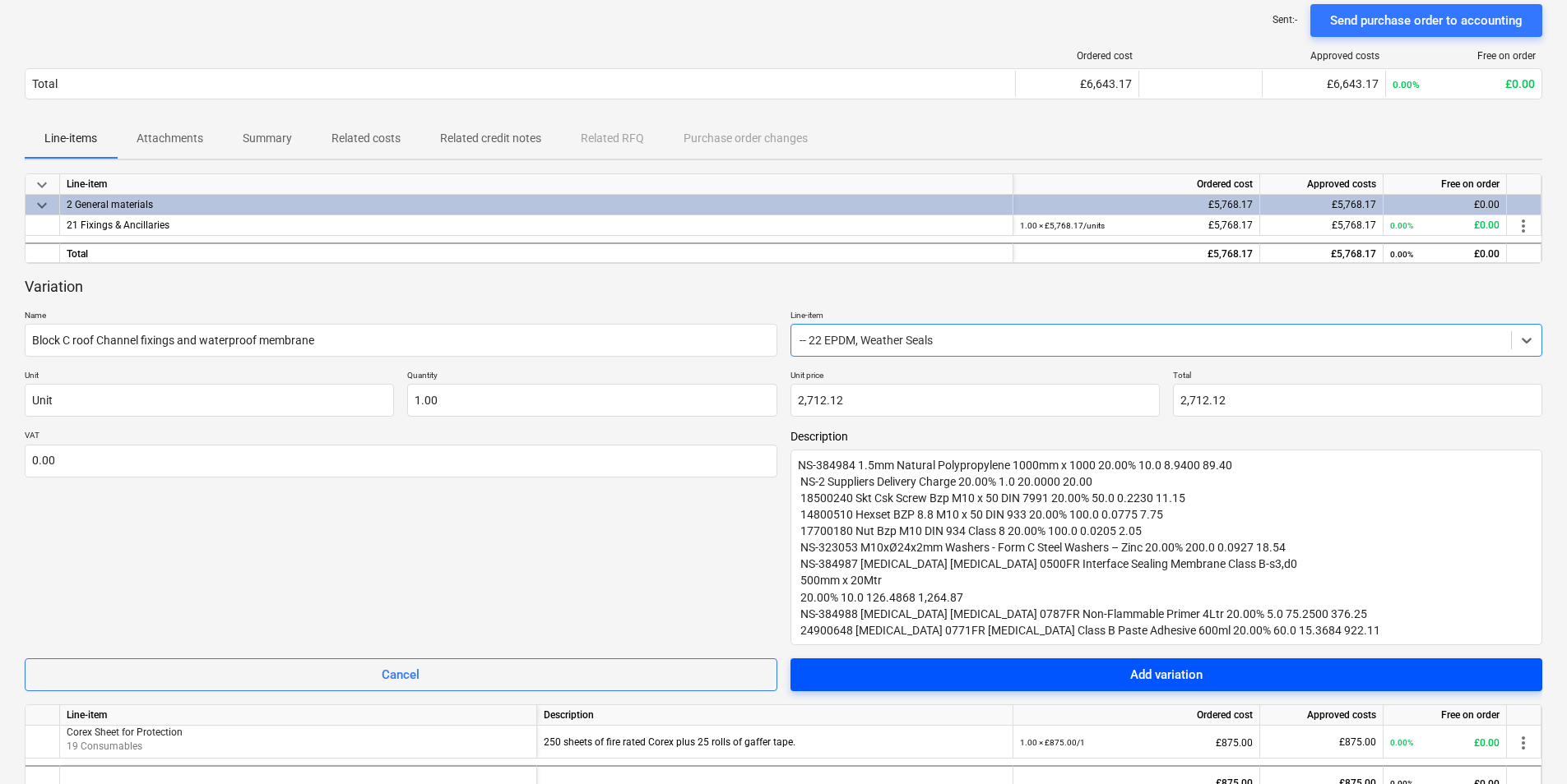
click at [1097, 674] on span "Add variation" at bounding box center [1167, 674] width 713 height 21
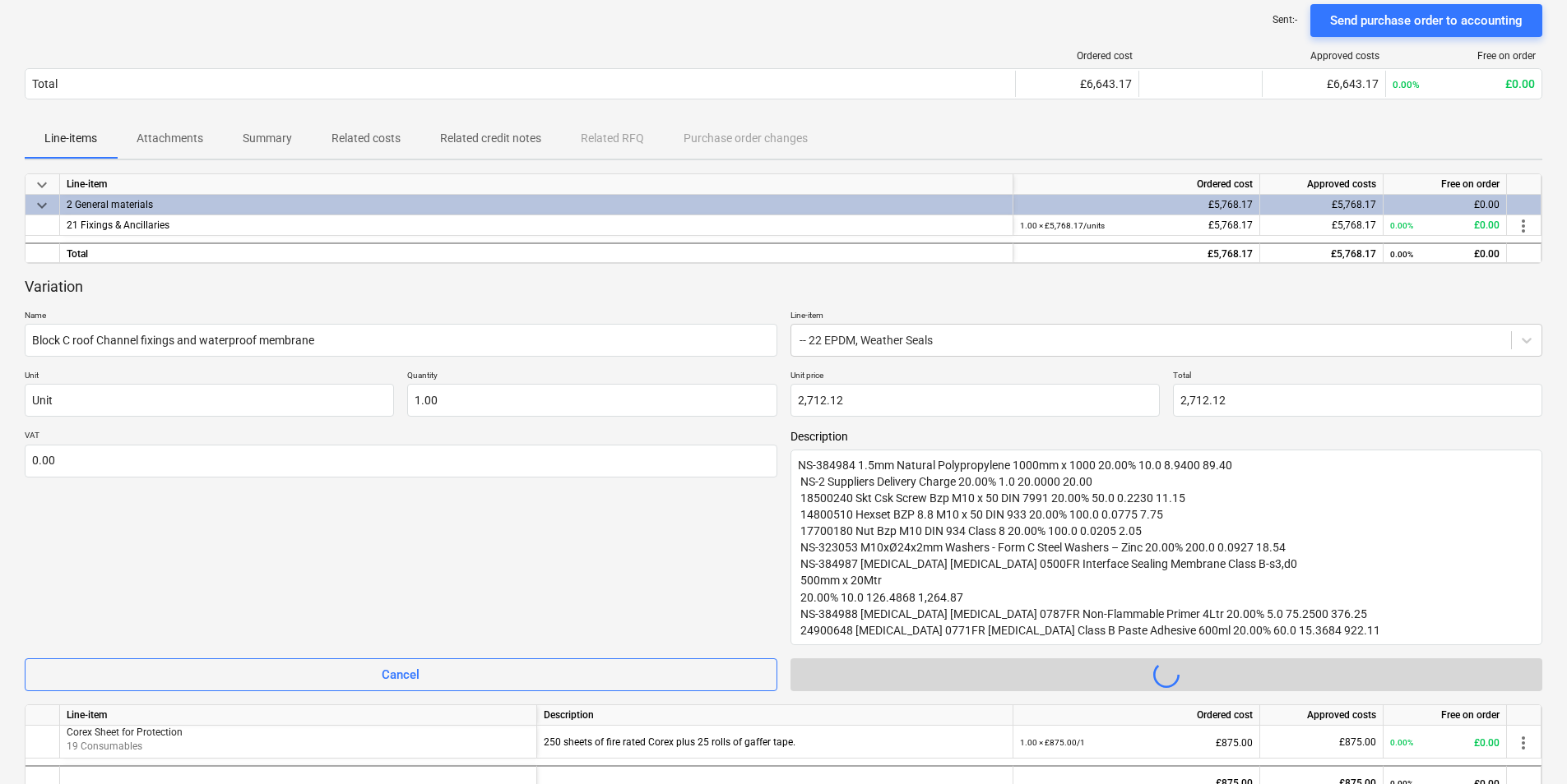
type textarea "x"
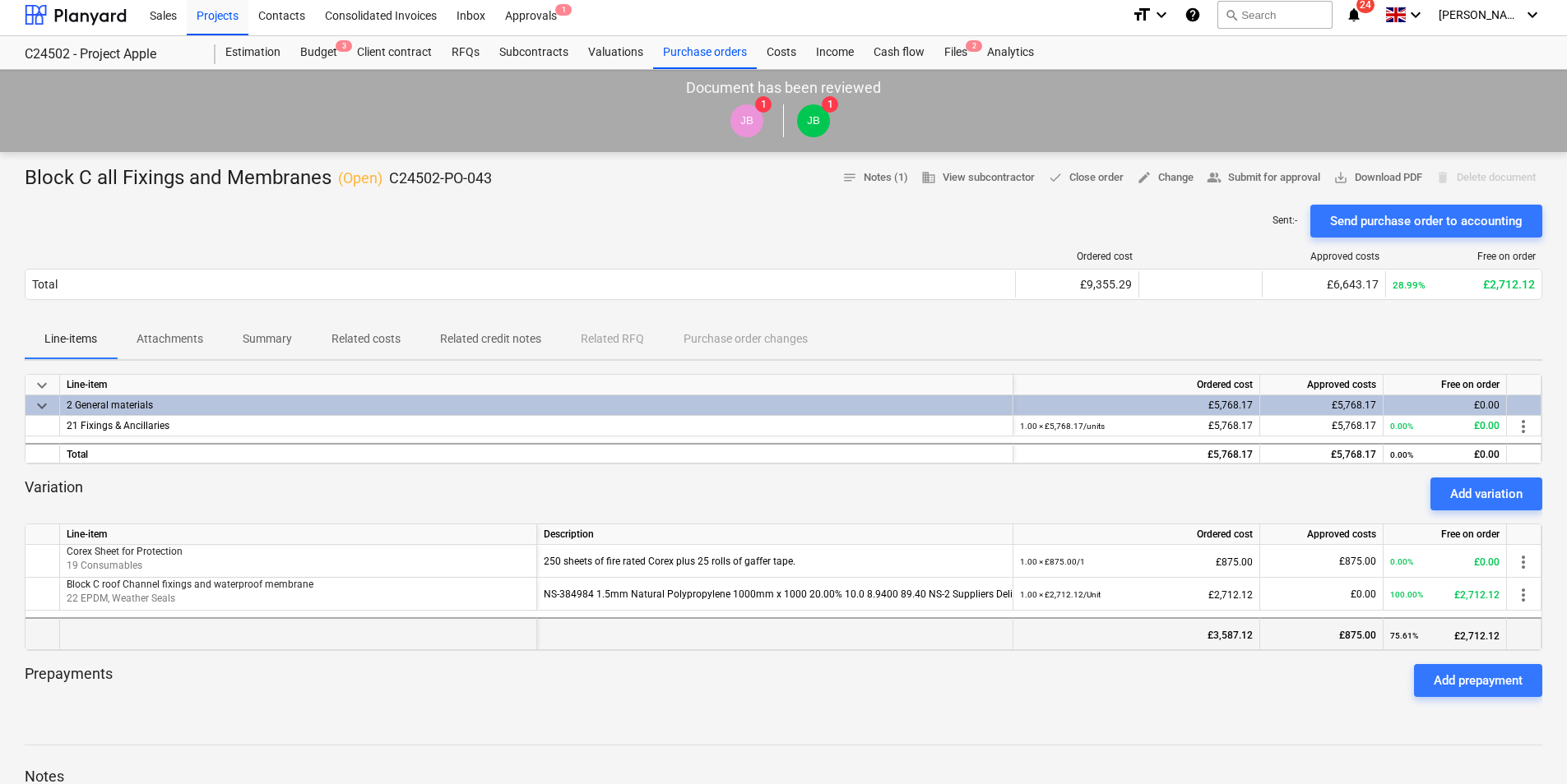
scroll to position [0, 0]
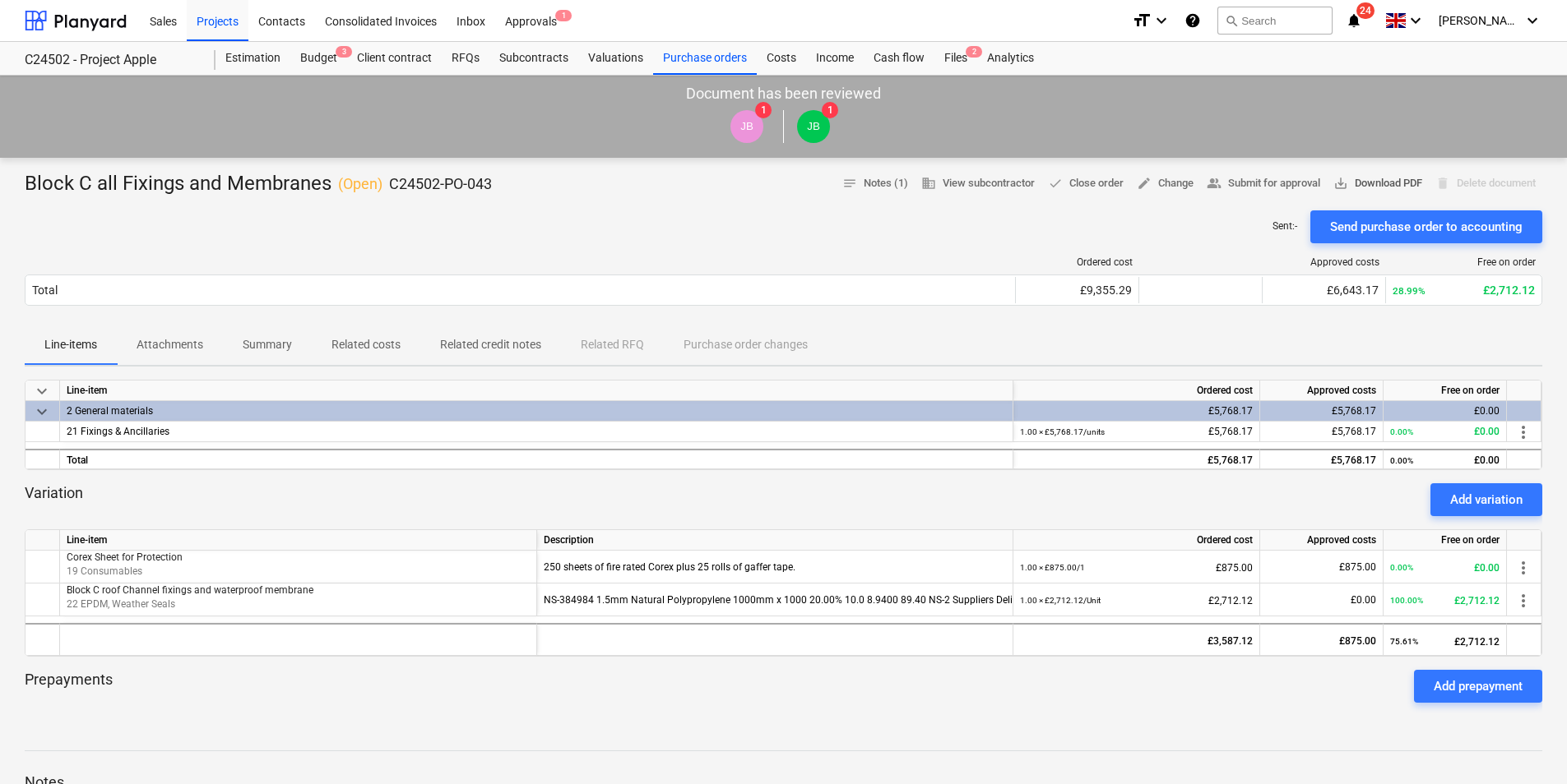
click at [1356, 180] on span "save_alt Download PDF" at bounding box center [1378, 184] width 88 height 19
click at [703, 60] on div "Purchase orders" at bounding box center [706, 59] width 104 height 33
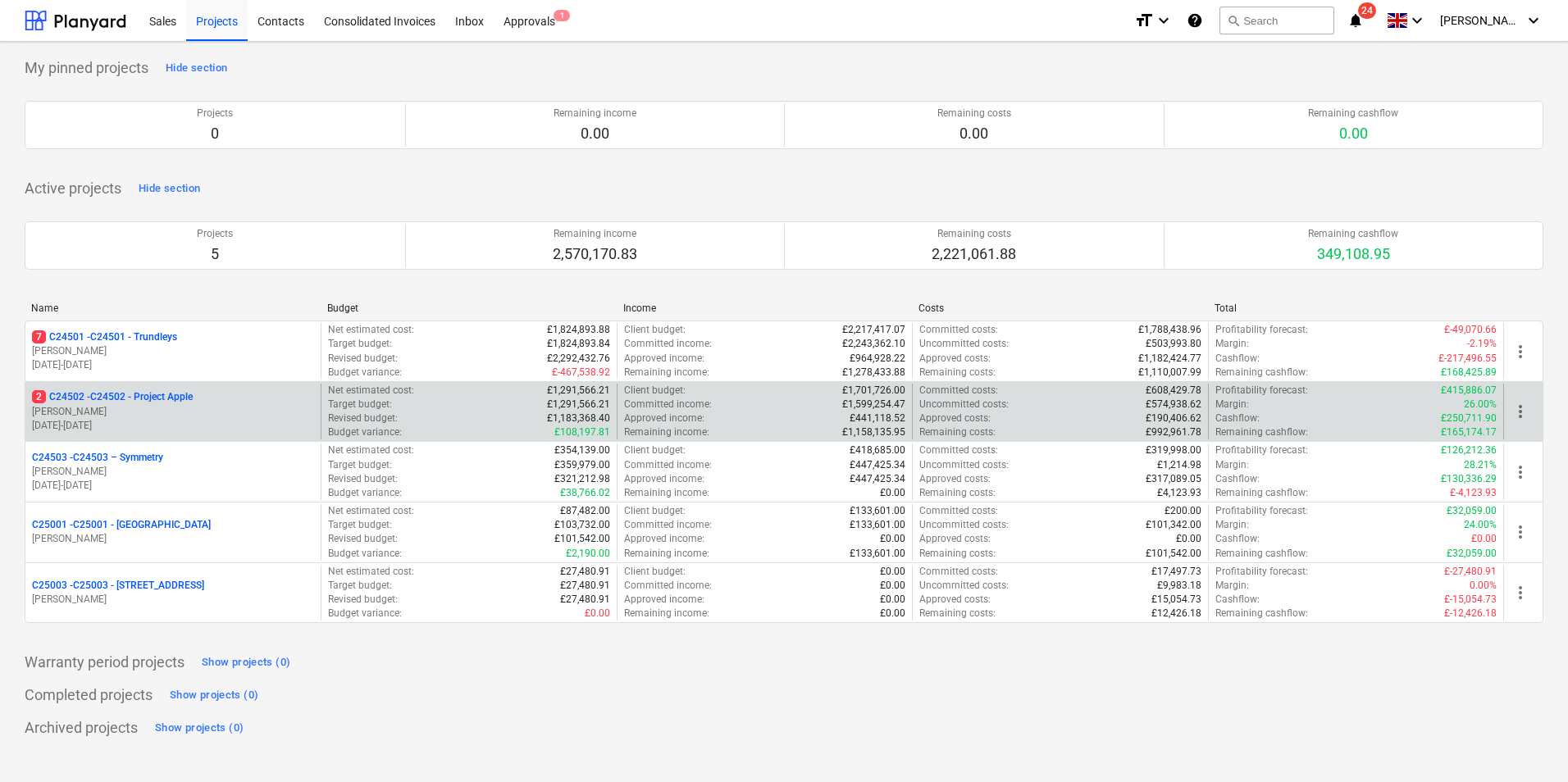
click at [169, 402] on p "2 C24502 - C24502 - Project Apple" at bounding box center [112, 397] width 161 height 14
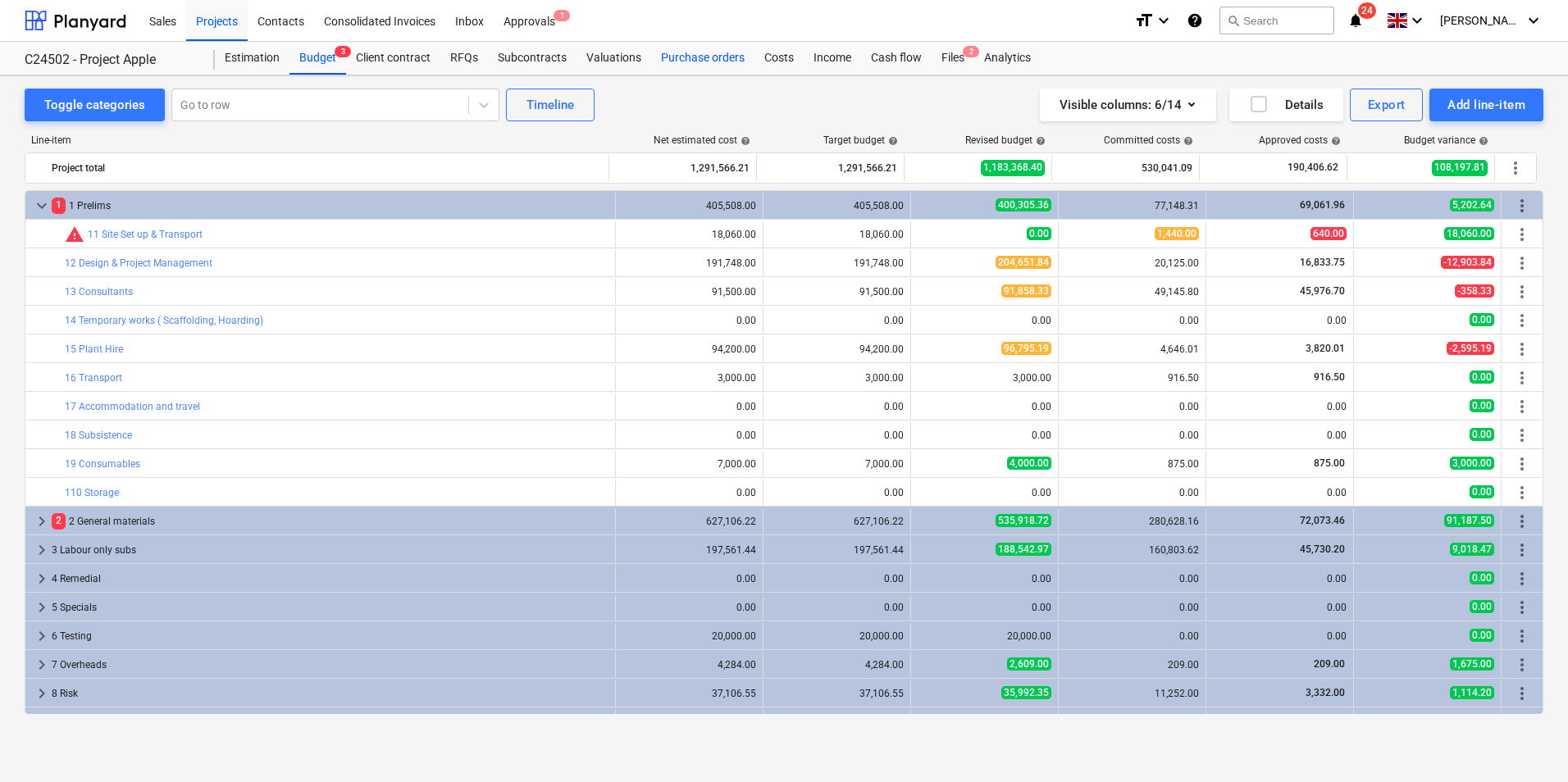
click at [726, 58] on div "Purchase orders" at bounding box center [703, 58] width 104 height 33
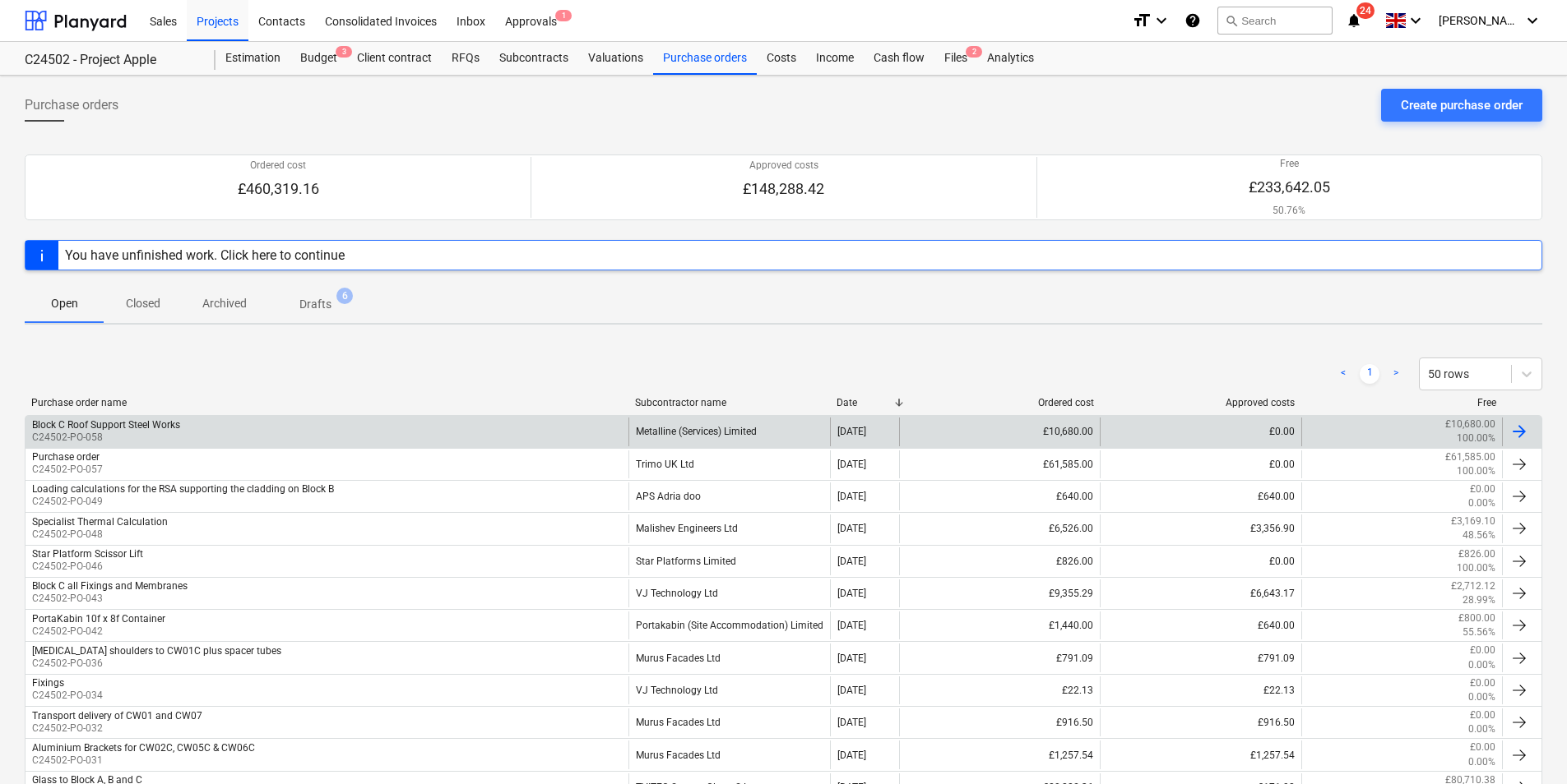
click at [685, 436] on div "Metalline (Services) Limited" at bounding box center [729, 431] width 201 height 28
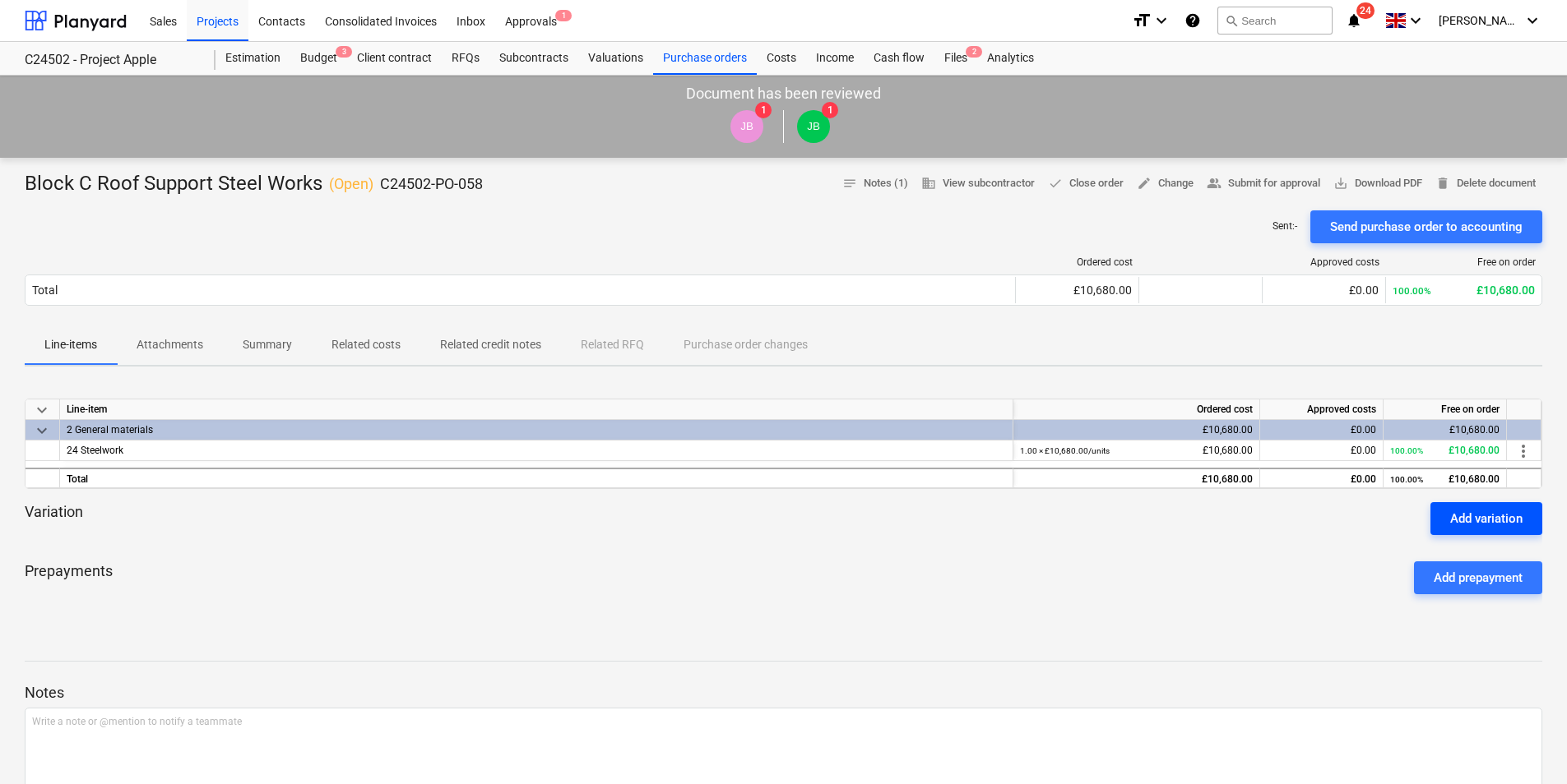
click at [1467, 518] on div "Add variation" at bounding box center [1486, 519] width 72 height 21
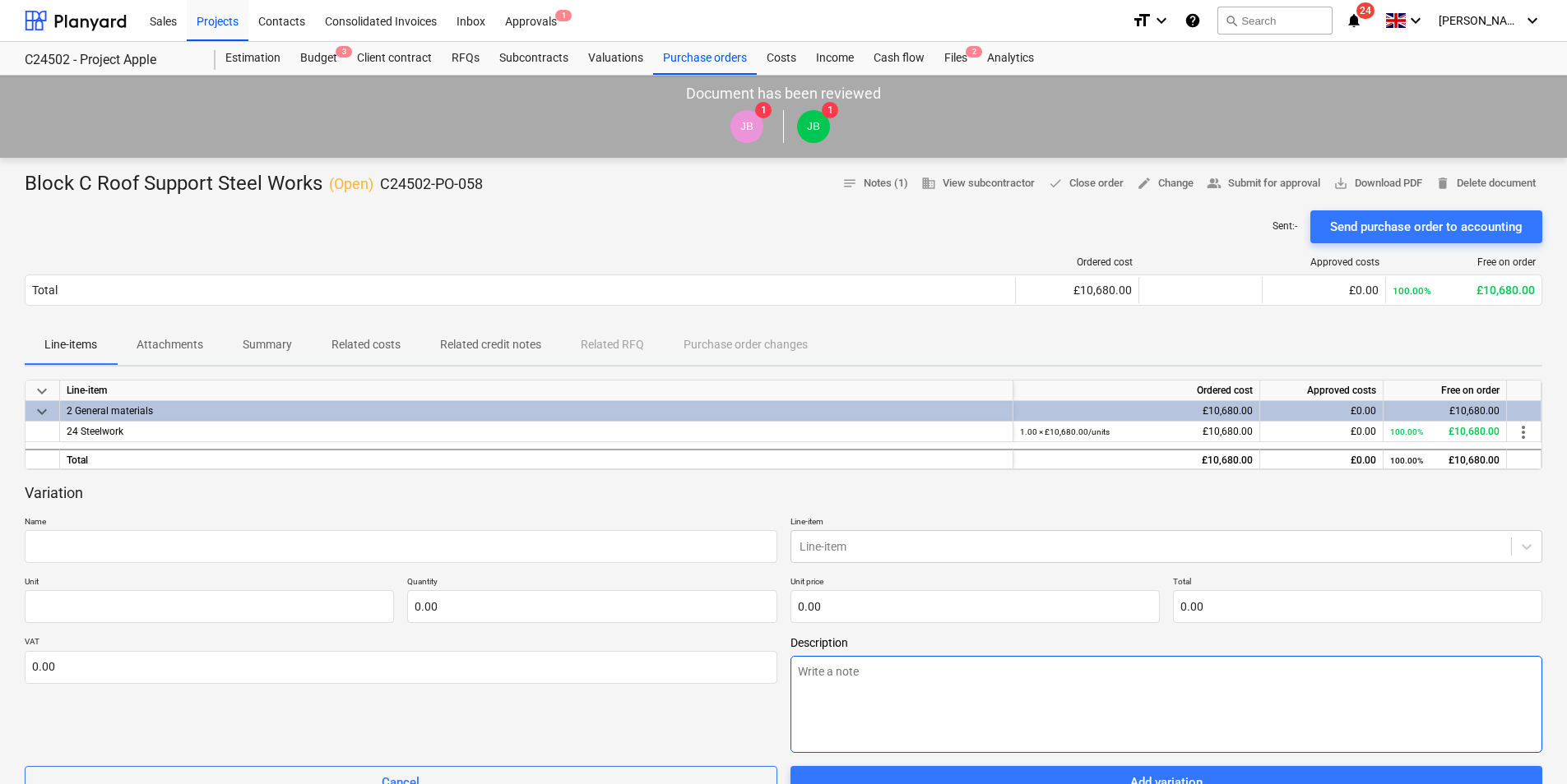
click at [822, 680] on textarea at bounding box center [1166, 704] width 753 height 97
paste textarea "Cladding Support Angles 10mm Gauge S275JR grade mild steel angle extrusions 100…"
type textarea "x"
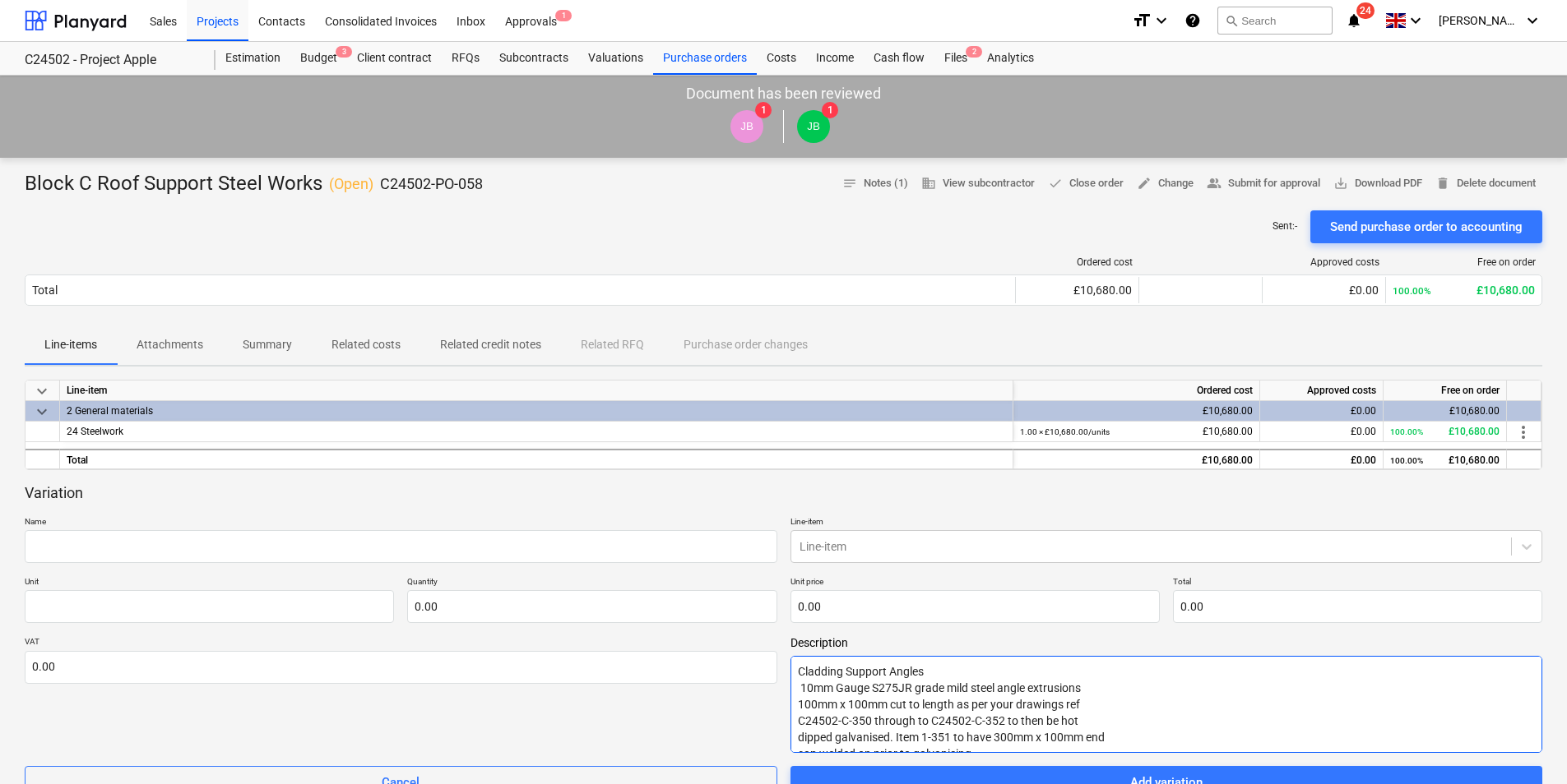
scroll to position [27, 0]
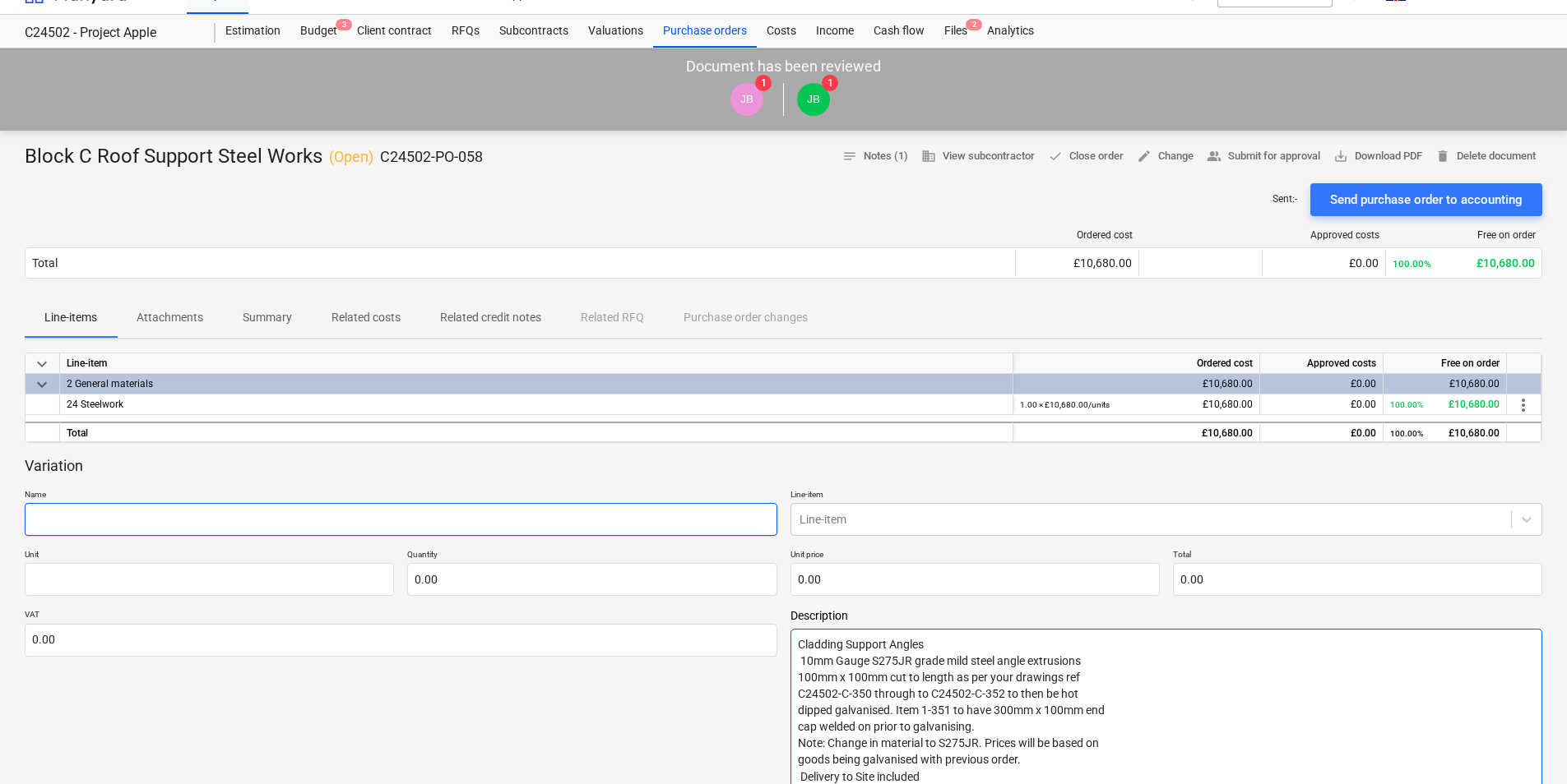
type textarea "Cladding Support Angles 10mm Gauge S275JR grade mild steel angle extrusions 100…"
click at [134, 521] on input "text" at bounding box center [401, 520] width 753 height 33
type textarea "x"
type input "A"
type textarea "x"
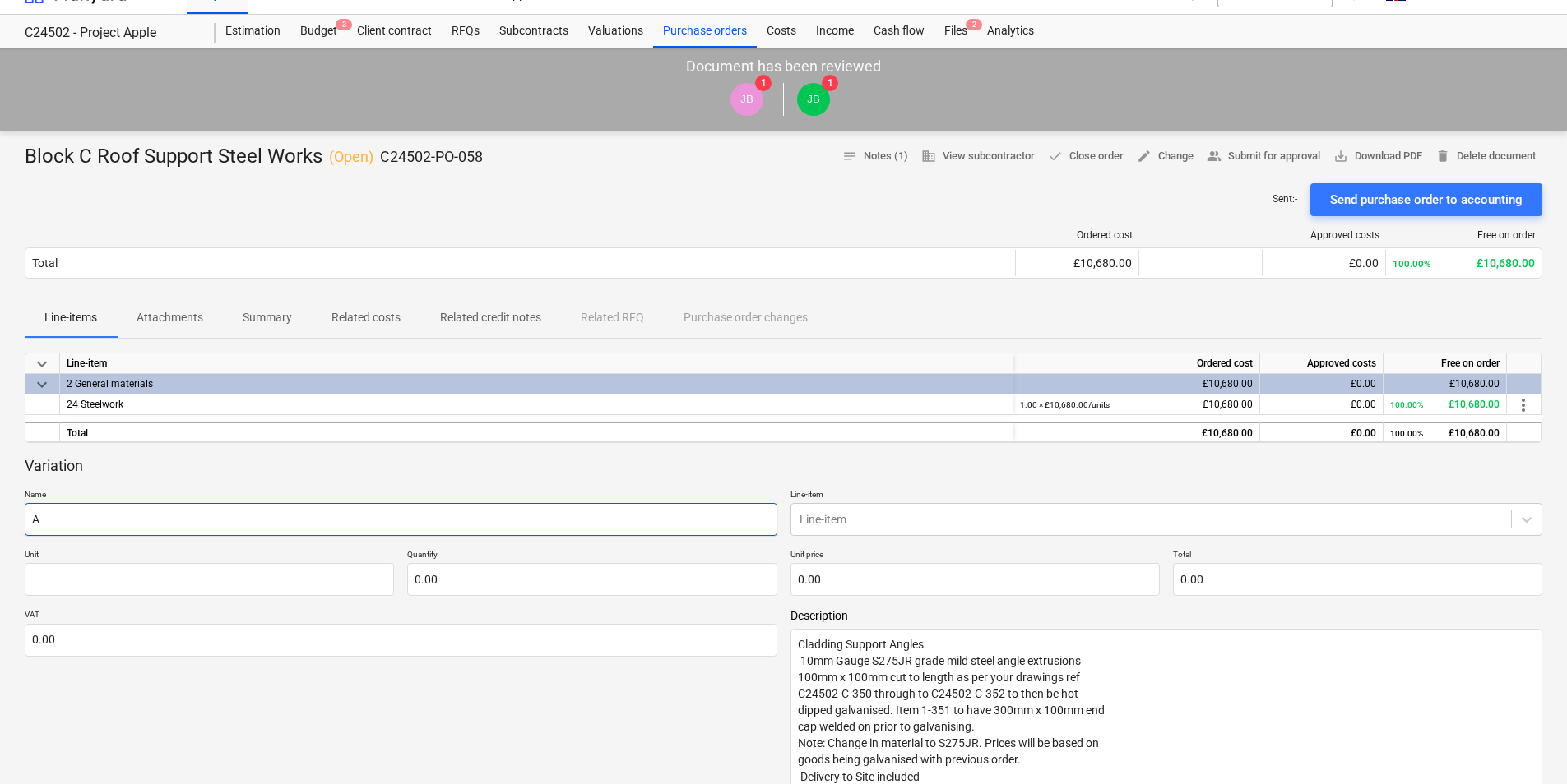
type input "Ad"
type textarea "x"
type input "Add"
type textarea "x"
type input "Addi"
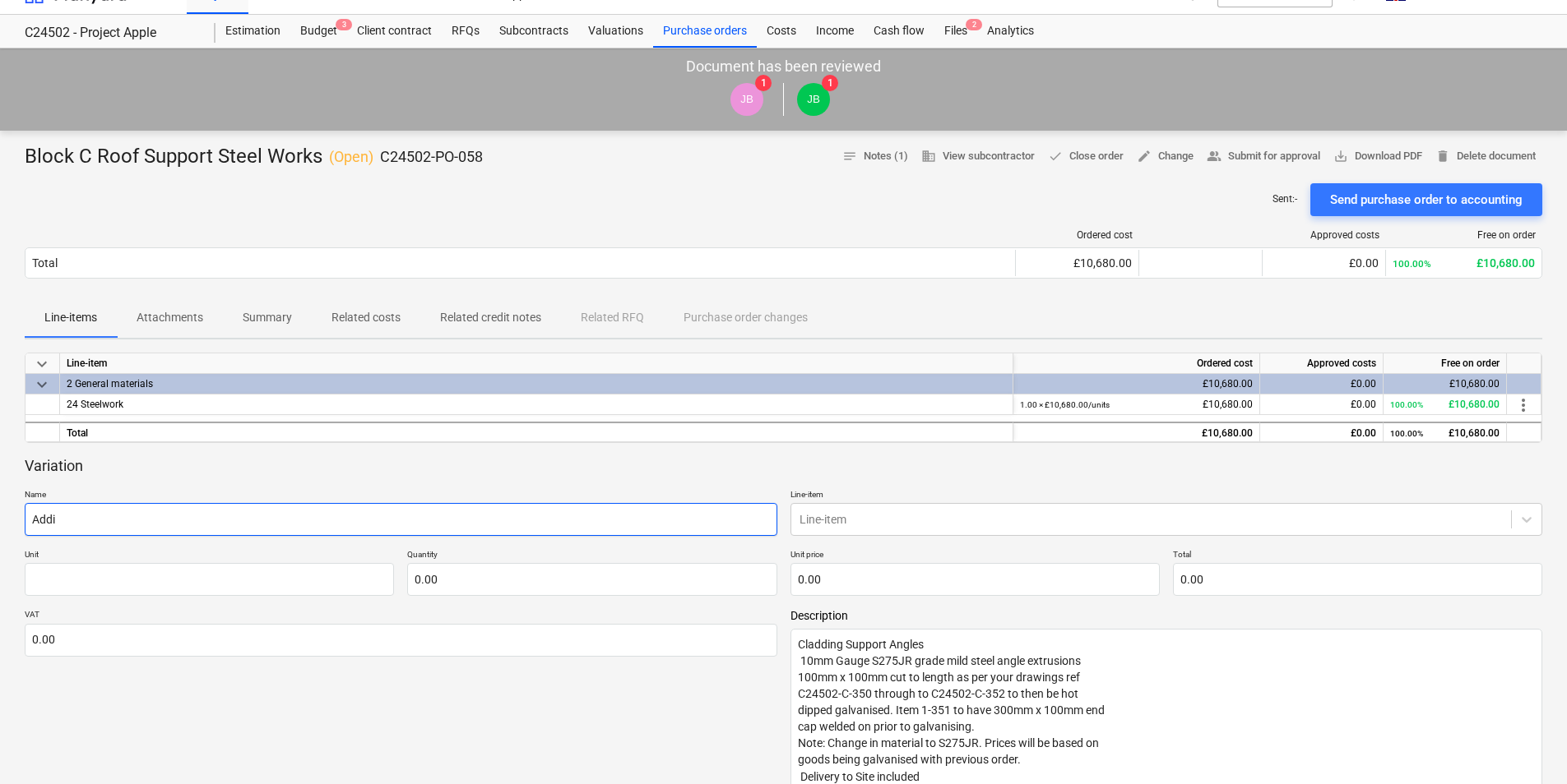
type textarea "x"
type input "Addit"
type textarea "x"
type input "Additi"
type textarea "x"
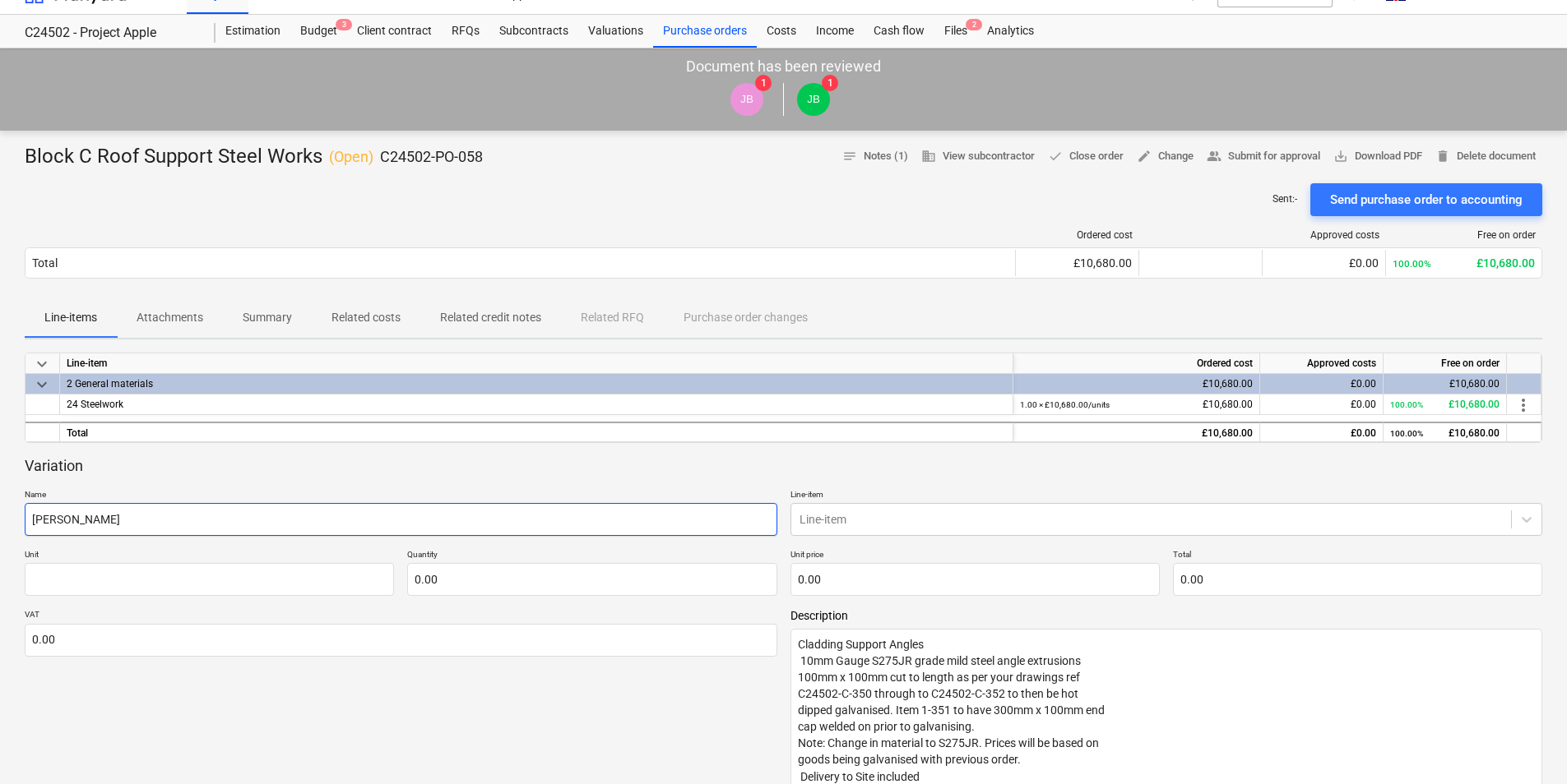
type input "Additio"
type textarea "x"
type input "Addition"
type textarea "x"
type input "Additionn"
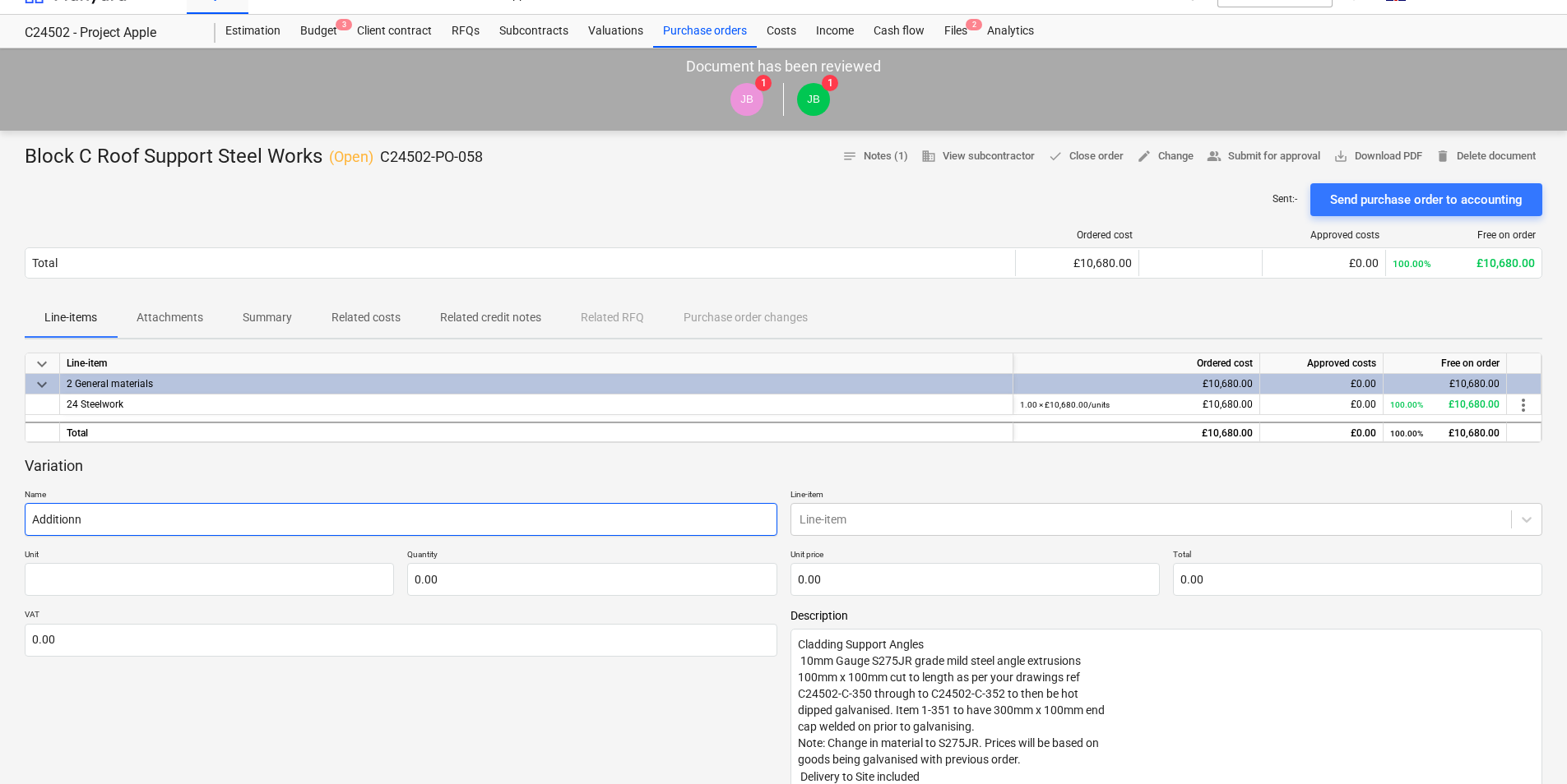
type textarea "x"
type input "Additionnal"
type textarea "x"
type input "Additionnal"
type textarea "x"
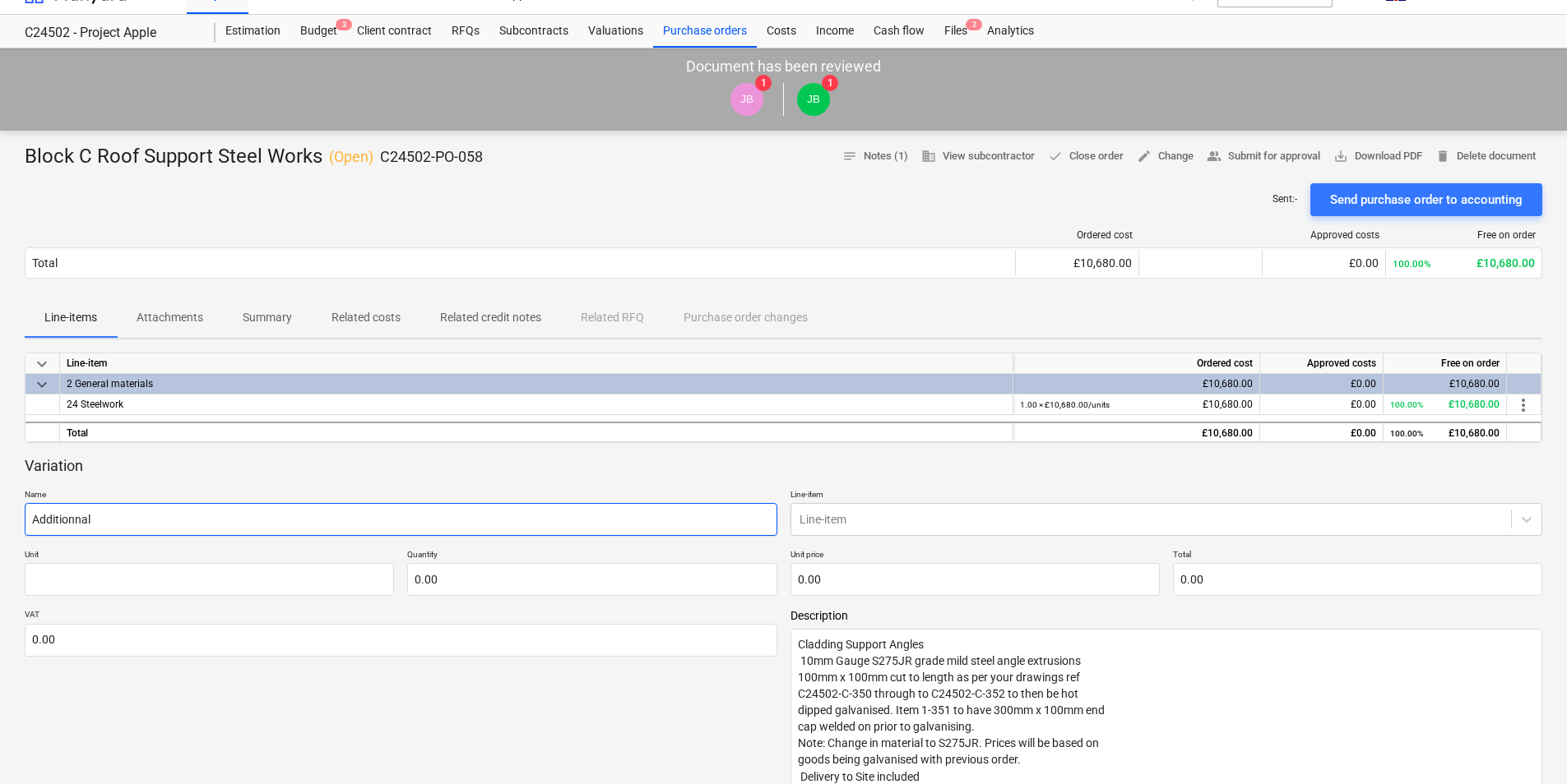
type input "Additionnal S"
type textarea "x"
type input "Additionnal Su"
type textarea "x"
type input "Additionnal Sup"
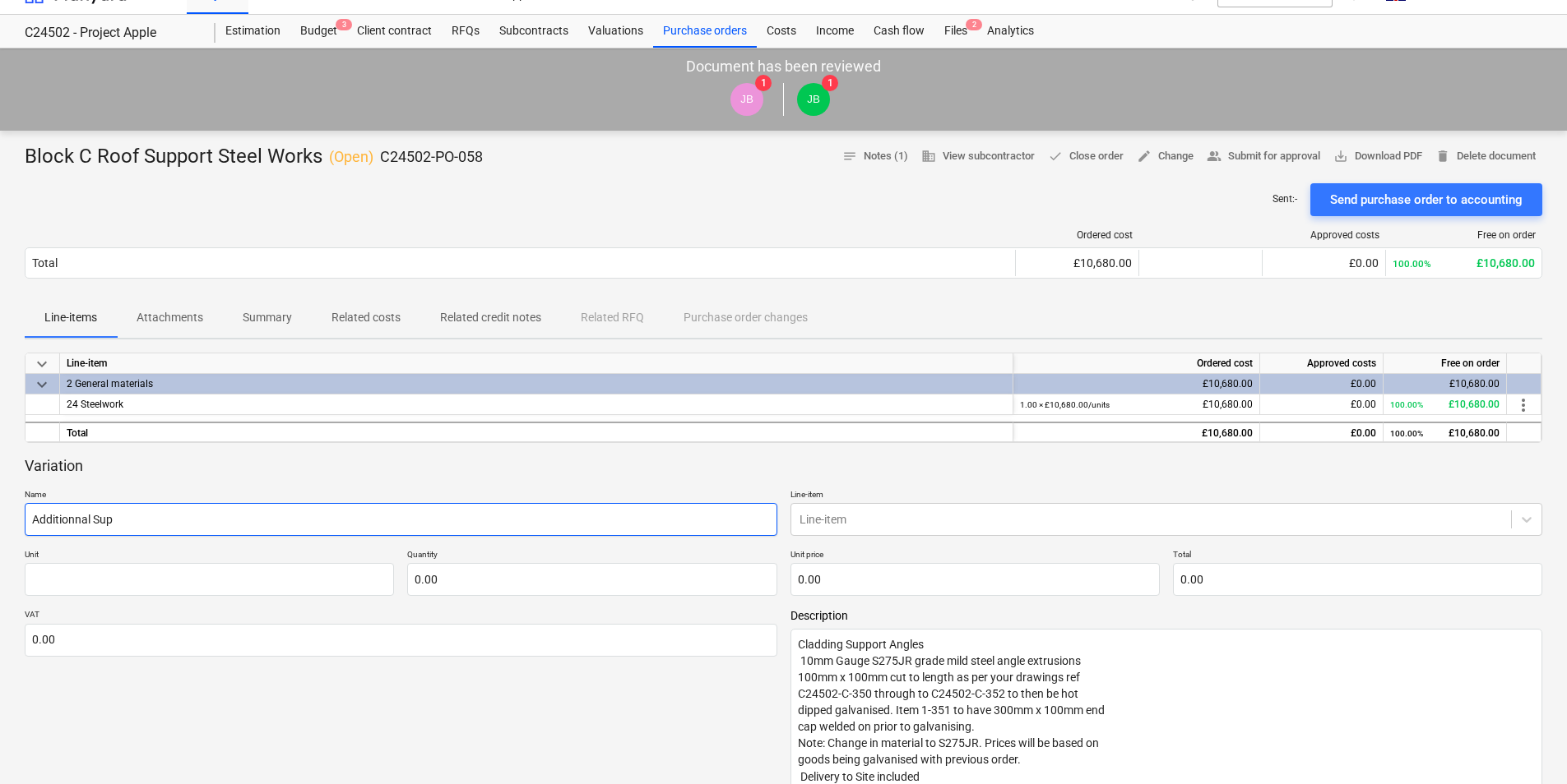
type textarea "x"
type input "Additionnal Supp"
type textarea "x"
type input "Additionnal Suppo"
type textarea "x"
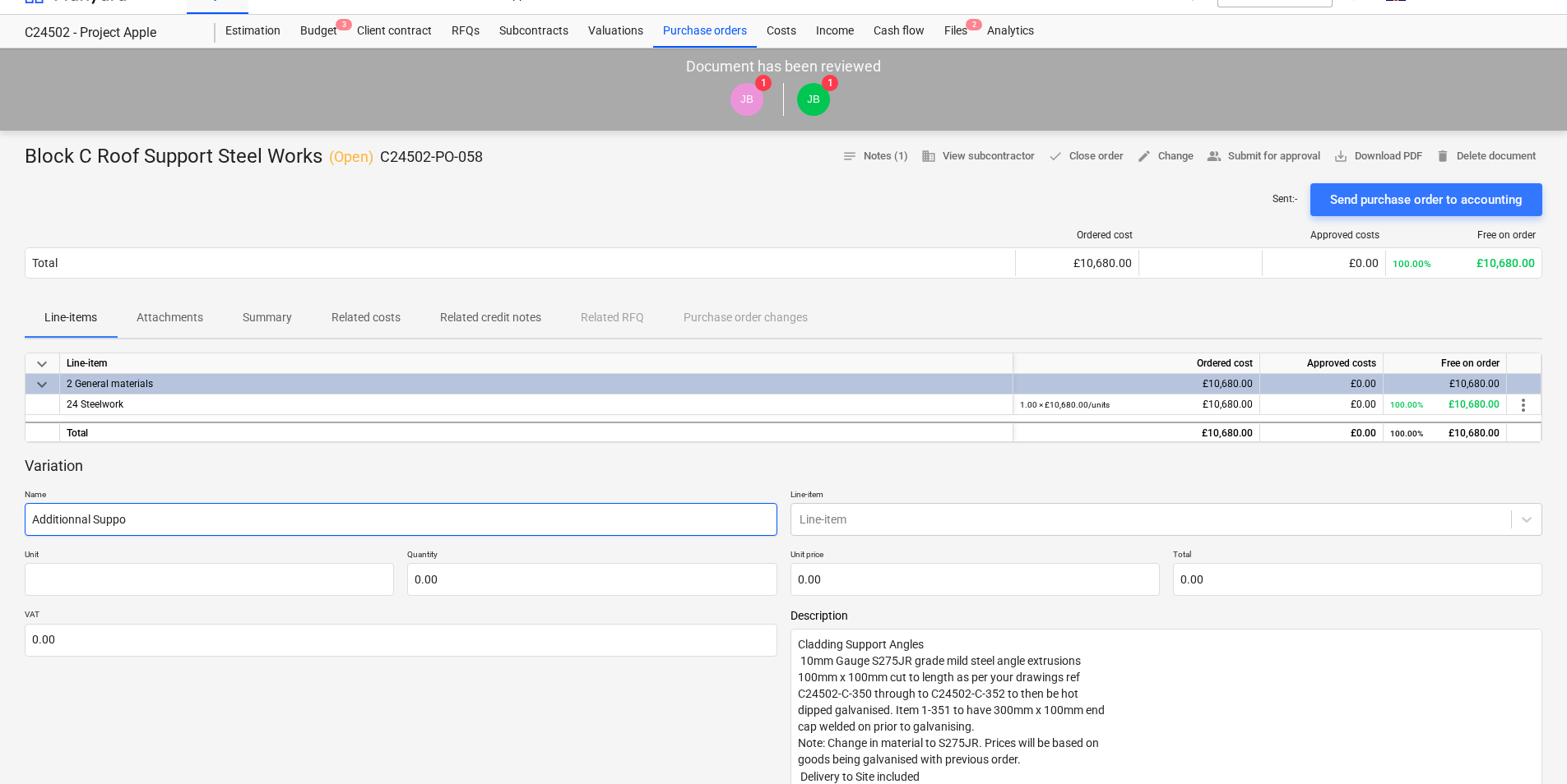
type input "Additionnal Suppor"
type textarea "x"
type input "Additionnal Support"
type textarea "x"
type input "Additionnal Support"
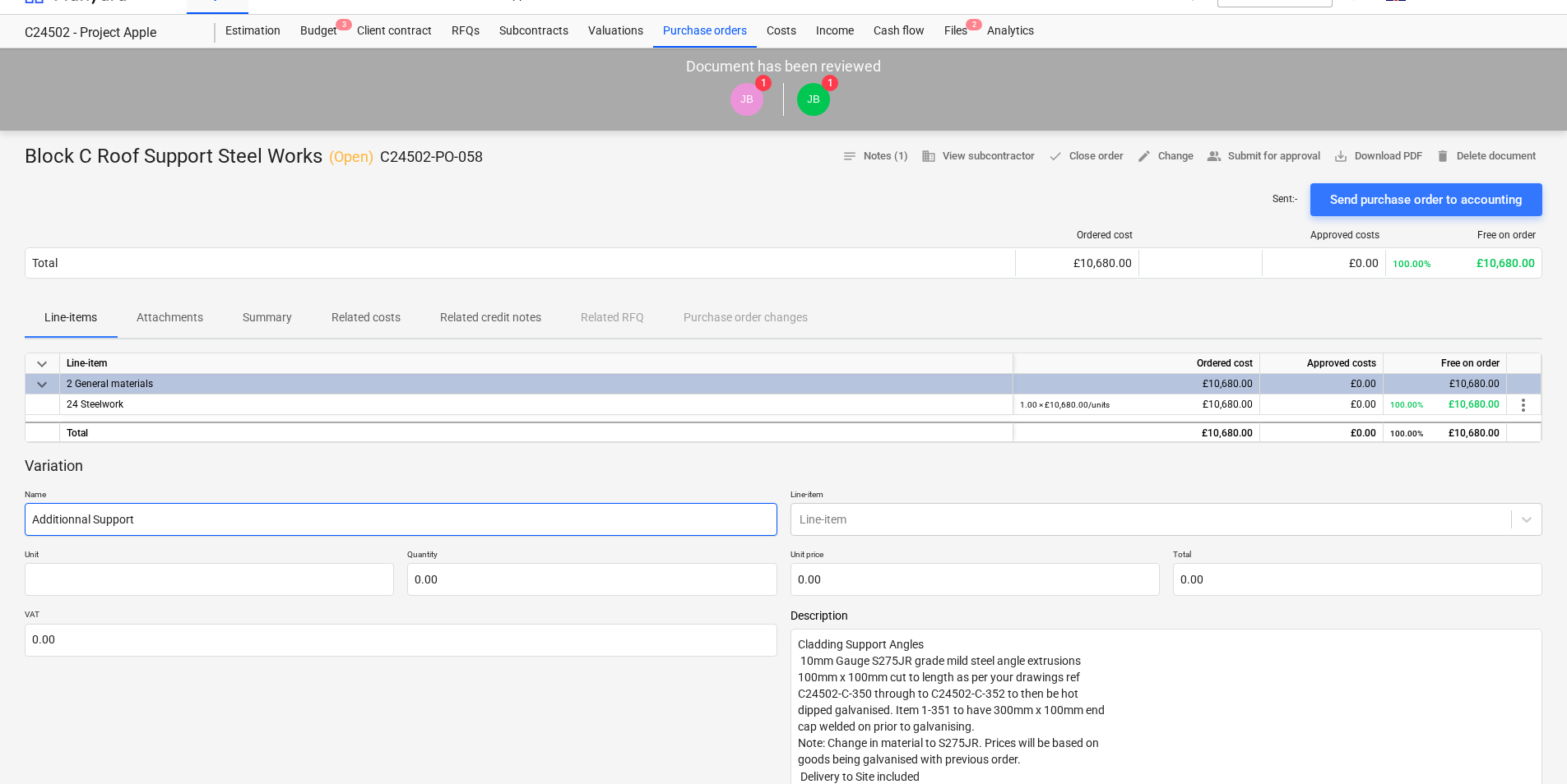
type textarea "x"
type input "Additionnal Support a"
type textarea "x"
type input "Additionnal Support an"
type textarea "x"
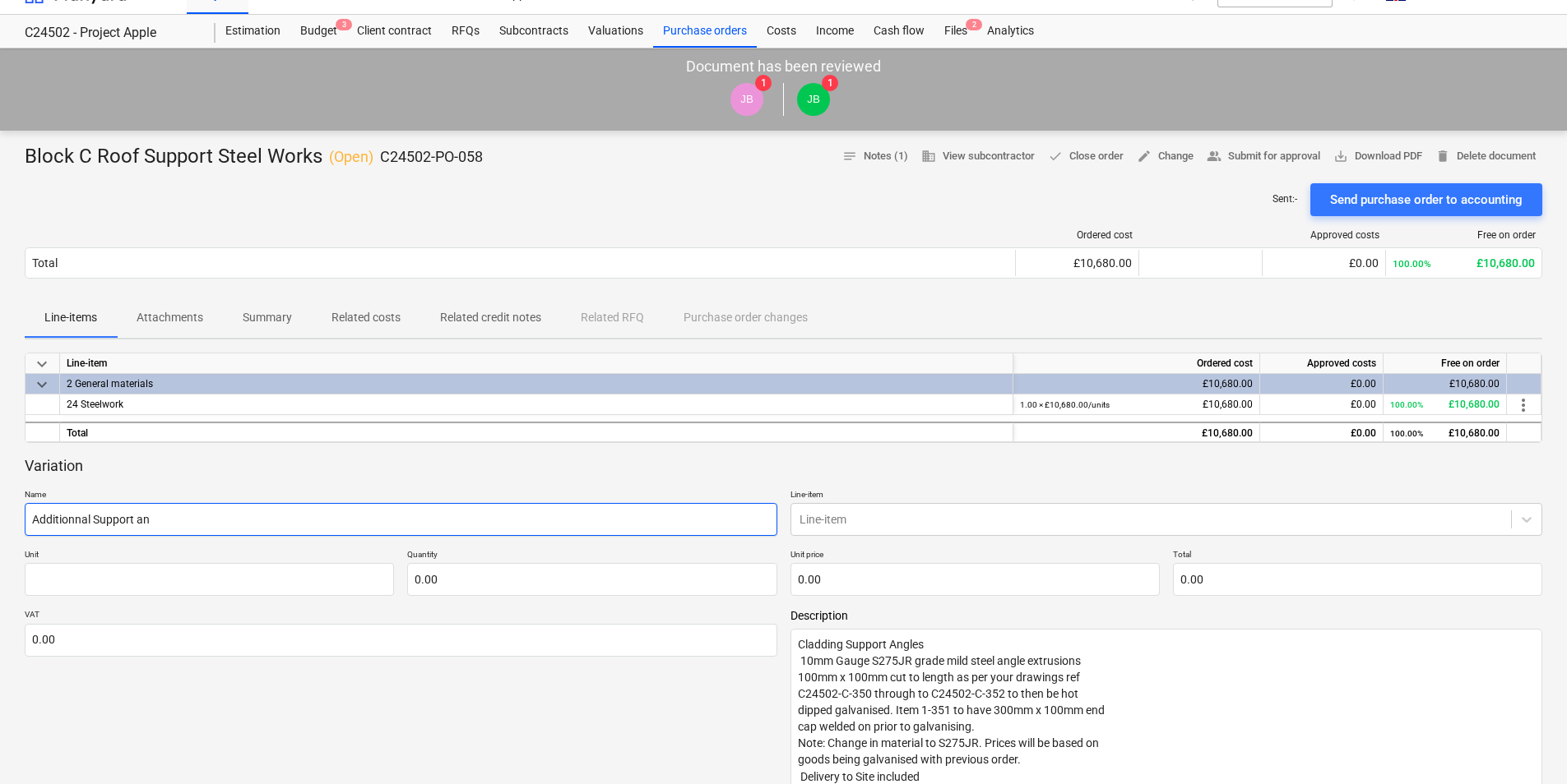
type input "Additionnal Support ang"
type textarea "x"
type input "Additionnal Support angl"
type textarea "x"
type input "Additionnal Support angle"
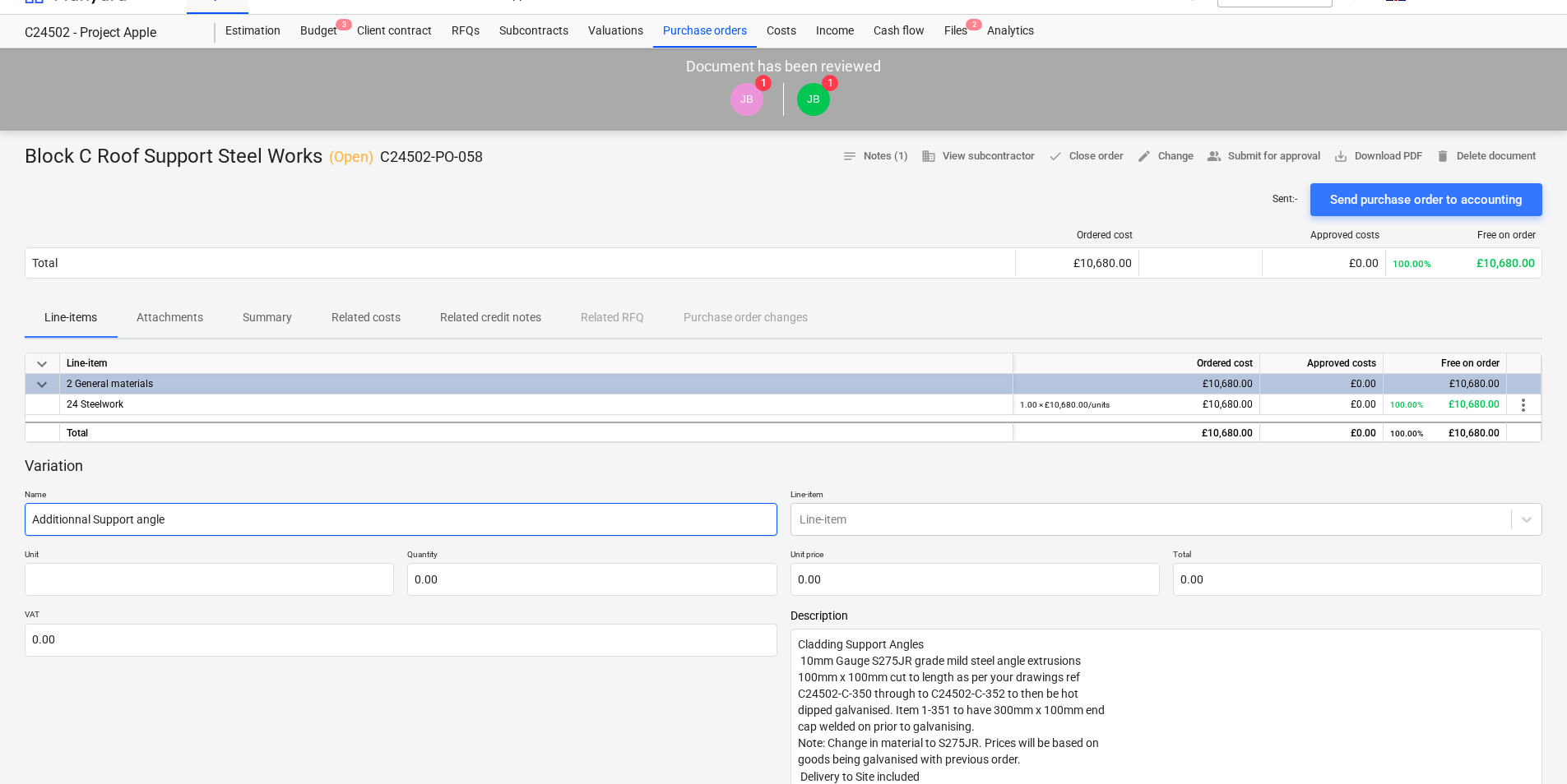
type textarea "x"
type input "Additionnal Support angles"
type textarea "x"
type input "Additional Support angles"
click at [290, 583] on input "text" at bounding box center [210, 579] width 369 height 33
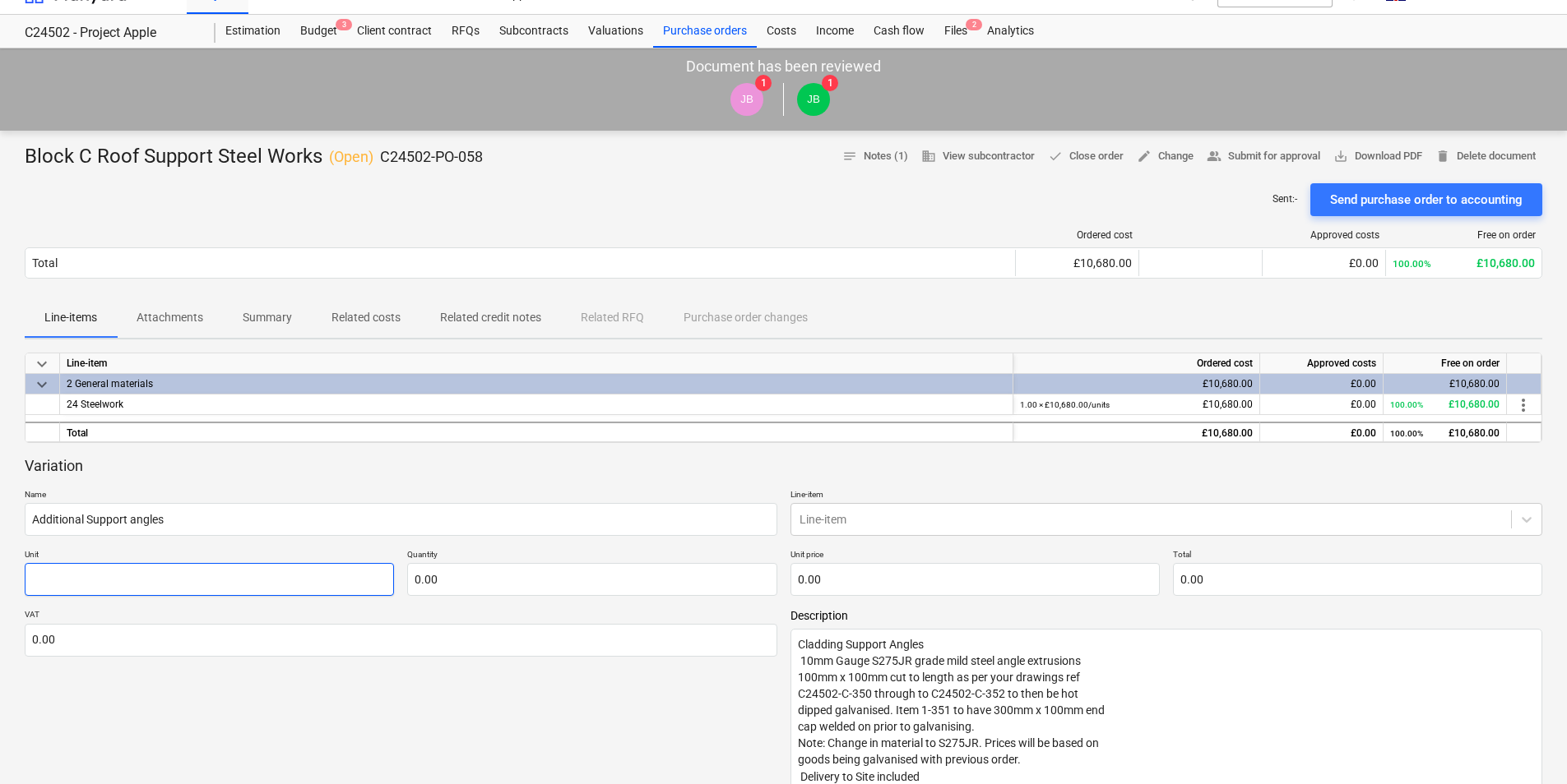
type textarea "x"
type input "U"
type textarea "x"
type input "Un"
type textarea "x"
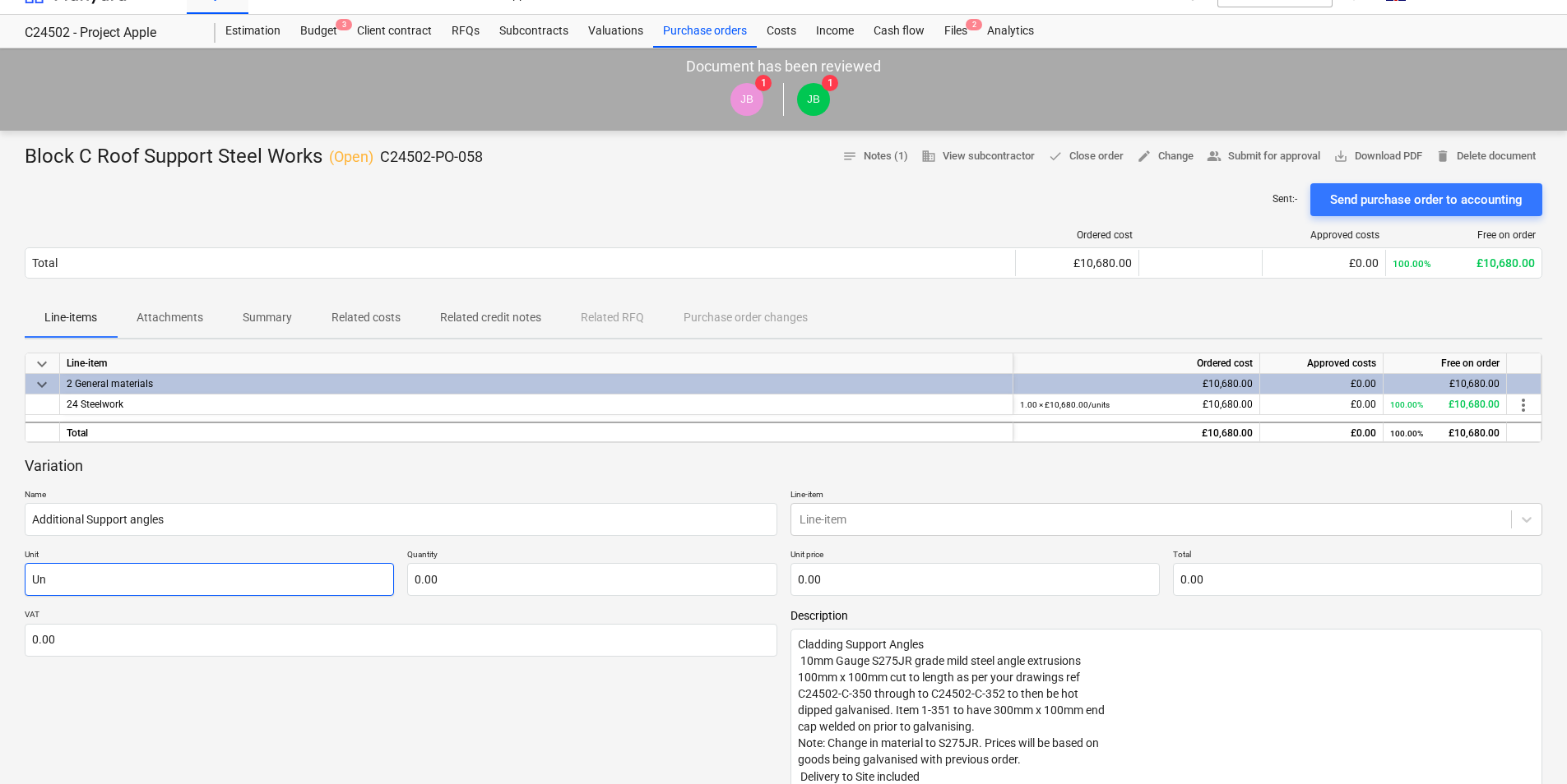
type input "Uni"
type textarea "x"
type input "Unit"
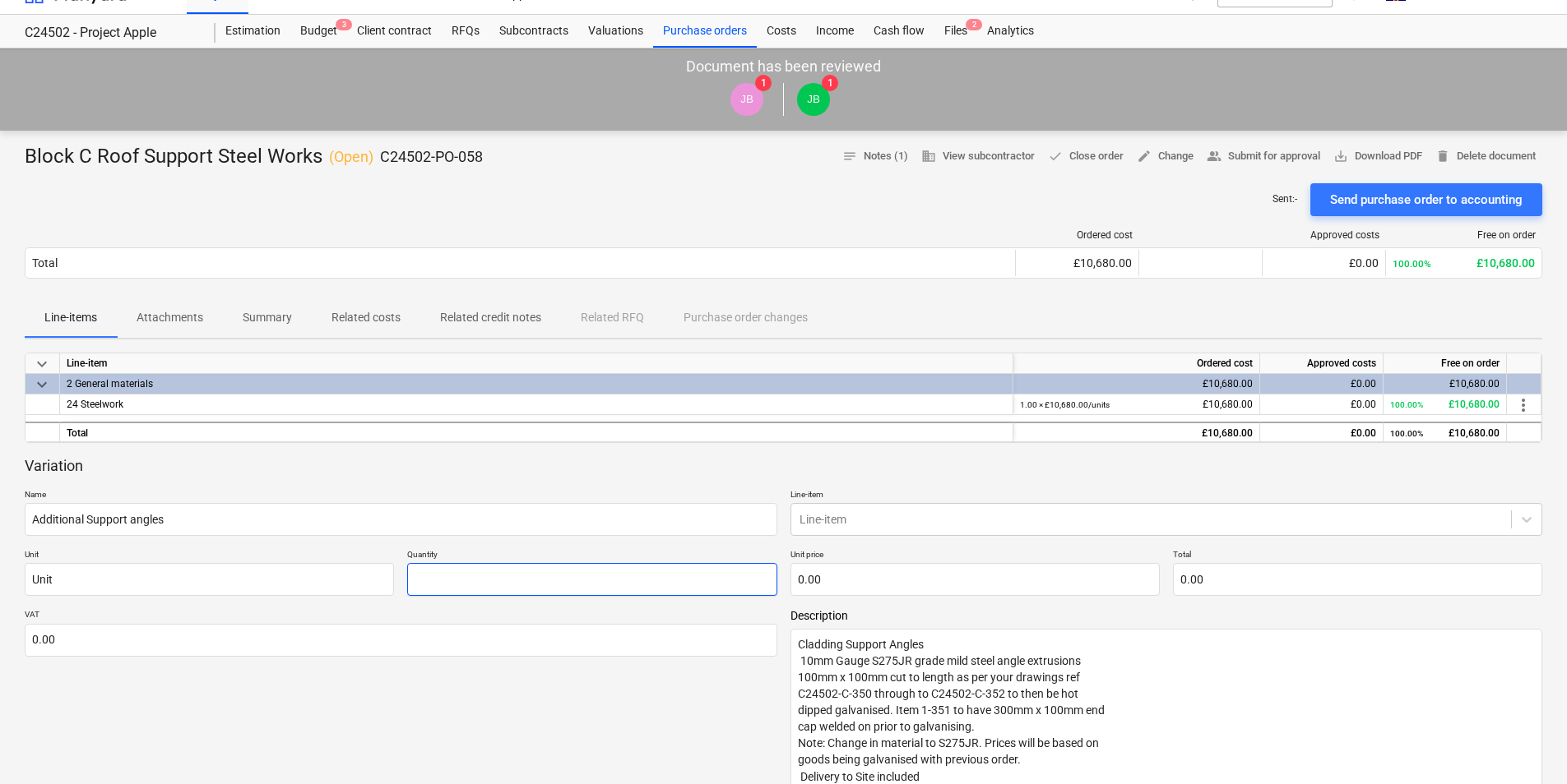
click at [431, 586] on input "text" at bounding box center [592, 579] width 369 height 33
type textarea "x"
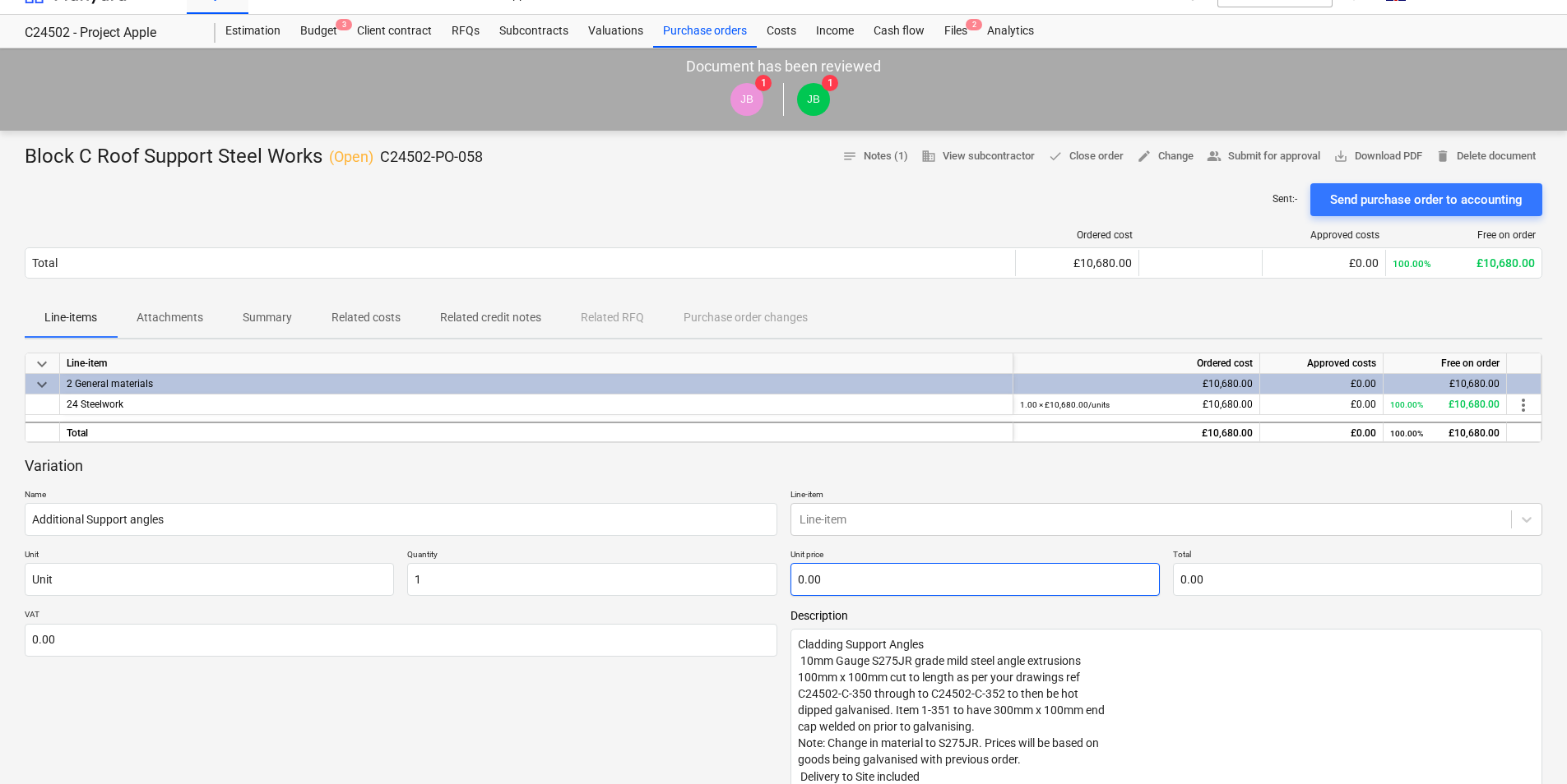
type input "1.00"
click at [817, 578] on input "text" at bounding box center [975, 579] width 369 height 33
paste input "2,245.00"
type textarea "x"
type input "2,245.00"
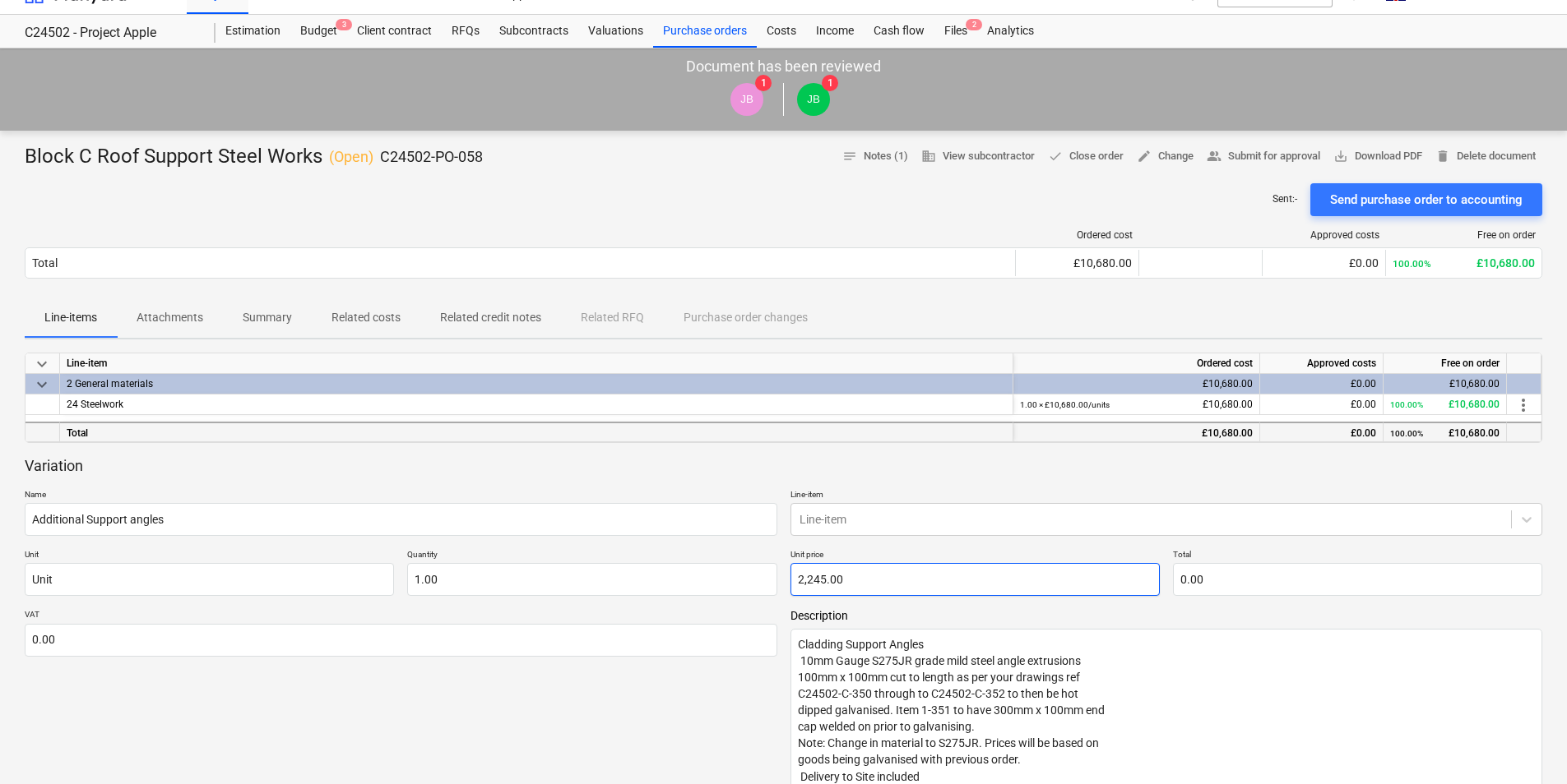
type input "2,245.00"
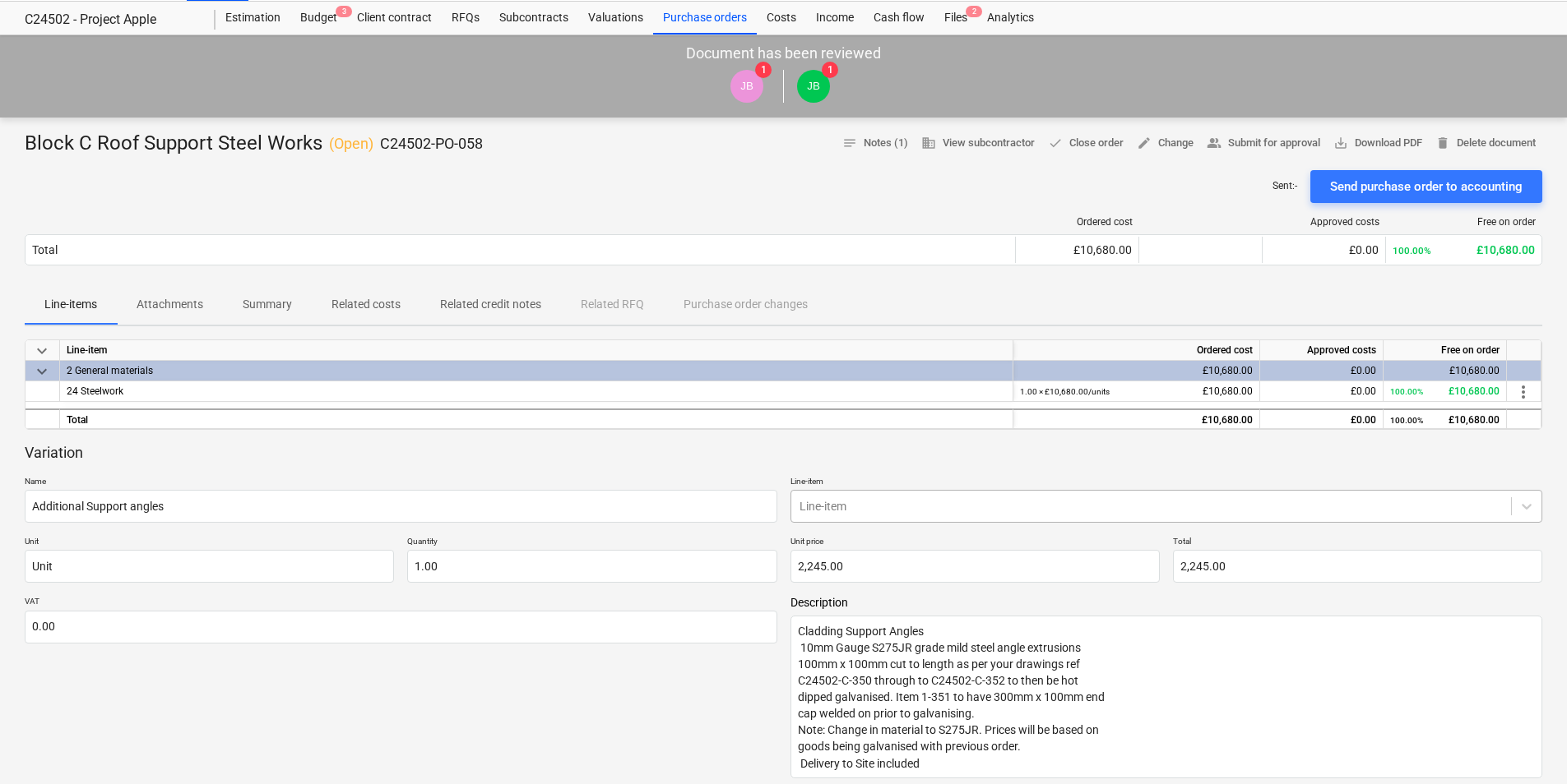
click at [862, 519] on div "Line-item" at bounding box center [1166, 506] width 753 height 33
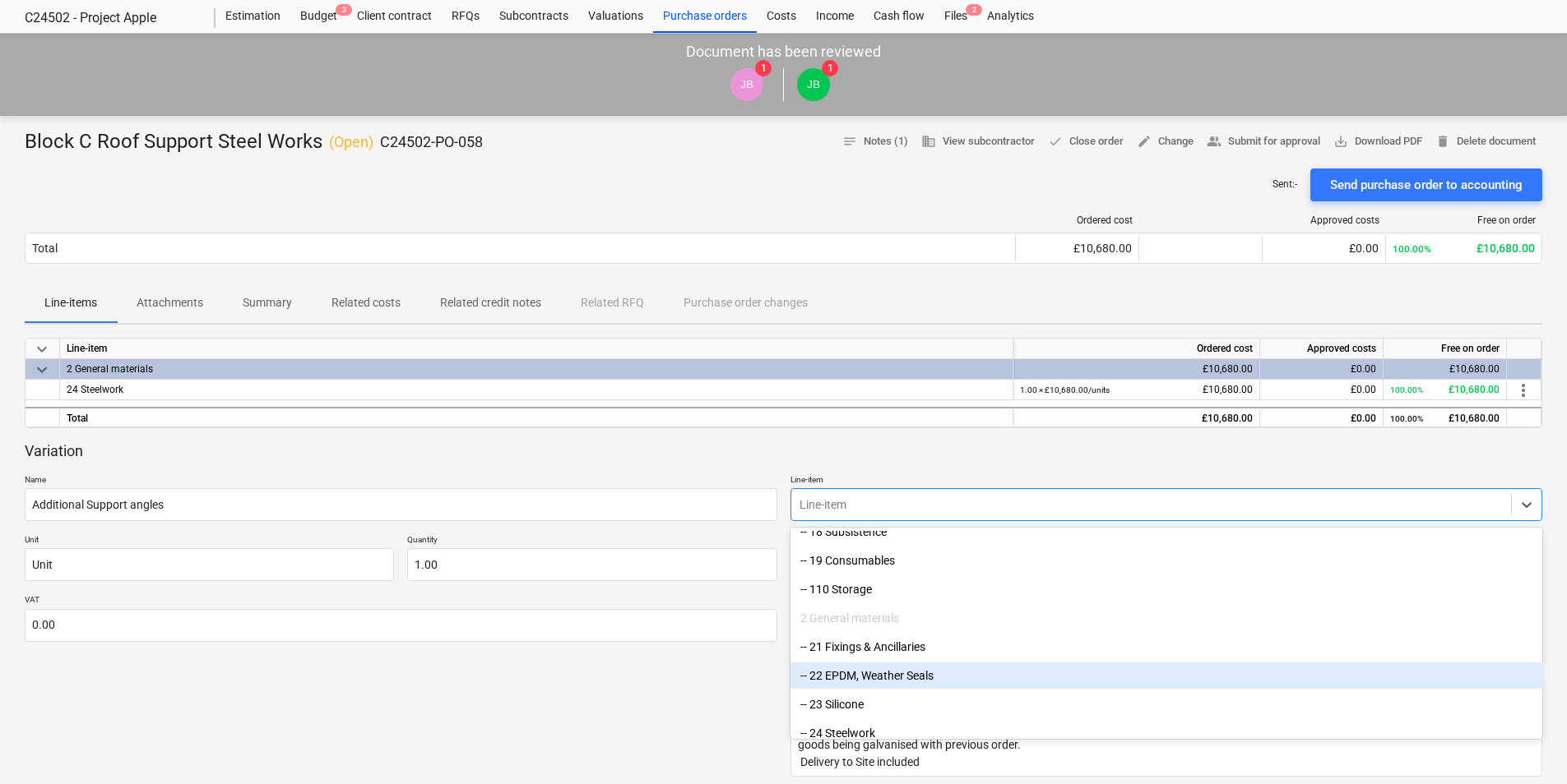
scroll to position [411, 0]
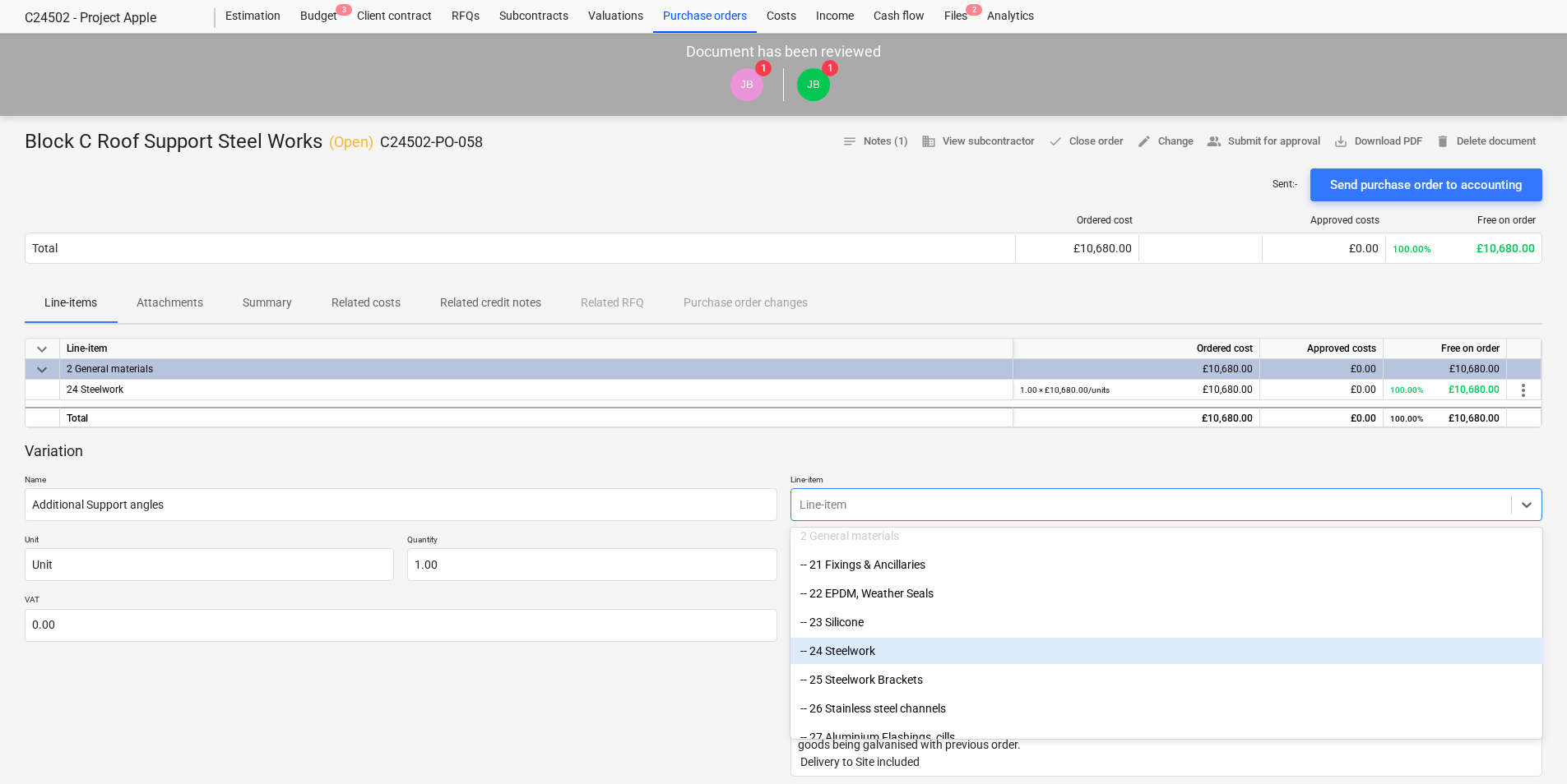
click at [863, 653] on div "-- 24 Steelwork" at bounding box center [1166, 650] width 753 height 26
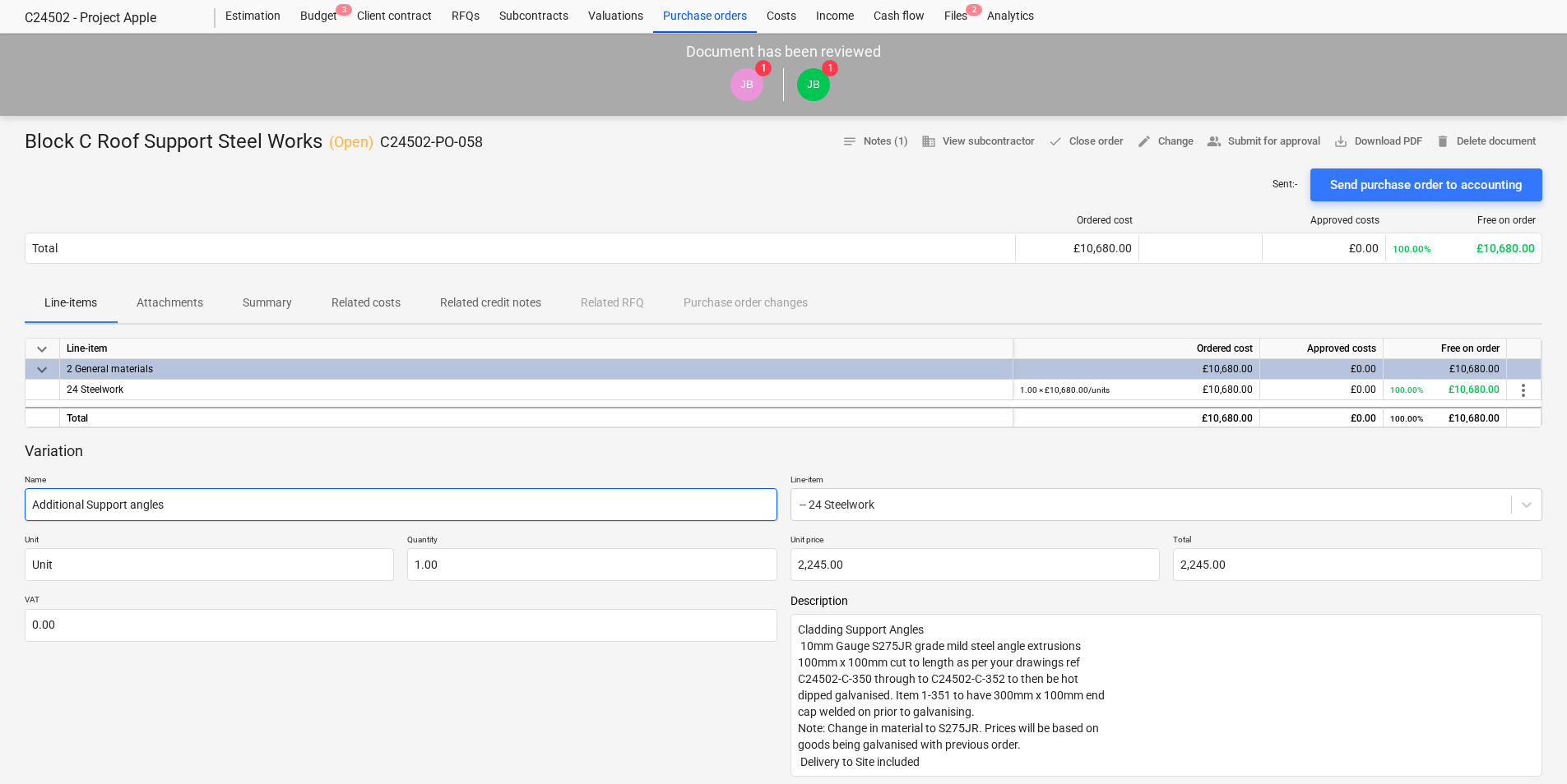
click at [215, 511] on input "Additional Support angles" at bounding box center [401, 504] width 753 height 33
type textarea "x"
type input "Additional Support angles"
type textarea "x"
type input "Additional Support angles f"
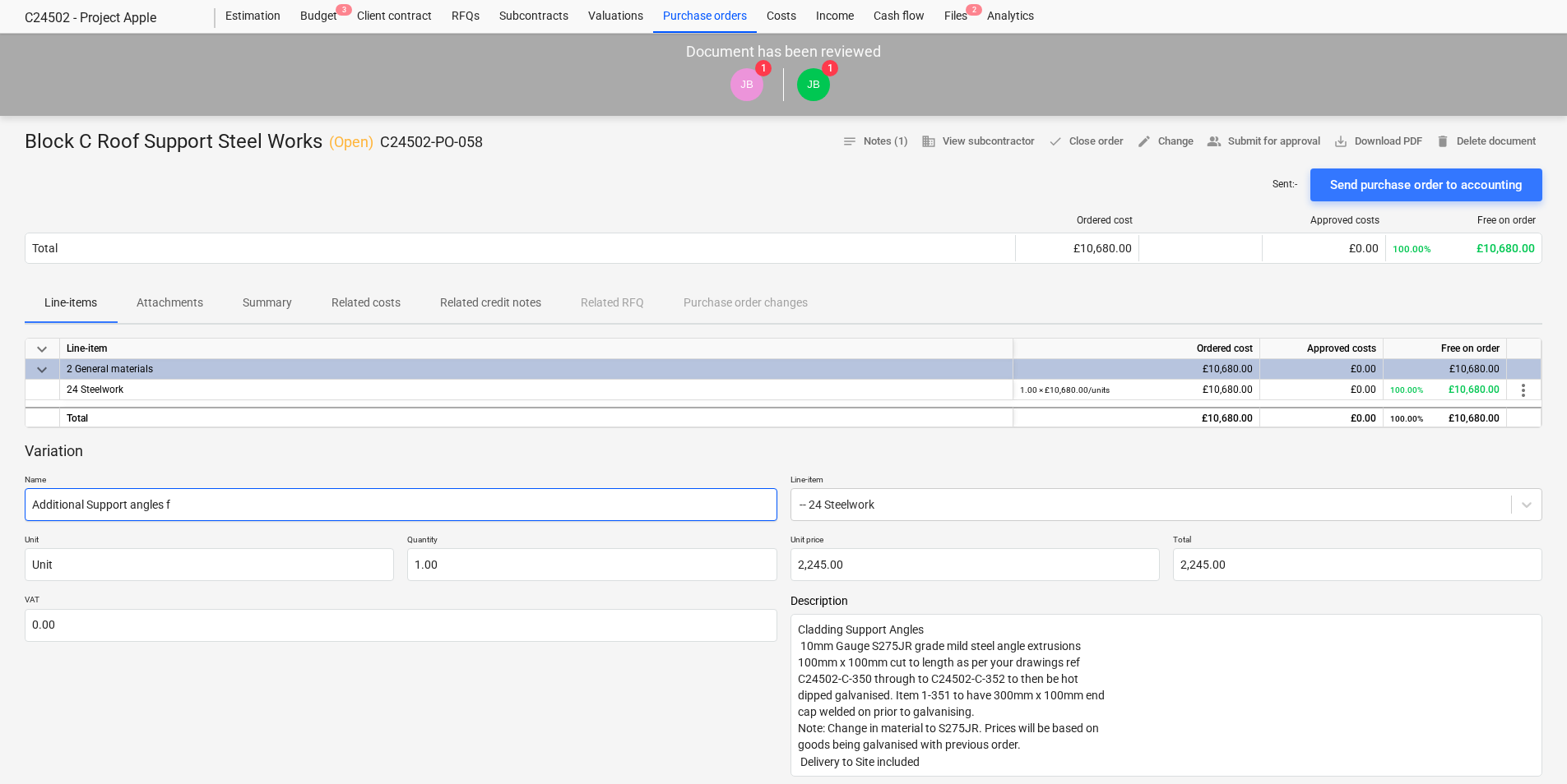
type textarea "x"
type input "Additional Support angles fo"
type textarea "x"
type input "Additional Support angles for"
type textarea "x"
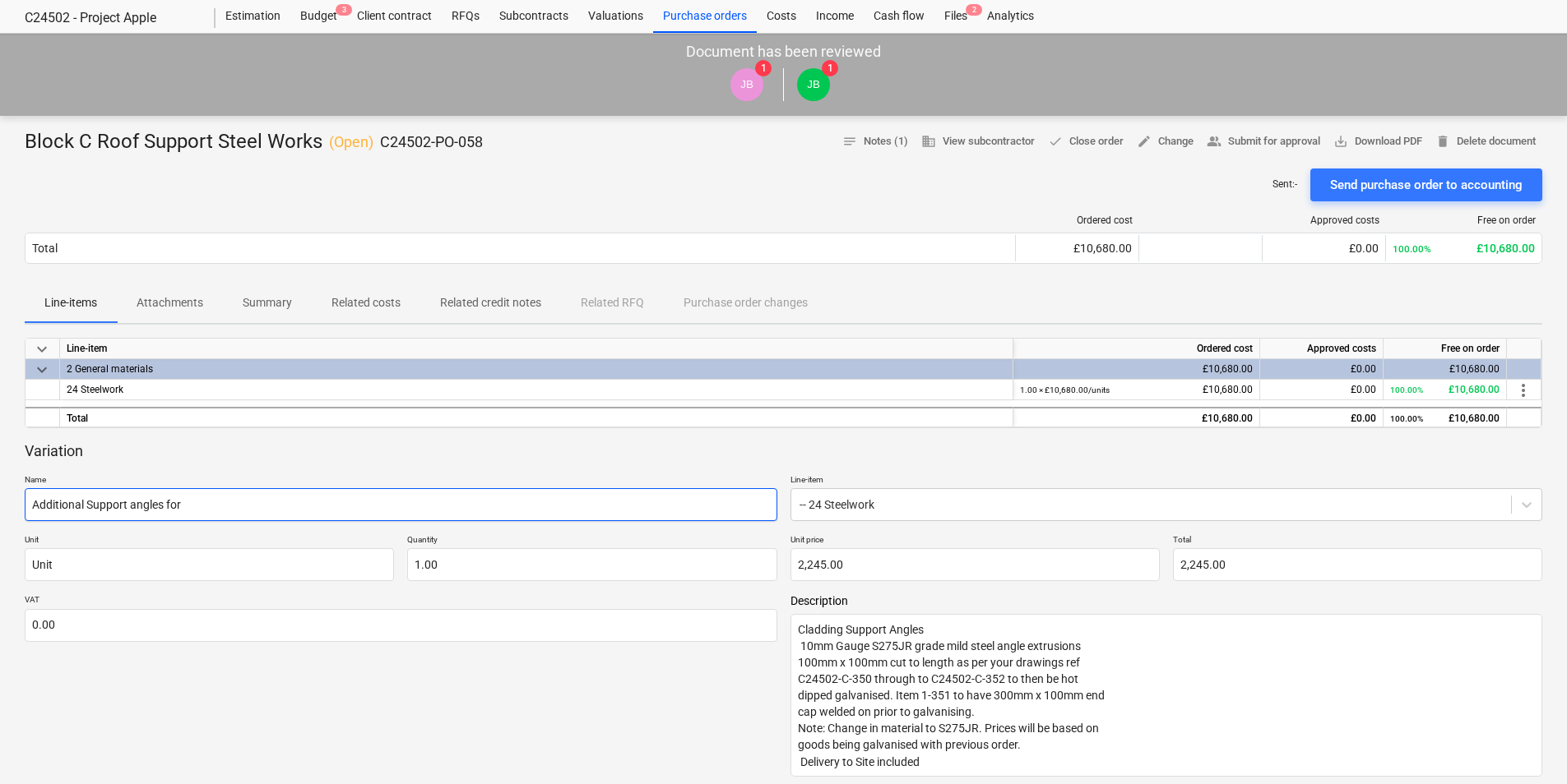
type input "Additional Support angles for"
type textarea "x"
type input "Additional Support angles for R"
type textarea "x"
type input "Additional Support angles for Ro"
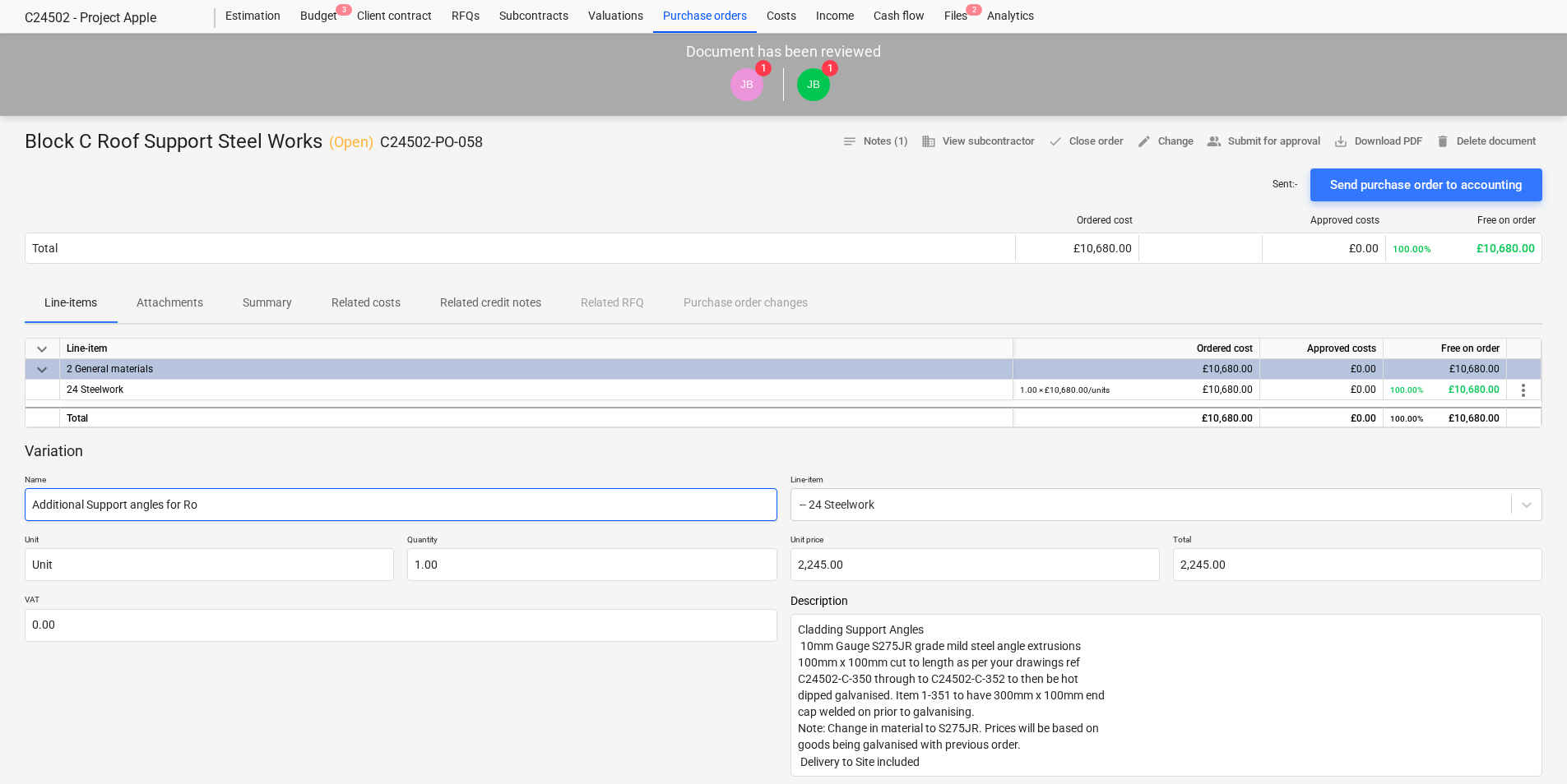
type textarea "x"
type input "Additional Support angles for Roo"
type textarea "x"
type input "Additional Support angles for Roof"
type textarea "x"
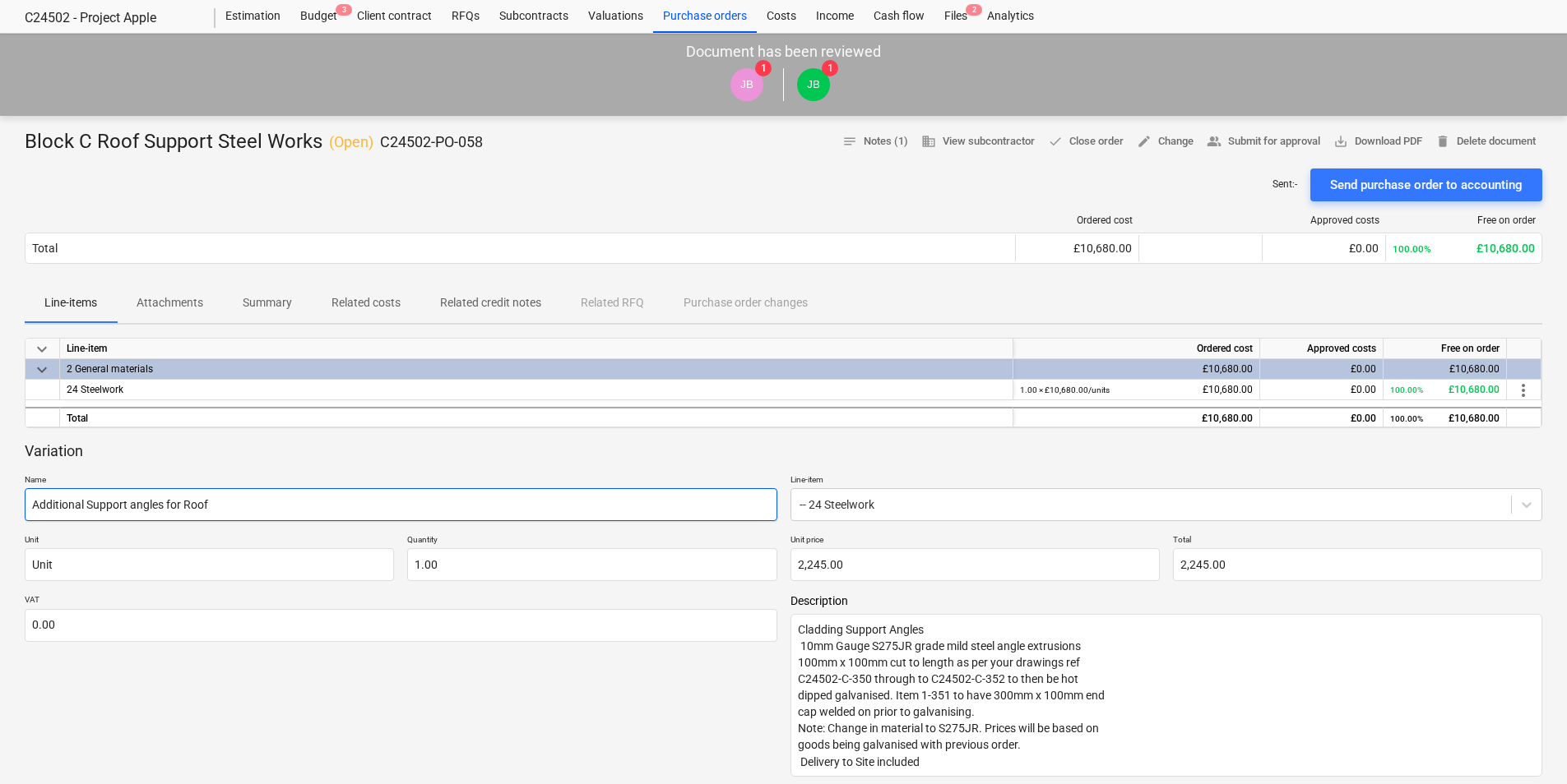
type input "Additional Support angles for Roof"
type textarea "x"
type input "Additional Support angles for Roof c"
type textarea "x"
type input "Additional Support angles for Roof cla"
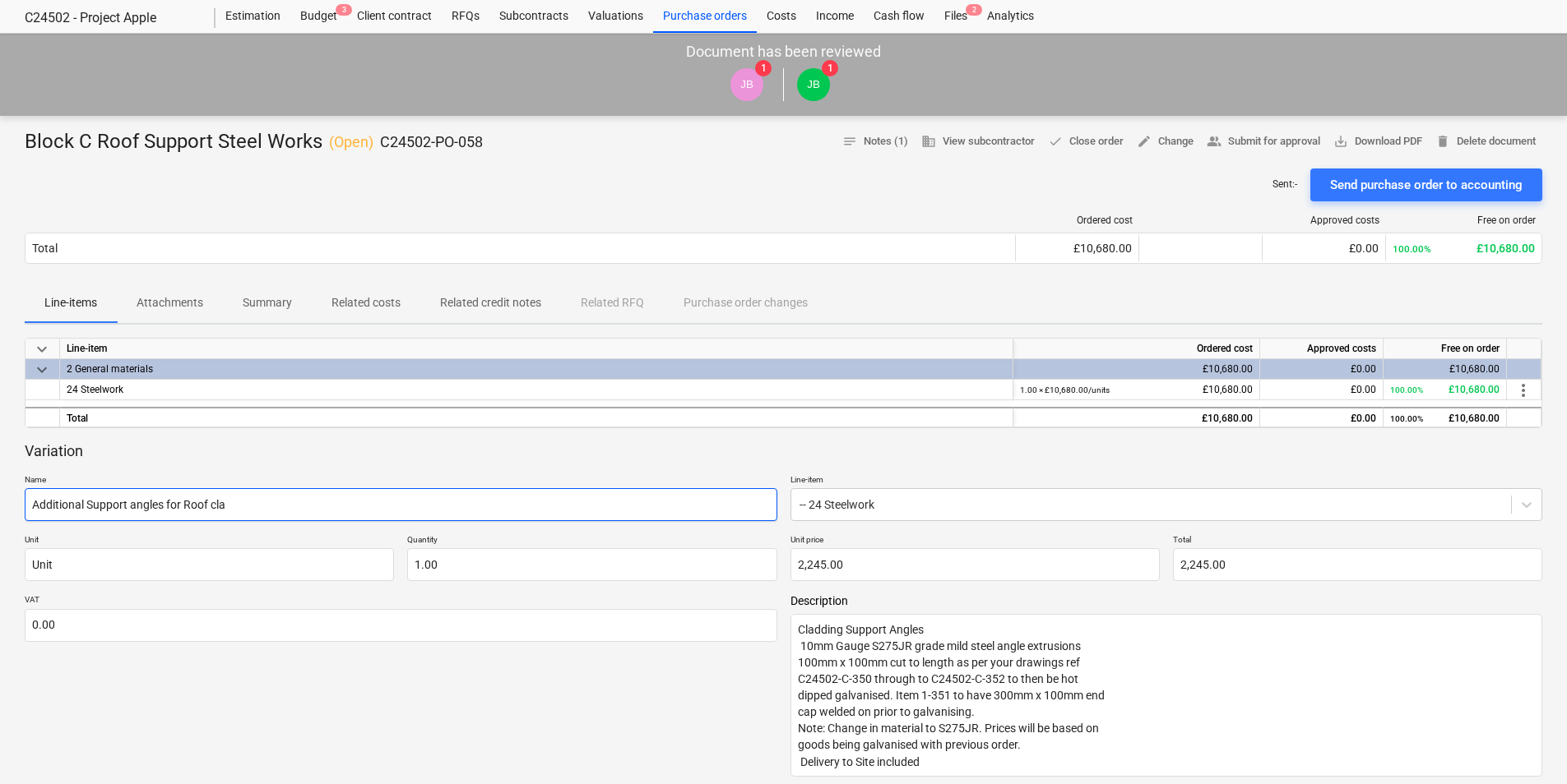
type textarea "x"
type input "Additional Support angles for Roof clad"
type textarea "x"
type input "Additional Support angles for Roof cladd"
type textarea "x"
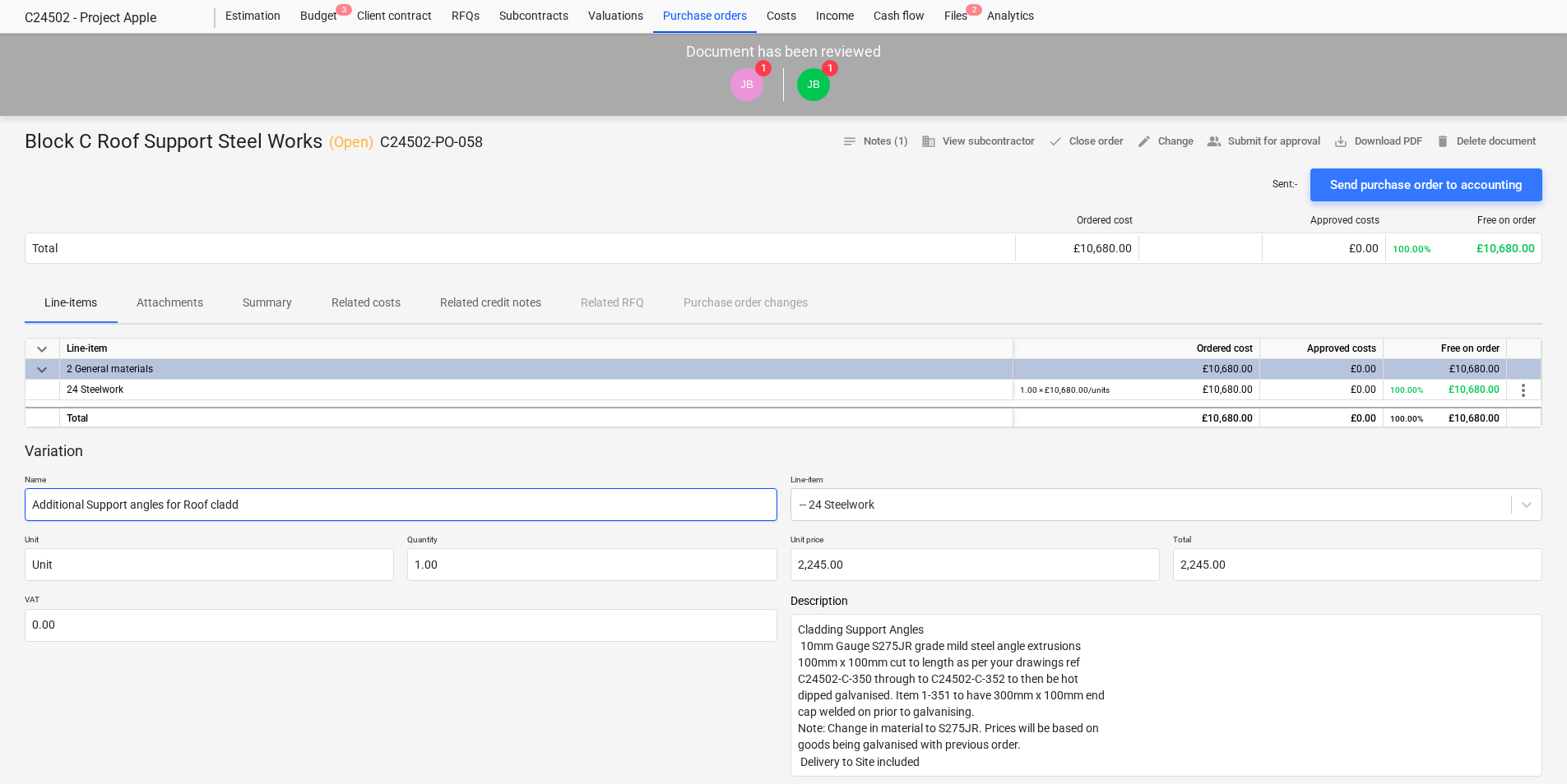
type input "Additional Support angles for Roof claddi"
type textarea "x"
type input "Additional Support angles for Roof claddin"
type textarea "x"
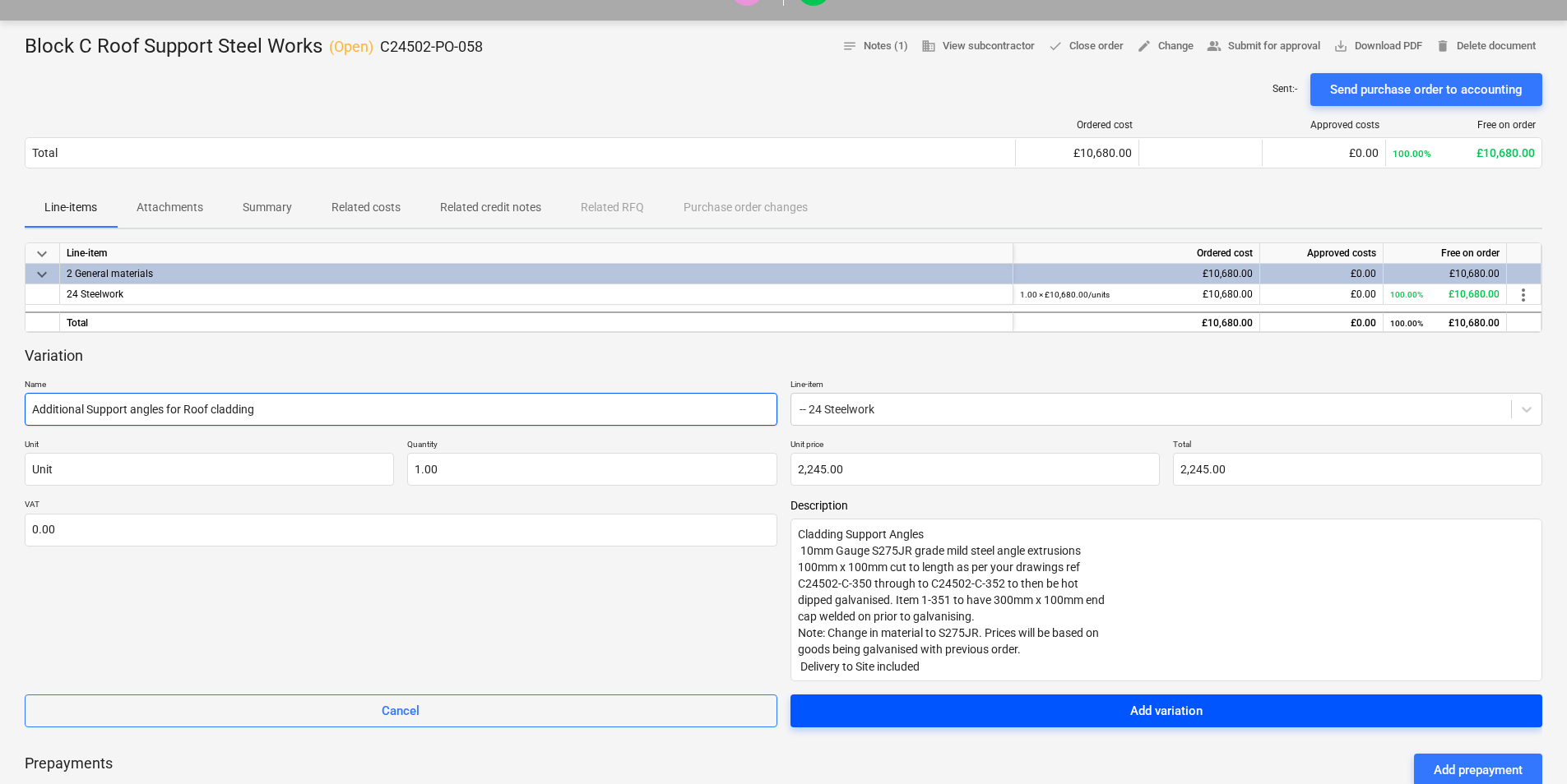
scroll to position [124, 0]
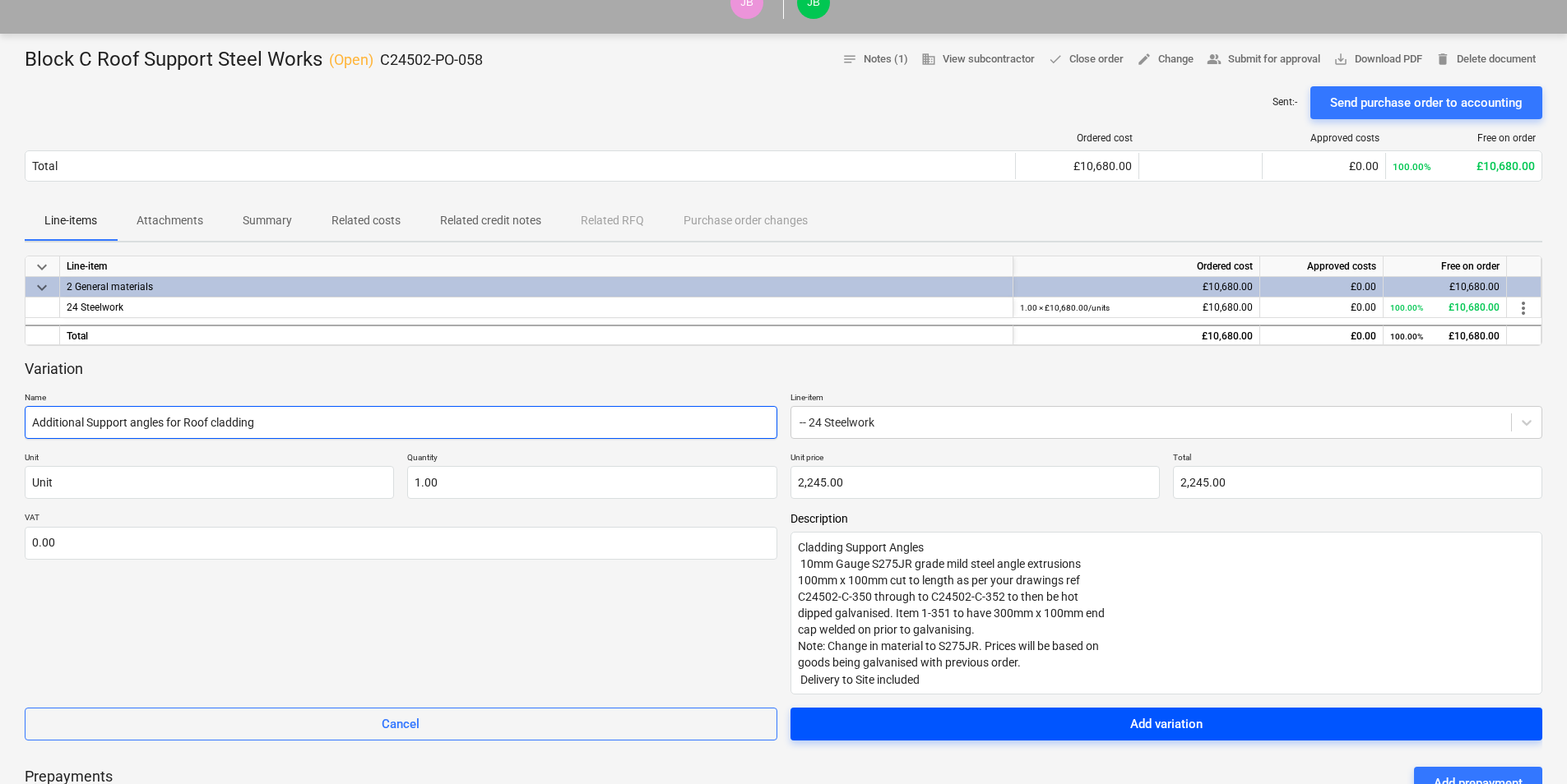
type input "Additional Support angles for Roof cladding"
click at [1161, 726] on div "Add variation" at bounding box center [1166, 724] width 72 height 21
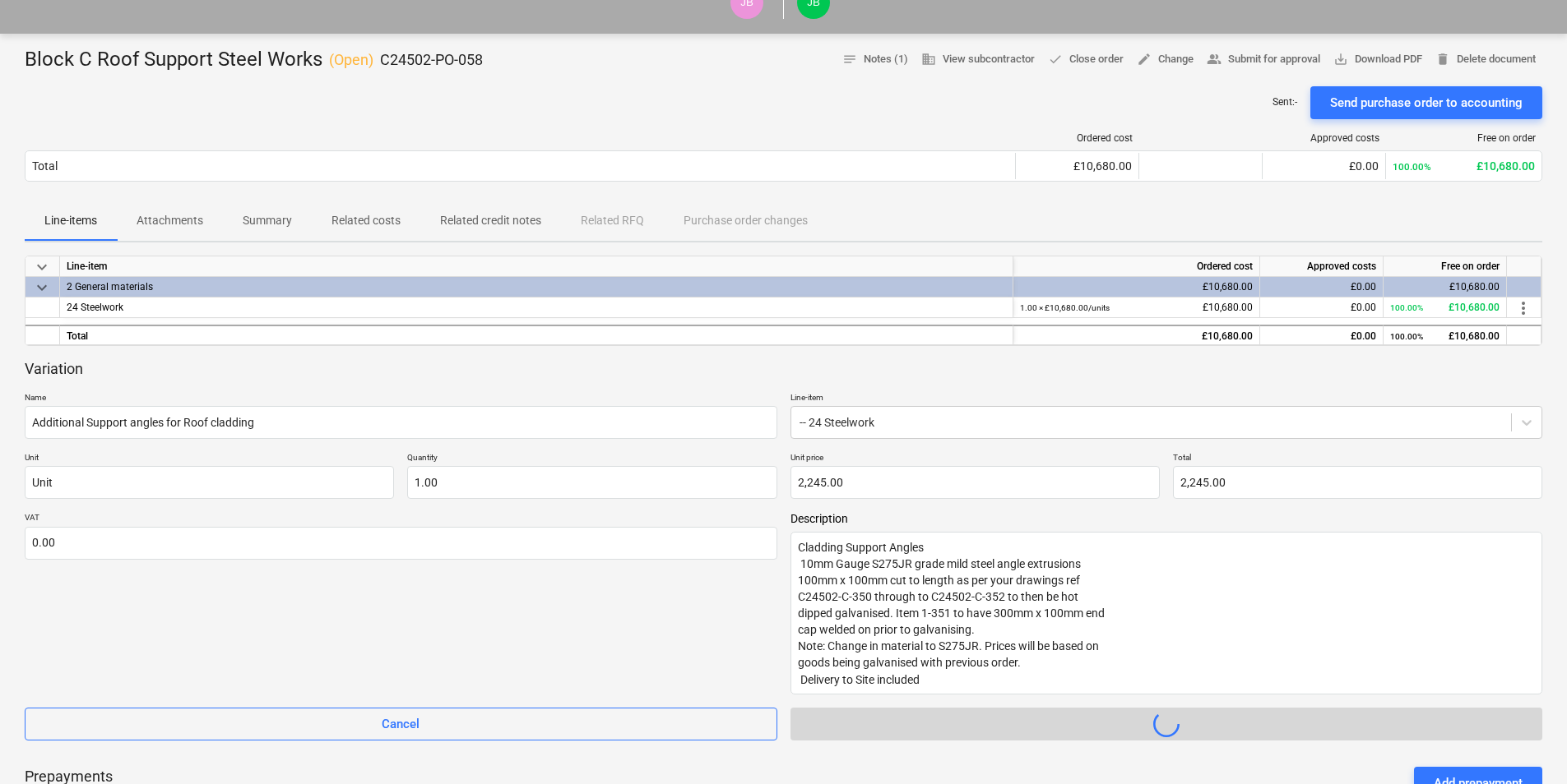
type textarea "x"
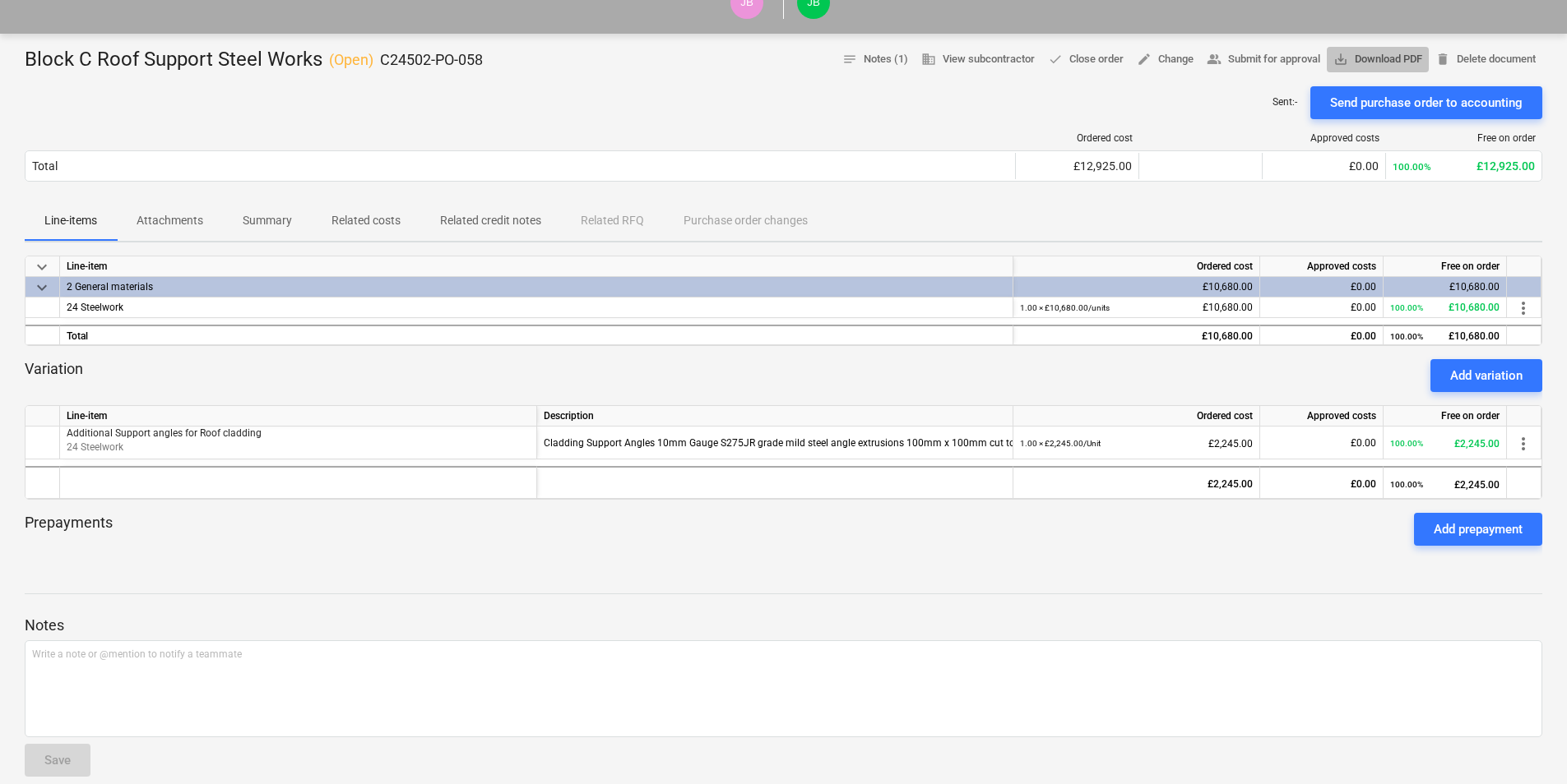
click at [1379, 55] on span "save_alt Download PDF" at bounding box center [1378, 60] width 88 height 19
